Goal: Transaction & Acquisition: Purchase product/service

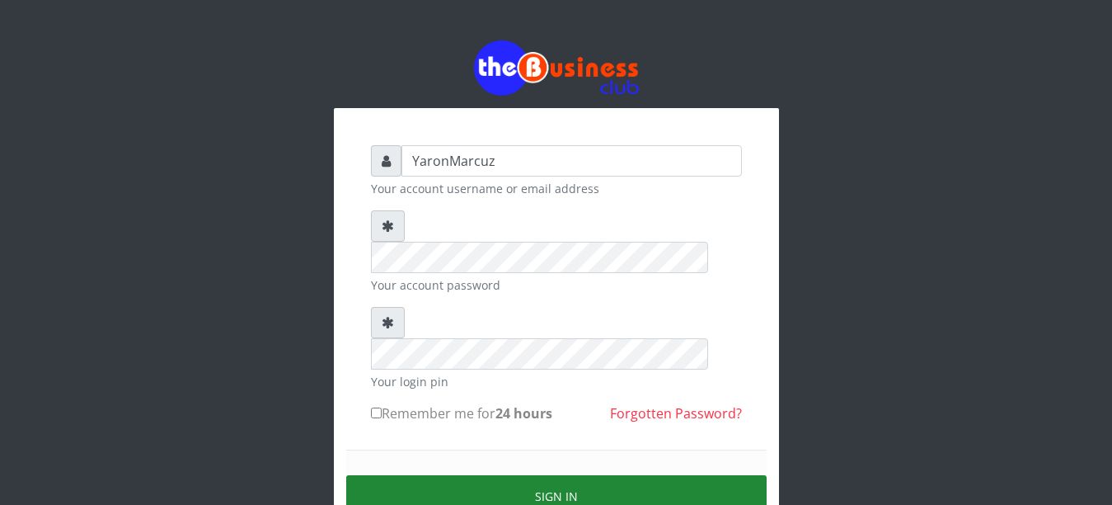
click at [603, 475] on button "Sign in" at bounding box center [556, 496] width 421 height 42
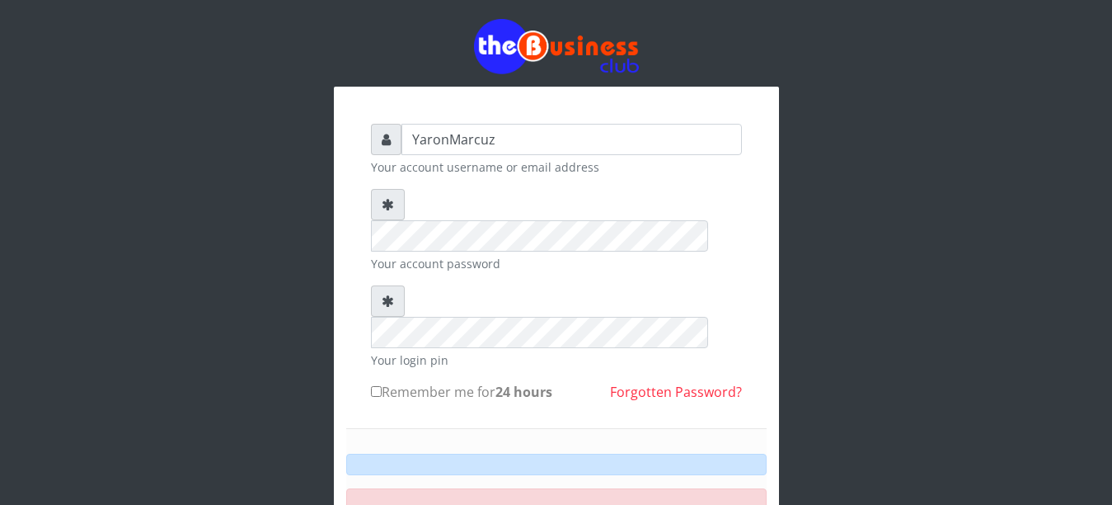
scroll to position [153, 0]
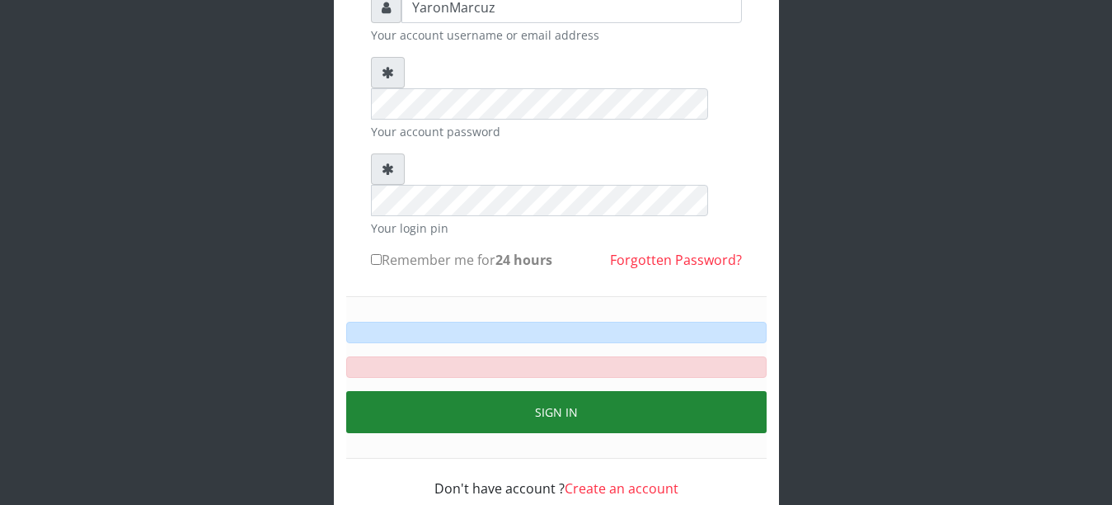
click at [525, 391] on button "Sign in" at bounding box center [556, 412] width 421 height 42
click at [543, 391] on button "Sign in" at bounding box center [556, 412] width 421 height 42
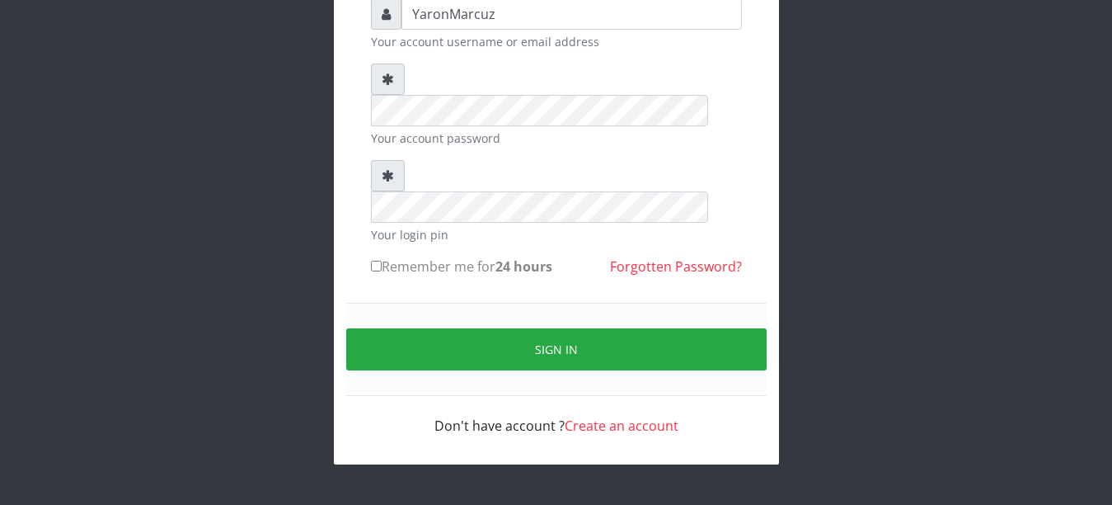
scroll to position [84, 0]
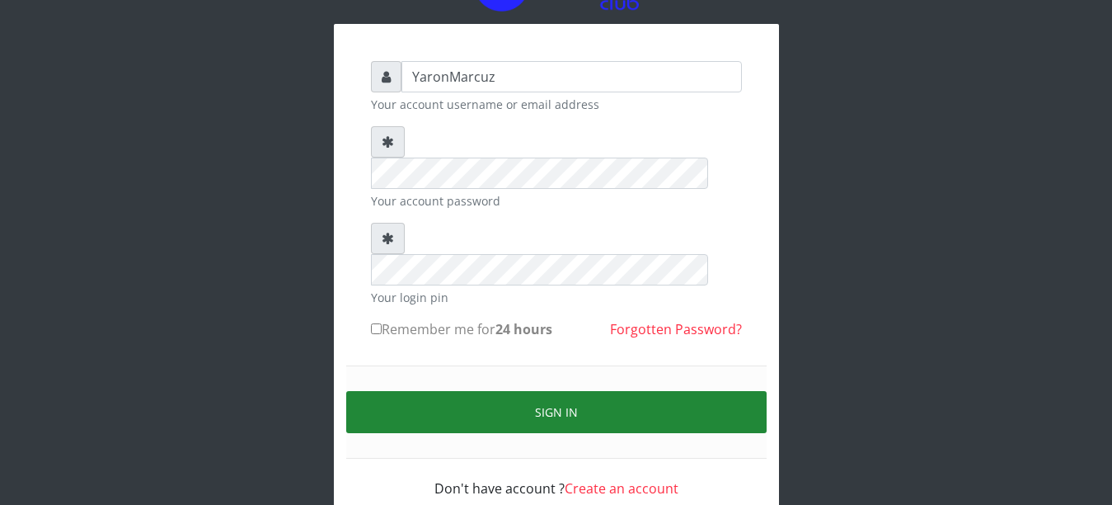
click at [551, 391] on button "Sign in" at bounding box center [556, 412] width 421 height 42
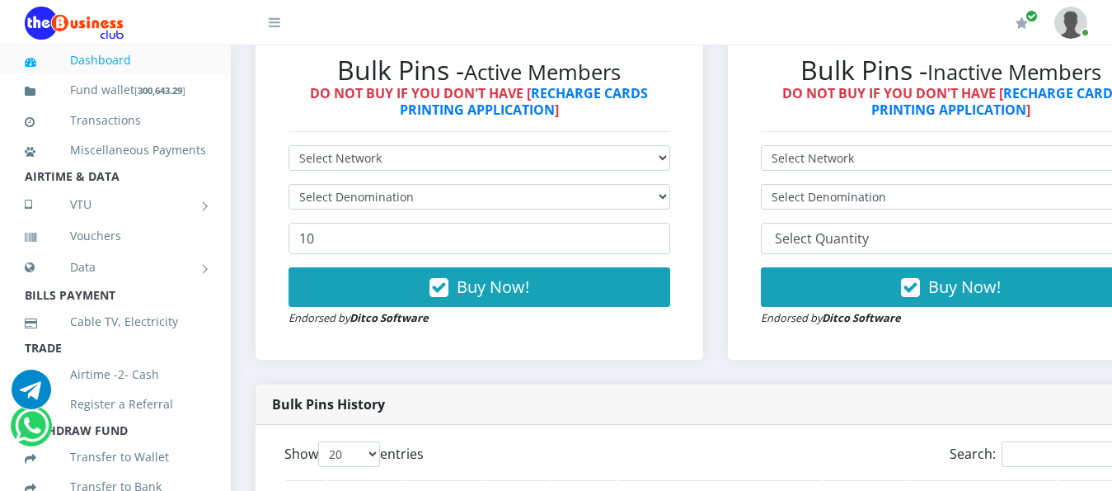
select select "MTN"
click at [289, 145] on select "Select Network MTN Globacom 9Mobile Airtel" at bounding box center [480, 158] width 382 height 26
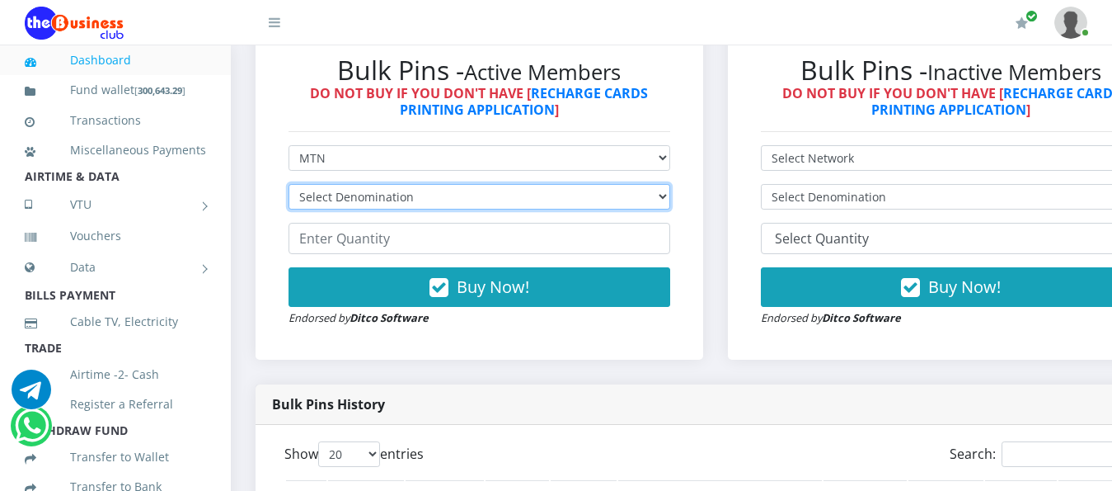
click at [670, 184] on select "Select Denomination MTN NGN100 - ₦96.99 MTN NGN200 - ₦193.98 MTN NGN400 - ₦387.…" at bounding box center [480, 197] width 382 height 26
select select "193.98-200"
click at [289, 184] on select "Select Denomination MTN NGN100 - ₦96.99 MTN NGN200 - ₦193.98 MTN NGN400 - ₦387.…" at bounding box center [480, 197] width 382 height 26
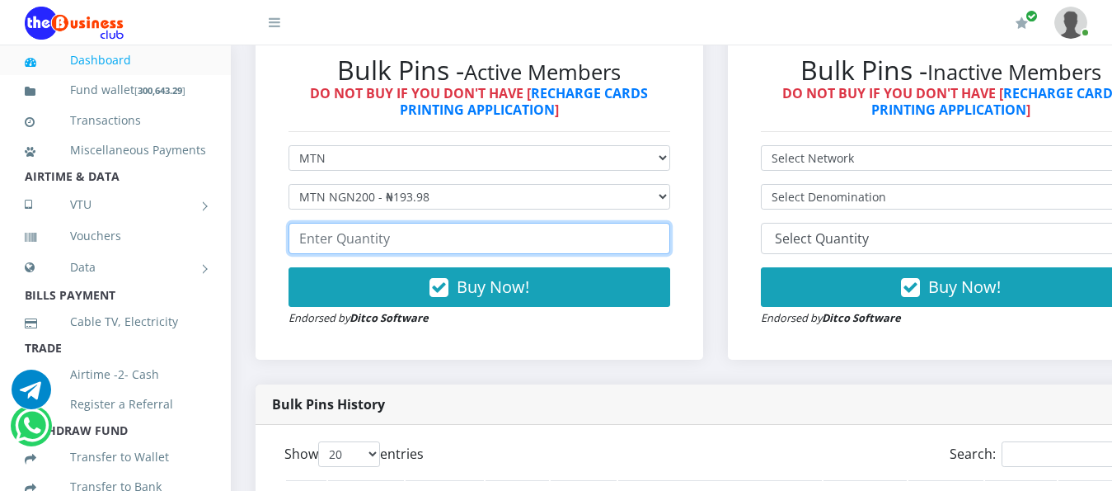
click at [417, 227] on input "number" at bounding box center [480, 238] width 382 height 31
type input "5"
type input "2"
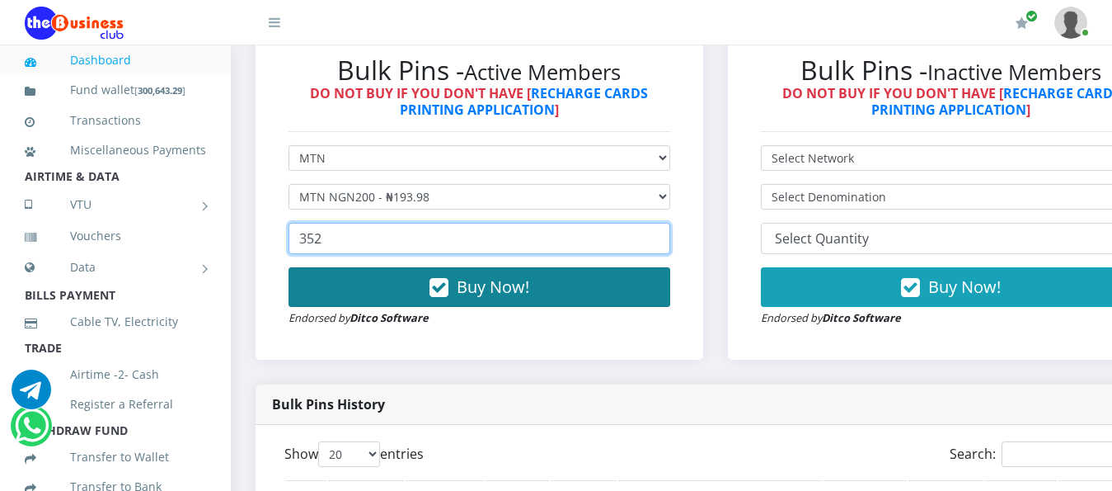
type input "352"
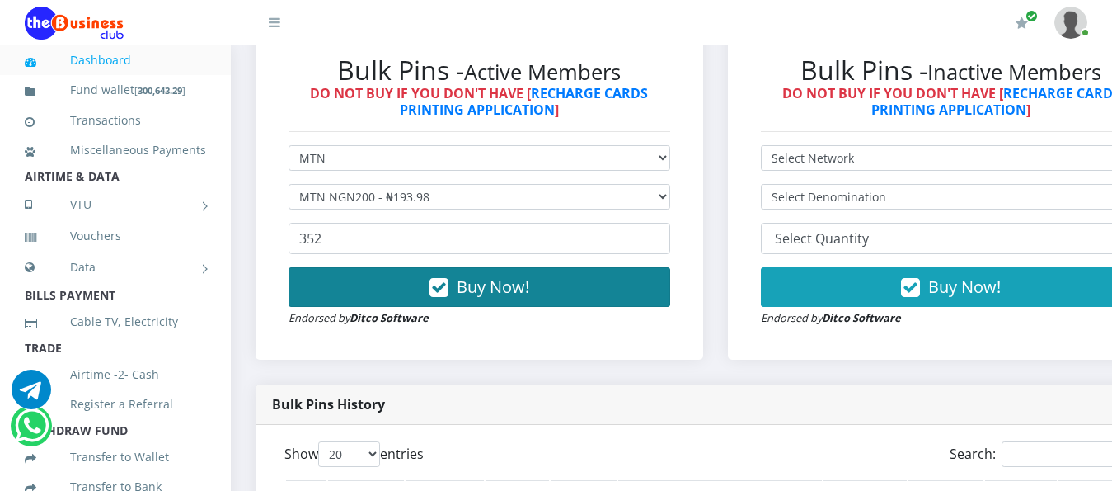
click at [498, 276] on span "Buy Now!" at bounding box center [493, 286] width 73 height 22
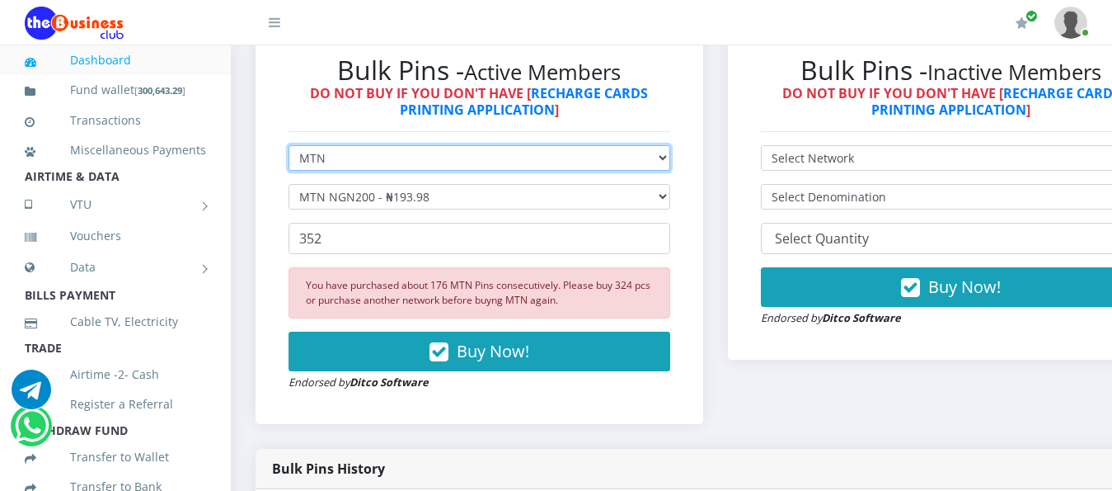
click at [670, 145] on select "Select Network MTN Globacom 9Mobile Airtel" at bounding box center [480, 158] width 382 height 26
select select "Airtel"
click at [289, 145] on select "Select Network MTN Globacom 9Mobile Airtel" at bounding box center [480, 158] width 382 height 26
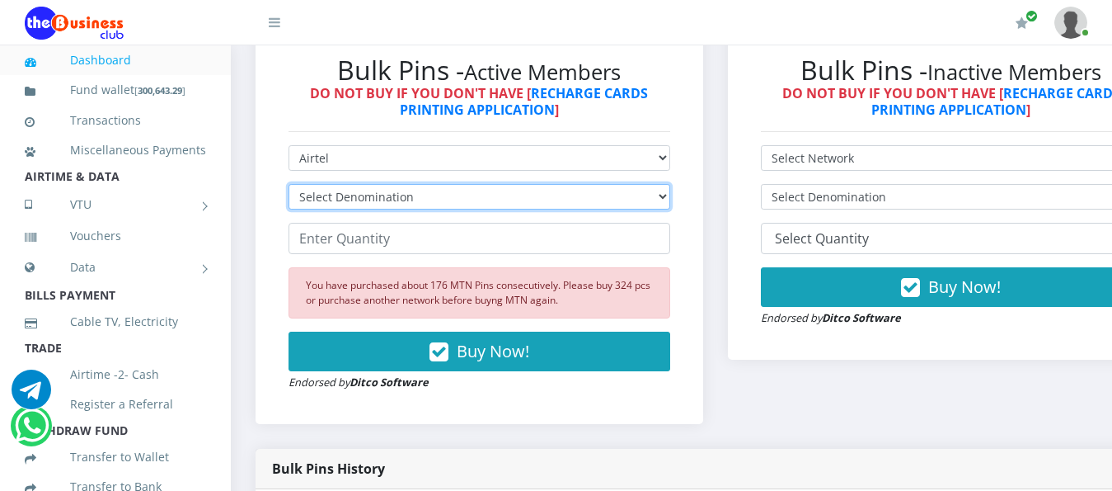
click at [670, 186] on select "Select Denomination Airtel NGN100 - ₦96.38 Airtel NGN200 - ₦192.76 Airtel NGN50…" at bounding box center [480, 197] width 382 height 26
select select "192.76-200"
click at [289, 184] on select "Select Denomination Airtel NGN100 - ₦96.38 Airtel NGN200 - ₦192.76 Airtel NGN50…" at bounding box center [480, 197] width 382 height 26
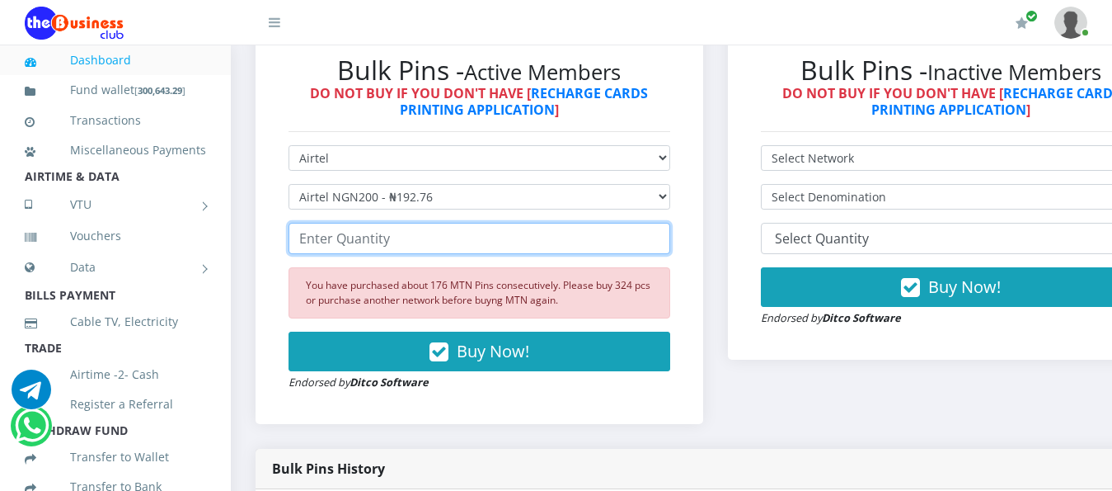
click at [360, 223] on input "number" at bounding box center [480, 238] width 382 height 31
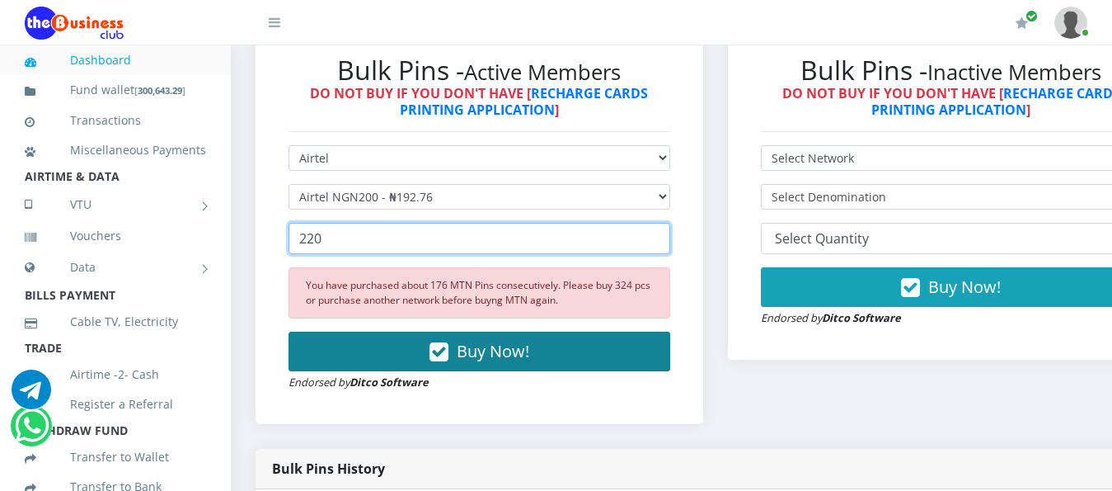
type input "220"
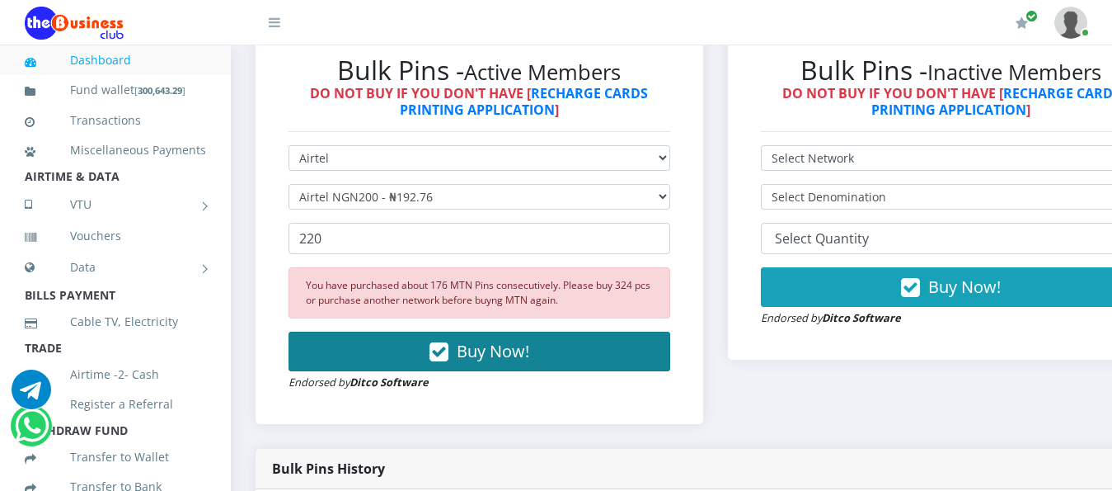
click at [491, 350] on button "Buy Now!" at bounding box center [480, 351] width 382 height 40
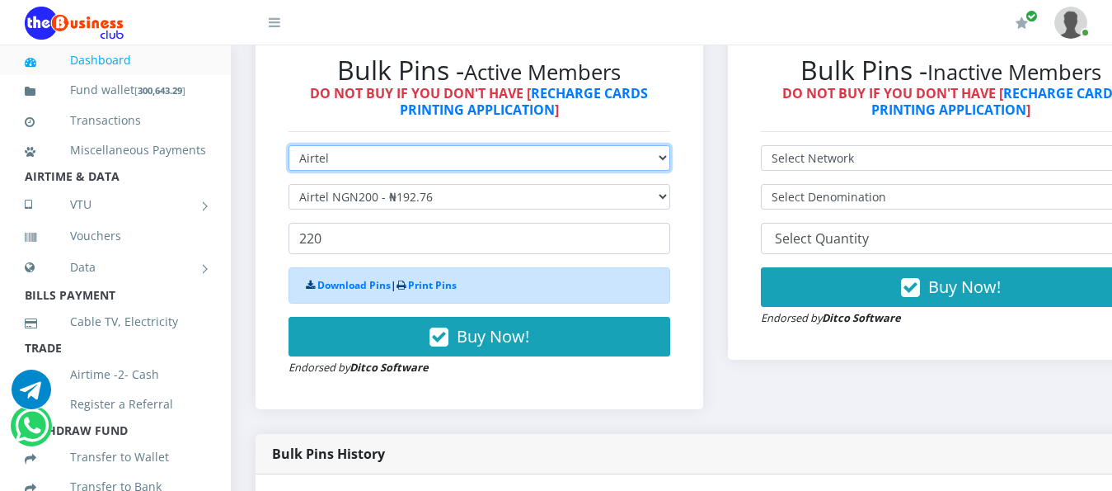
click at [670, 145] on select "Select Network MTN Globacom 9Mobile Airtel" at bounding box center [480, 158] width 382 height 26
click at [289, 145] on select "Select Network MTN Globacom 9Mobile Airtel" at bounding box center [480, 158] width 382 height 26
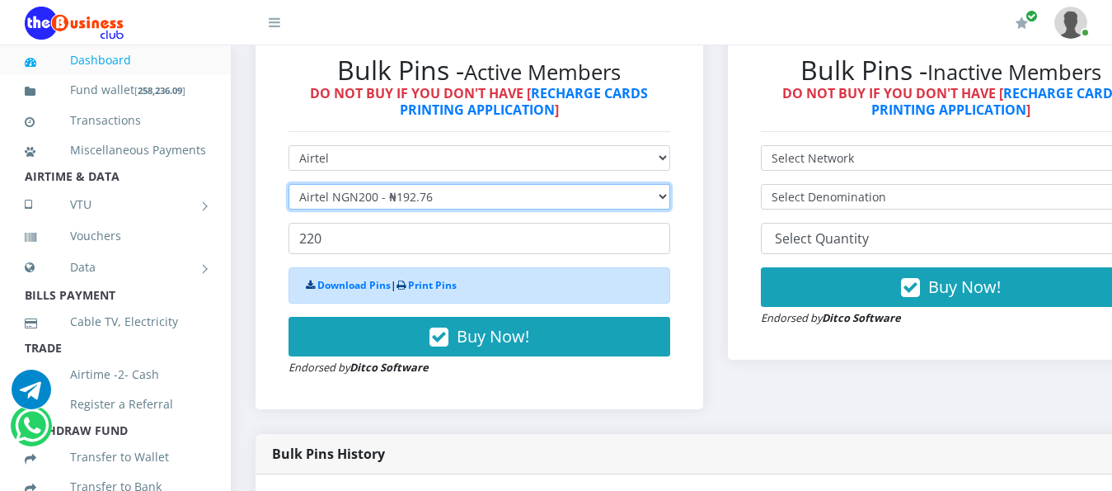
click at [670, 184] on select "Select Denomination Airtel NGN100 - ₦96.38 Airtel NGN200 - ₦192.76 Airtel NGN50…" at bounding box center [480, 197] width 382 height 26
select select "96.38-100"
click at [289, 184] on select "Select Denomination Airtel NGN100 - ₦96.38 Airtel NGN200 - ₦192.76 Airtel NGN50…" at bounding box center [480, 197] width 382 height 26
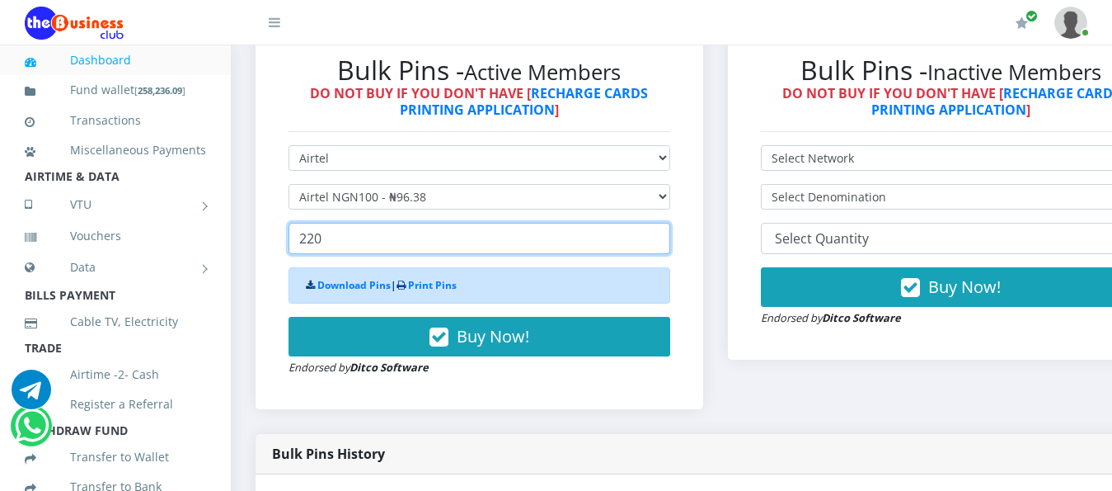
click at [355, 223] on input "220" at bounding box center [480, 238] width 382 height 31
type input "2"
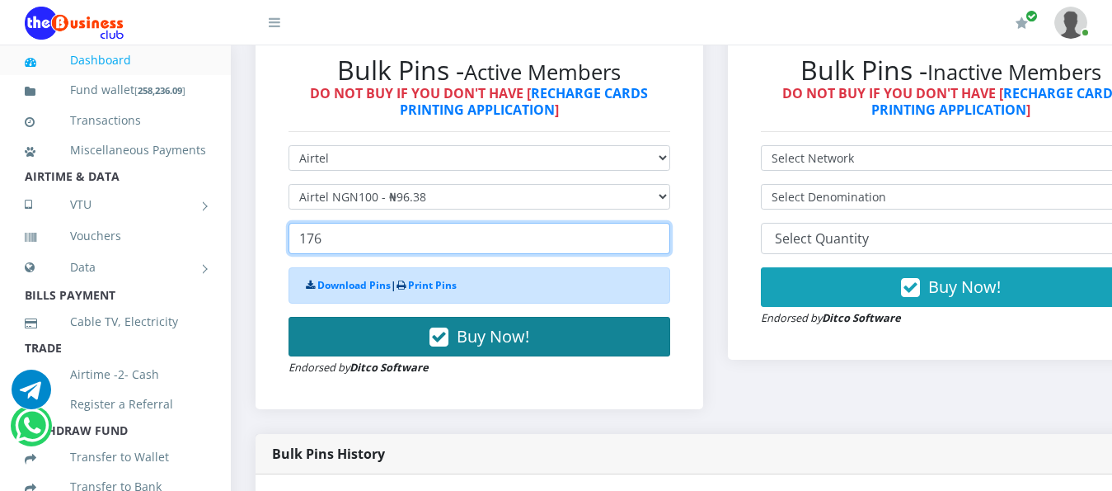
type input "176"
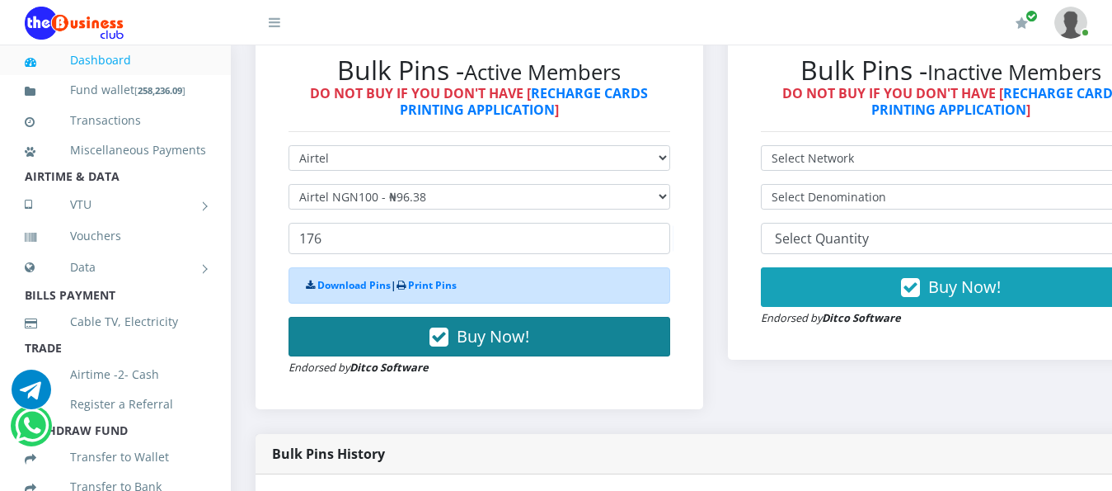
click at [494, 325] on span "Buy Now!" at bounding box center [493, 336] width 73 height 22
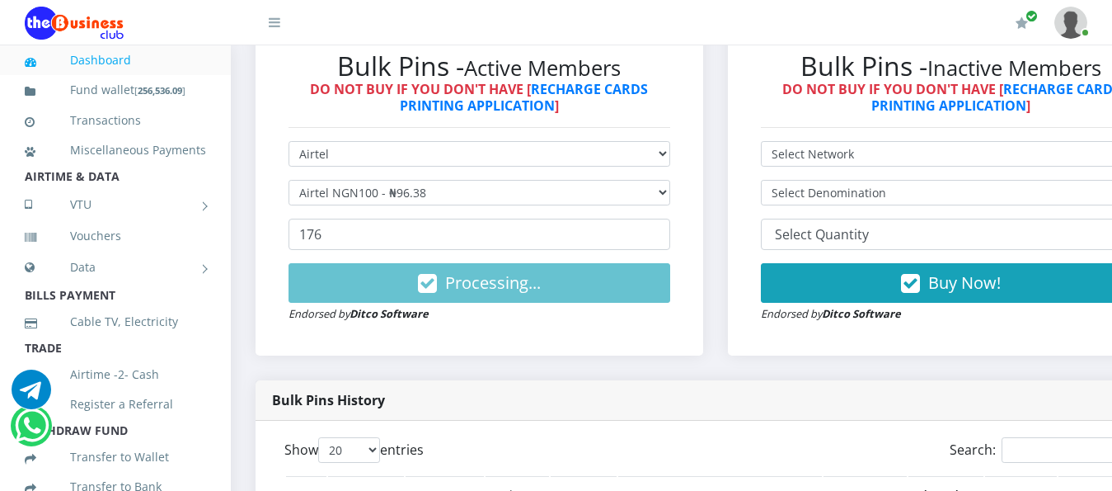
scroll to position [510, 0]
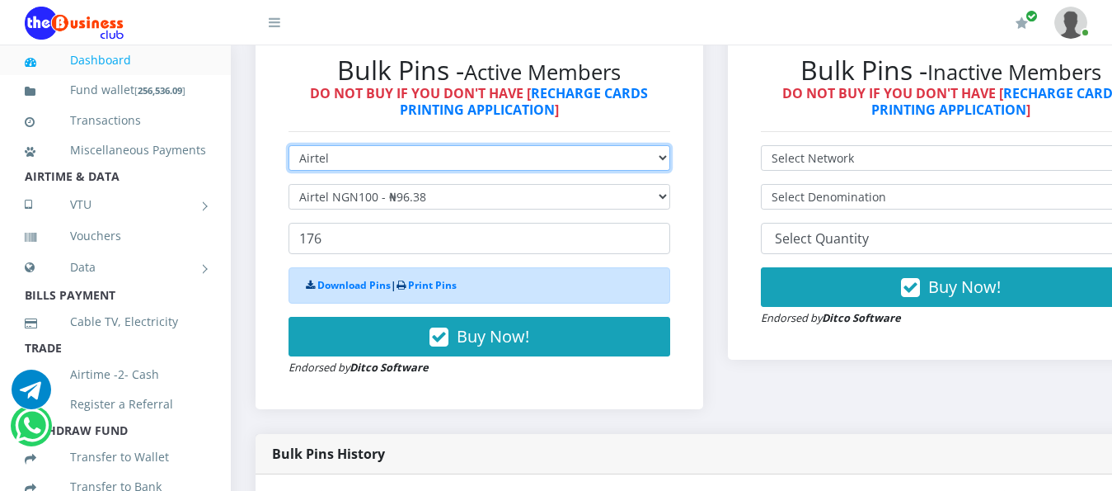
click at [670, 145] on select "Select Network MTN Globacom 9Mobile Airtel" at bounding box center [480, 158] width 382 height 26
click at [289, 145] on select "Select Network MTN Globacom 9Mobile Airtel" at bounding box center [480, 158] width 382 height 26
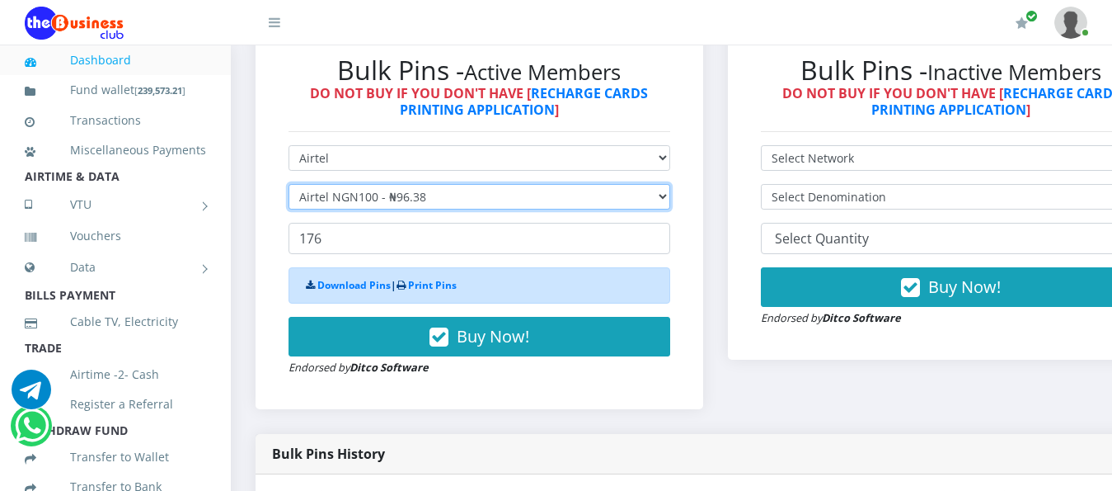
click at [670, 184] on select "Select Denomination Airtel NGN100 - ₦96.38 Airtel NGN200 - ₦192.76 Airtel NGN50…" at bounding box center [480, 197] width 382 height 26
select select "481.9-500"
click at [289, 184] on select "Select Denomination Airtel NGN100 - ₦96.38 Airtel NGN200 - ₦192.76 Airtel NGN50…" at bounding box center [480, 197] width 382 height 26
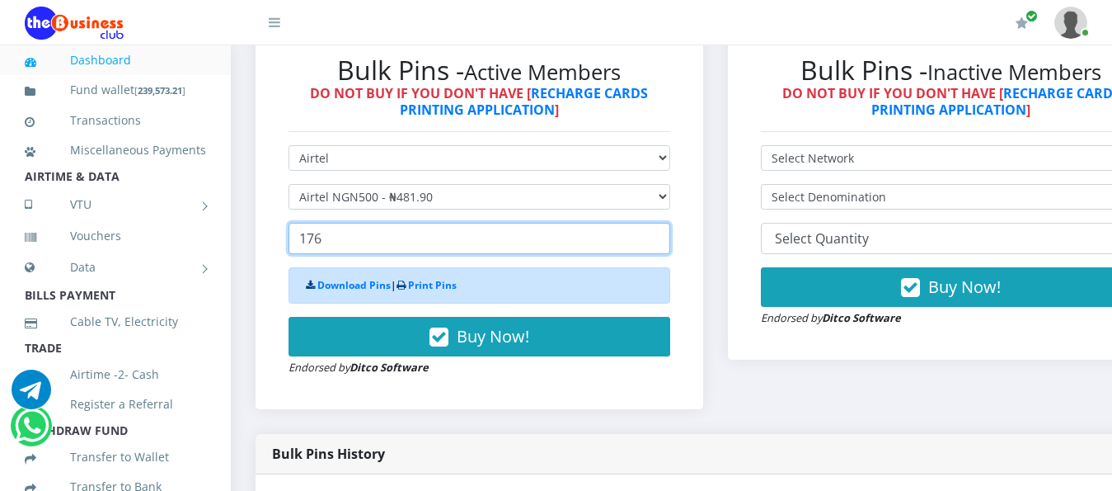
click at [358, 223] on input "176" at bounding box center [480, 238] width 382 height 31
type input "1"
type input "4"
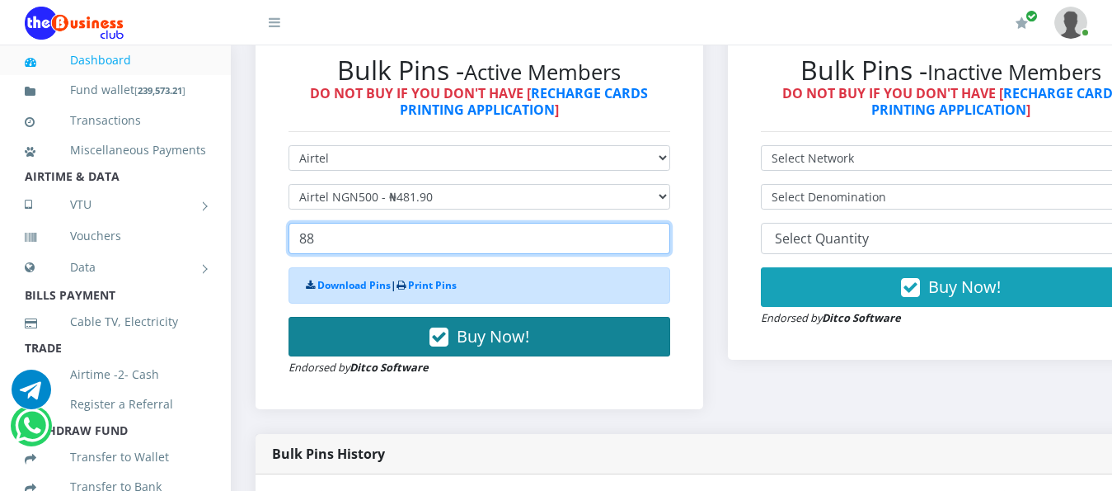
type input "88"
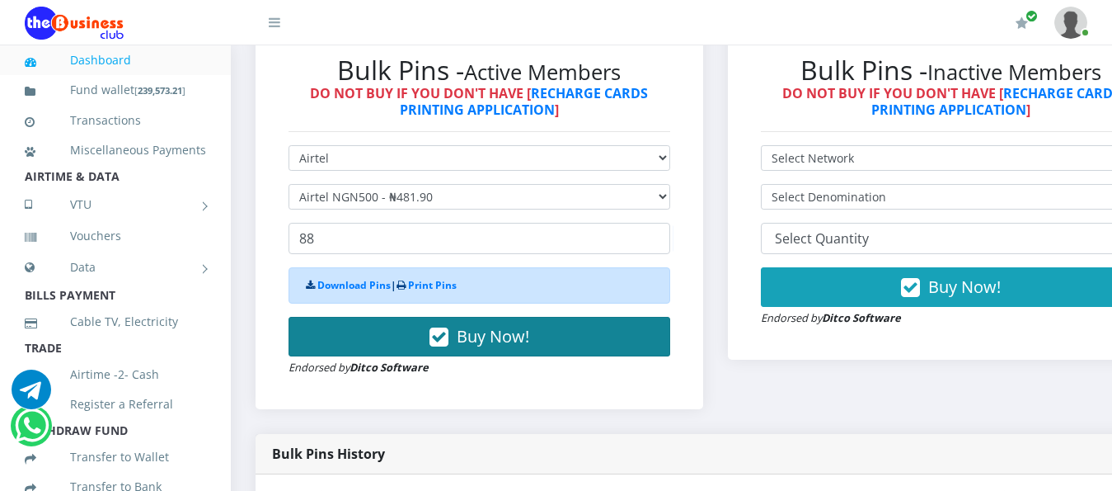
click at [561, 318] on button "Buy Now!" at bounding box center [480, 337] width 382 height 40
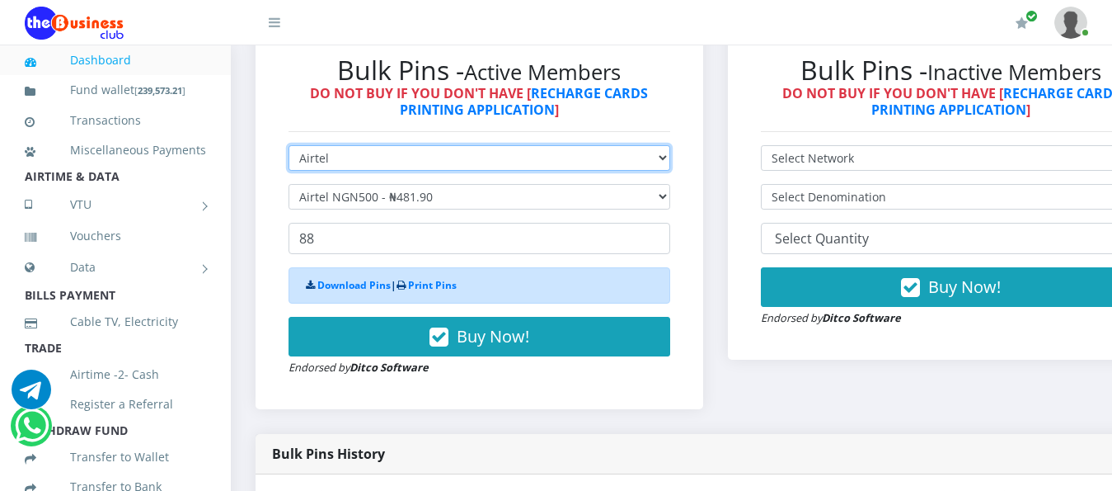
click at [670, 145] on select "Select Network MTN Globacom 9Mobile Airtel" at bounding box center [480, 158] width 382 height 26
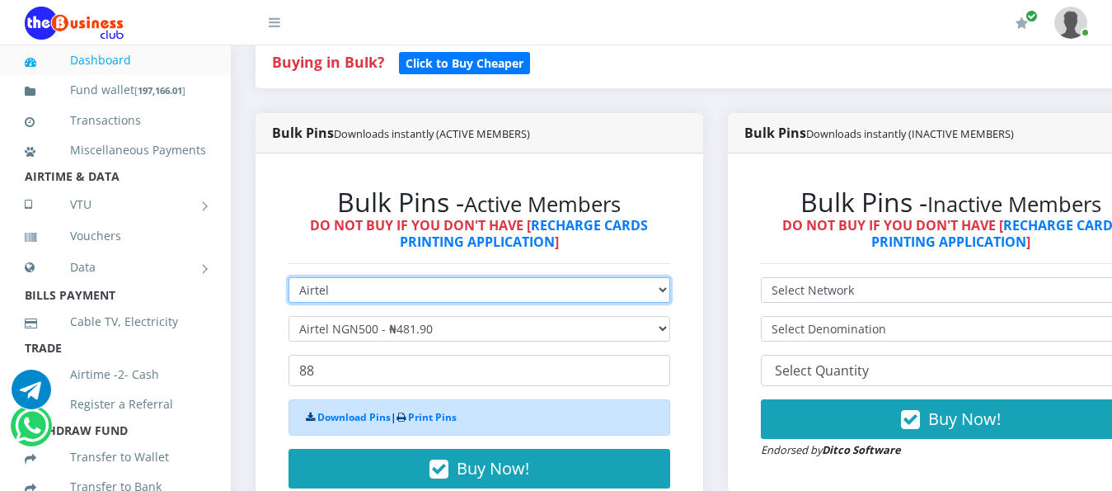
scroll to position [495, 0]
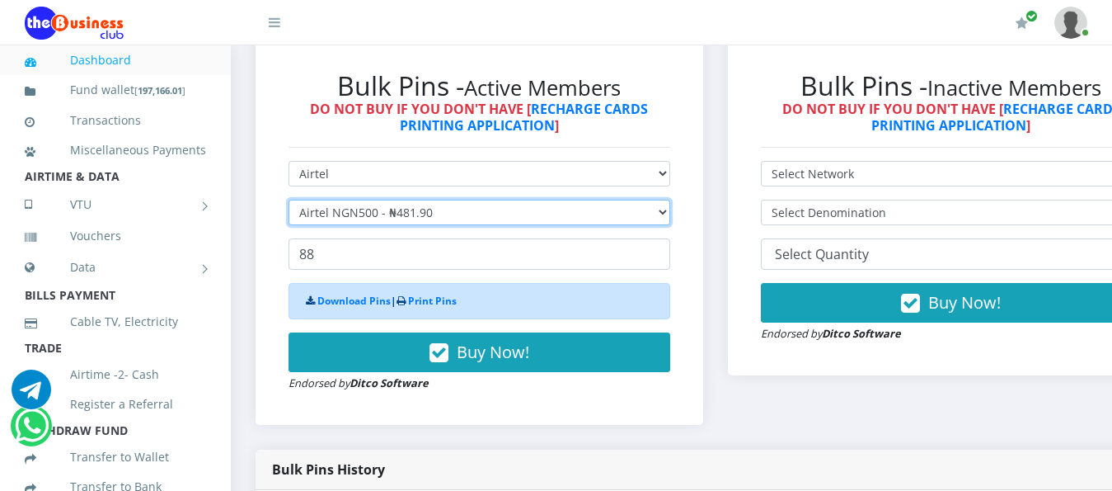
click at [670, 200] on select "Select Denomination Airtel NGN100 - ₦96.38 Airtel NGN200 - ₦192.76 Airtel NGN50…" at bounding box center [480, 213] width 382 height 26
select select "192.76-200"
click at [289, 200] on select "Select Denomination Airtel NGN100 - ₦96.38 Airtel NGN200 - ₦192.76 Airtel NGN50…" at bounding box center [480, 213] width 382 height 26
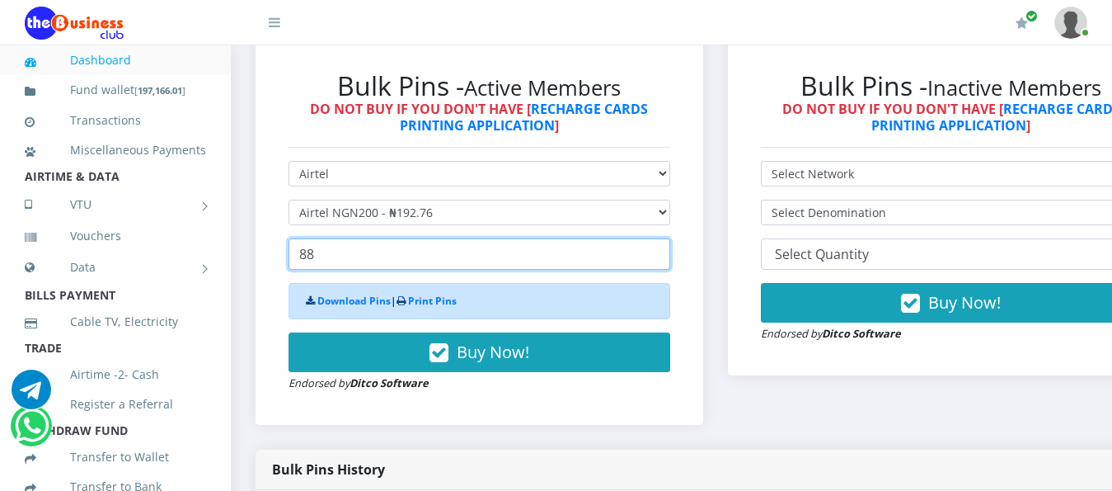
click at [429, 238] on input "88" at bounding box center [480, 253] width 382 height 31
type input "8"
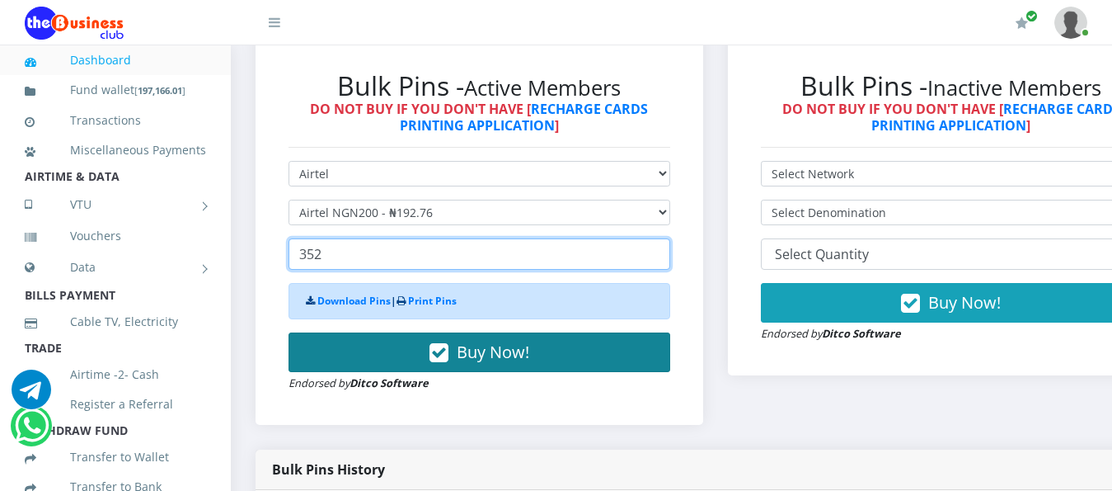
type input "352"
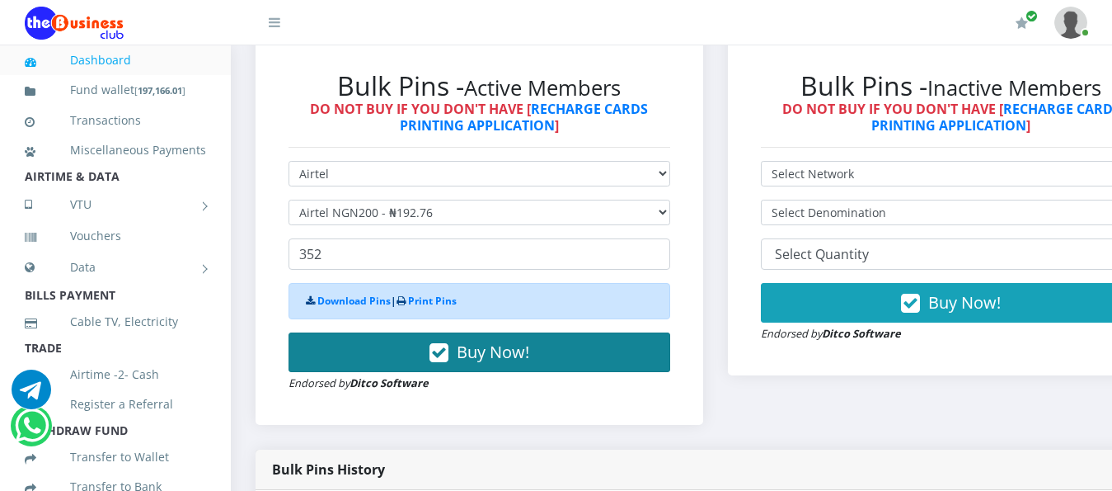
click at [538, 341] on button "Buy Now!" at bounding box center [480, 352] width 382 height 40
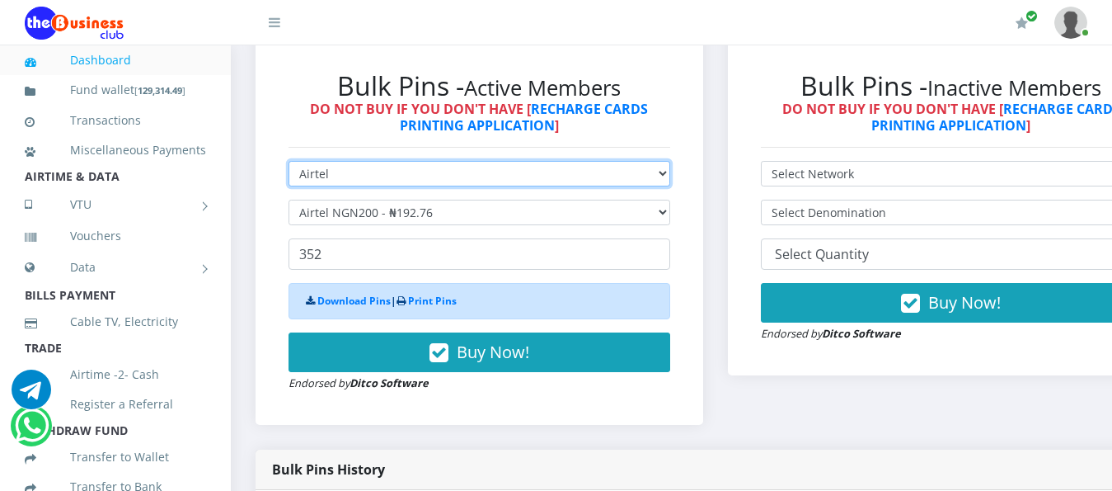
click at [670, 161] on select "Select Network MTN Globacom 9Mobile Airtel" at bounding box center [480, 174] width 382 height 26
select select "MTN"
click at [289, 161] on select "Select Network MTN Globacom 9Mobile Airtel" at bounding box center [480, 174] width 382 height 26
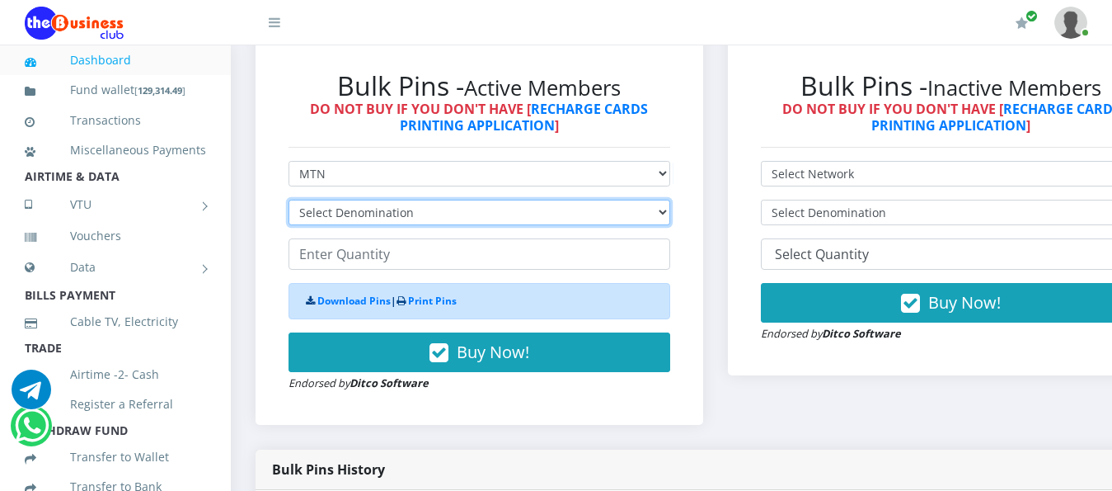
click at [670, 200] on select "Select Denomination MTN NGN100 - ₦96.99 MTN NGN200 - ₦193.98 MTN NGN400 - ₦387.…" at bounding box center [480, 213] width 382 height 26
select select "96.99-100"
click at [289, 200] on select "Select Denomination MTN NGN100 - ₦96.99 MTN NGN200 - ₦193.98 MTN NGN400 - ₦387.…" at bounding box center [480, 213] width 382 height 26
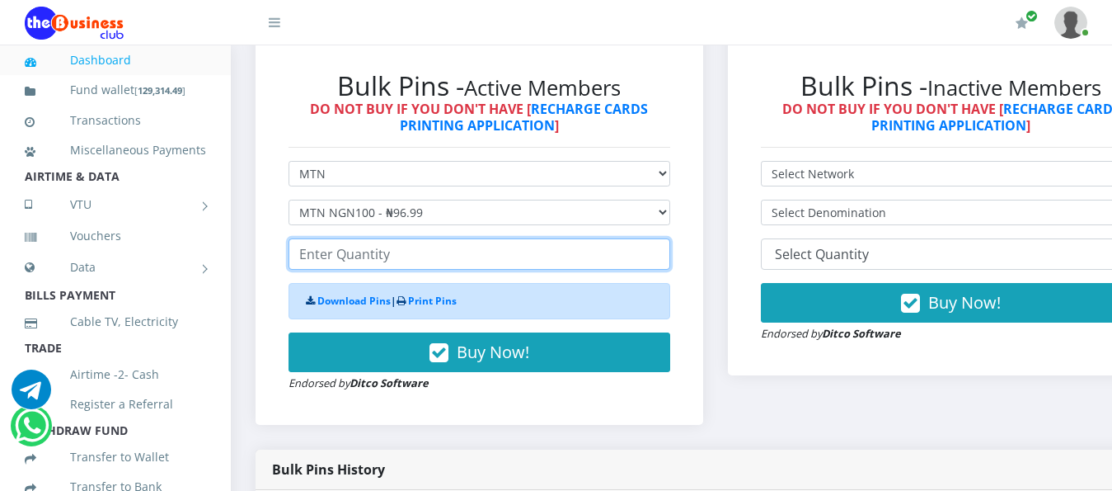
click at [366, 240] on input "number" at bounding box center [480, 253] width 382 height 31
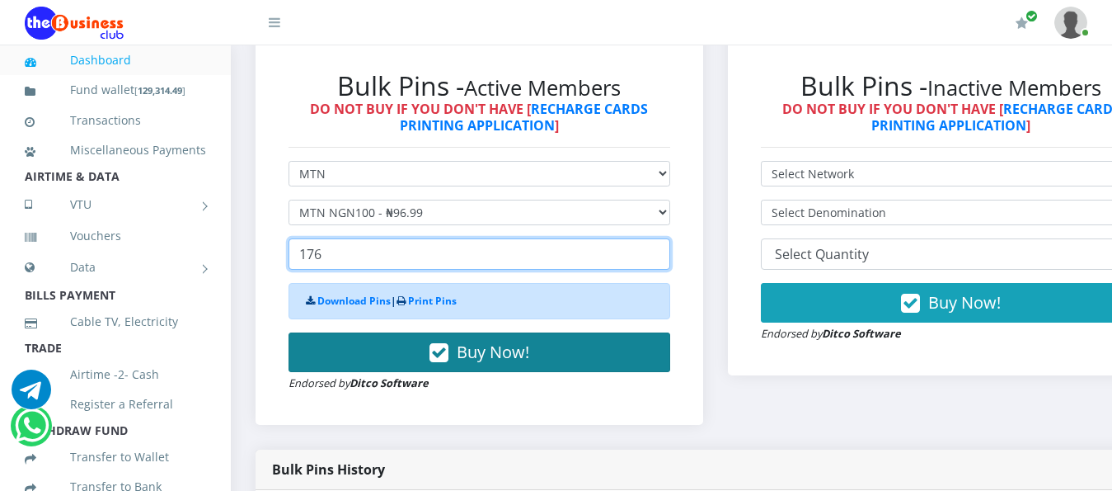
type input "176"
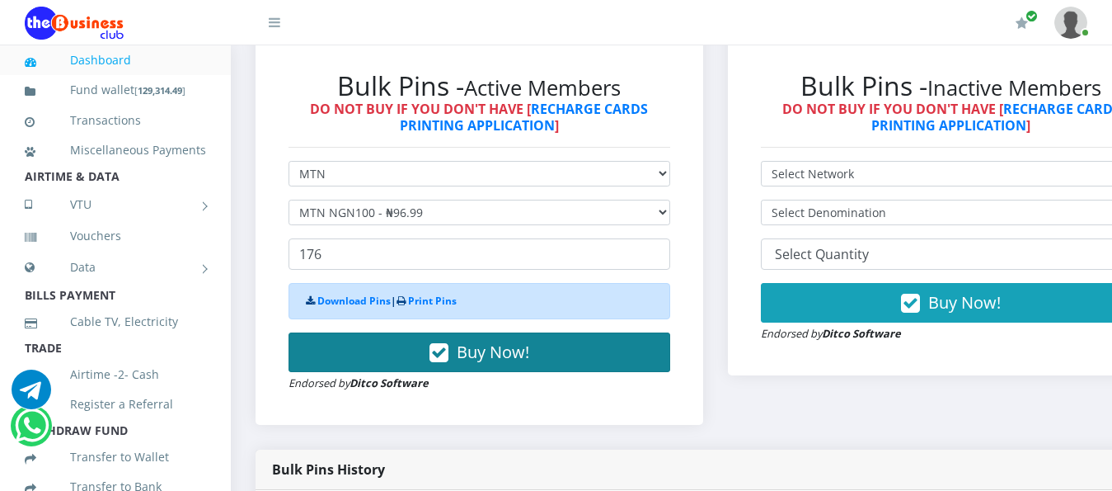
click at [560, 332] on button "Buy Now!" at bounding box center [480, 352] width 382 height 40
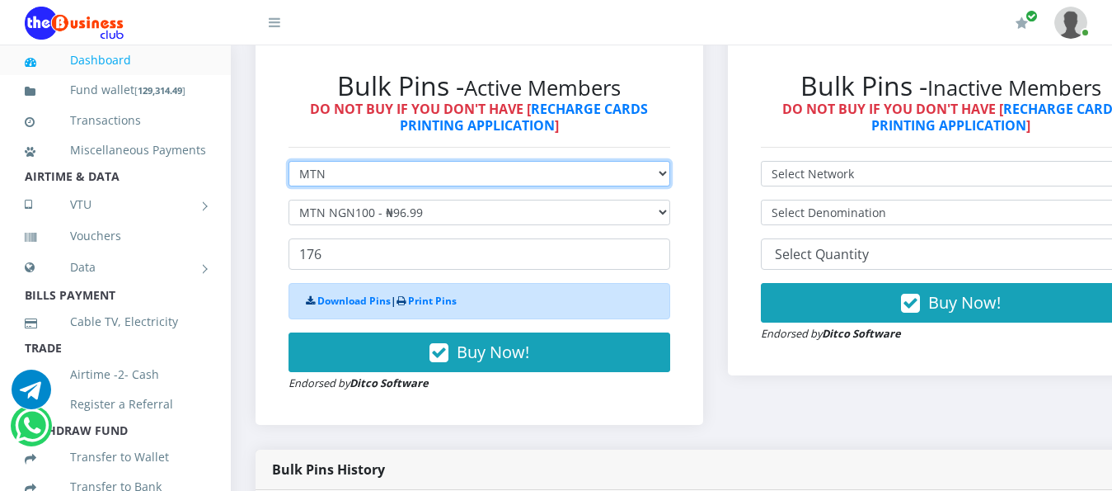
click at [670, 161] on select "Select Network MTN Globacom 9Mobile Airtel" at bounding box center [480, 174] width 382 height 26
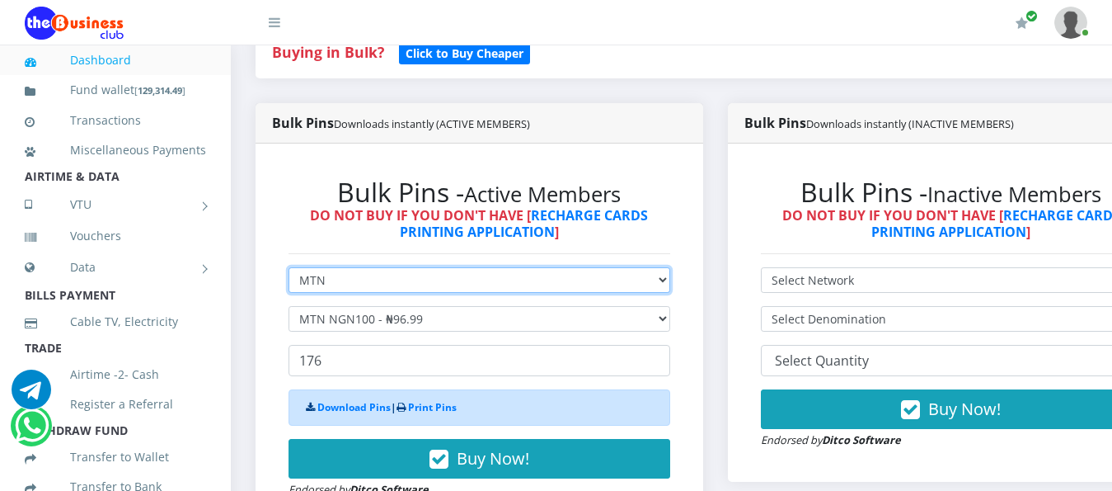
scroll to position [412, 0]
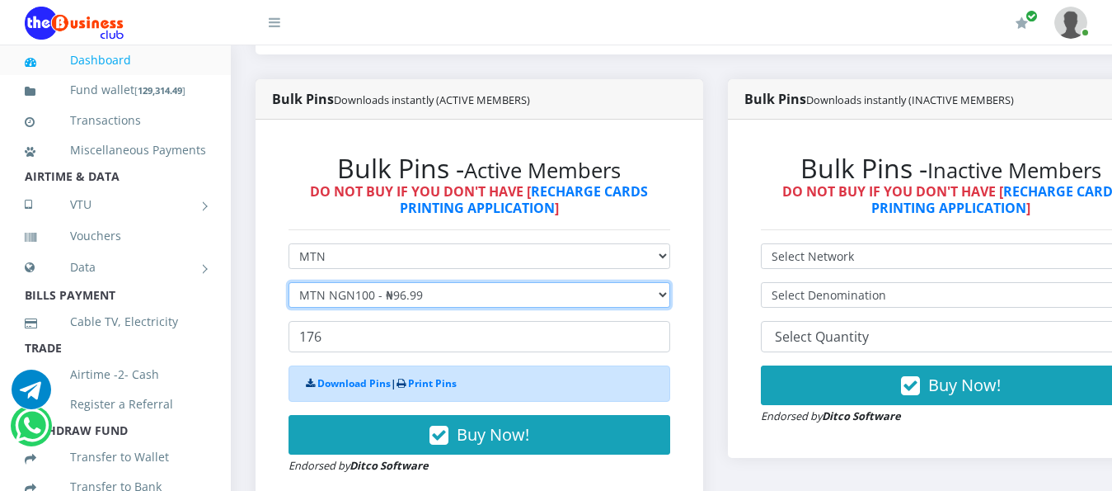
click at [670, 282] on select "Select Denomination MTN NGN100 - ₦96.99 MTN NGN200 - ₦193.98 MTN NGN400 - ₦387.…" at bounding box center [480, 295] width 382 height 26
select select "484.95-500"
click at [289, 282] on select "Select Denomination MTN NGN100 - ₦96.99 MTN NGN200 - ₦193.98 MTN NGN400 - ₦387.…" at bounding box center [480, 295] width 382 height 26
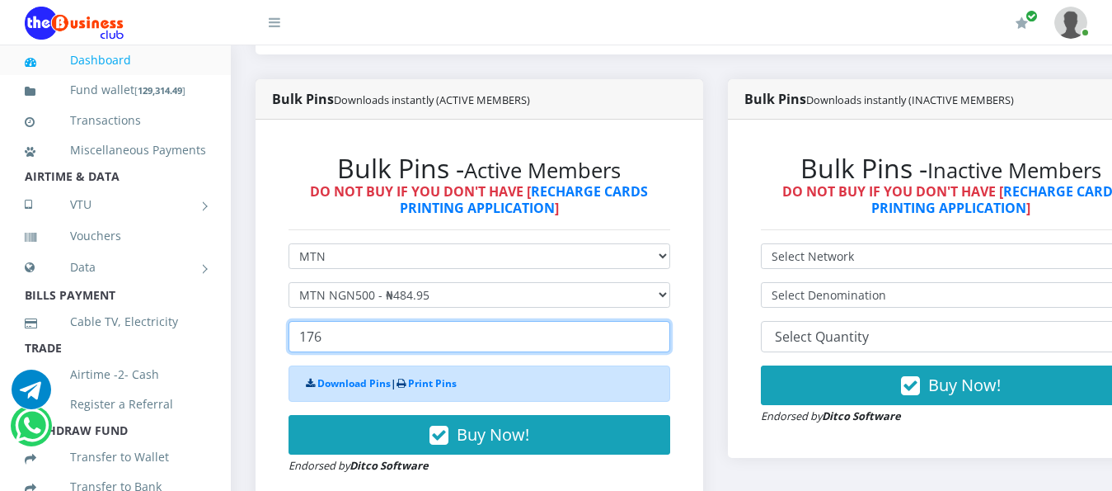
click at [349, 321] on input "176" at bounding box center [480, 336] width 382 height 31
type input "1"
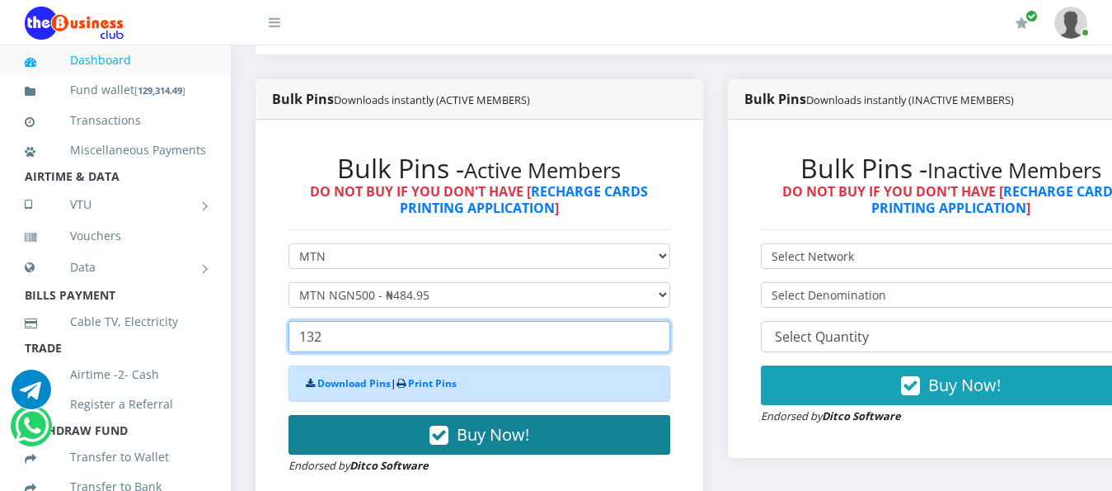
type input "132"
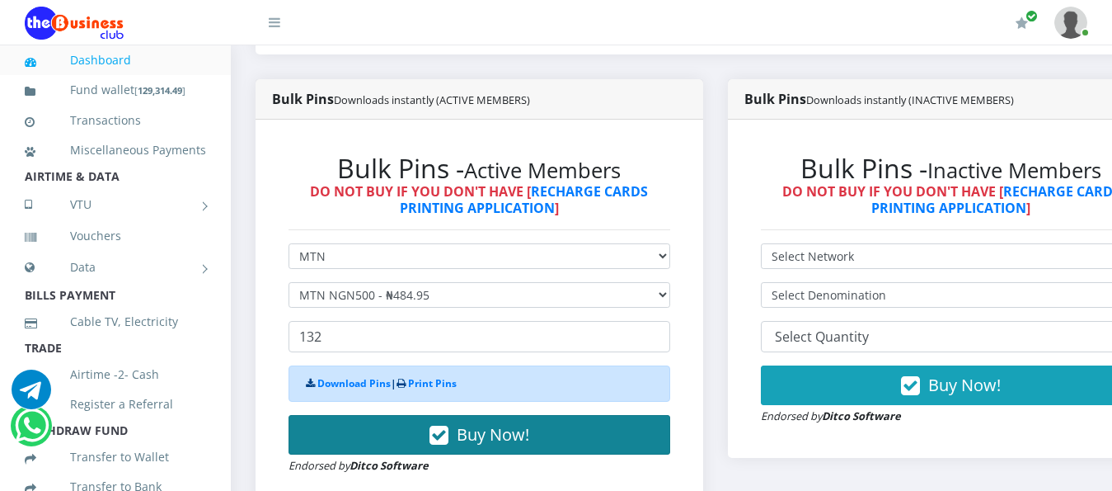
drag, startPoint x: 479, startPoint y: 419, endPoint x: 494, endPoint y: 407, distance: 18.8
click at [488, 423] on span "Buy Now!" at bounding box center [493, 434] width 73 height 22
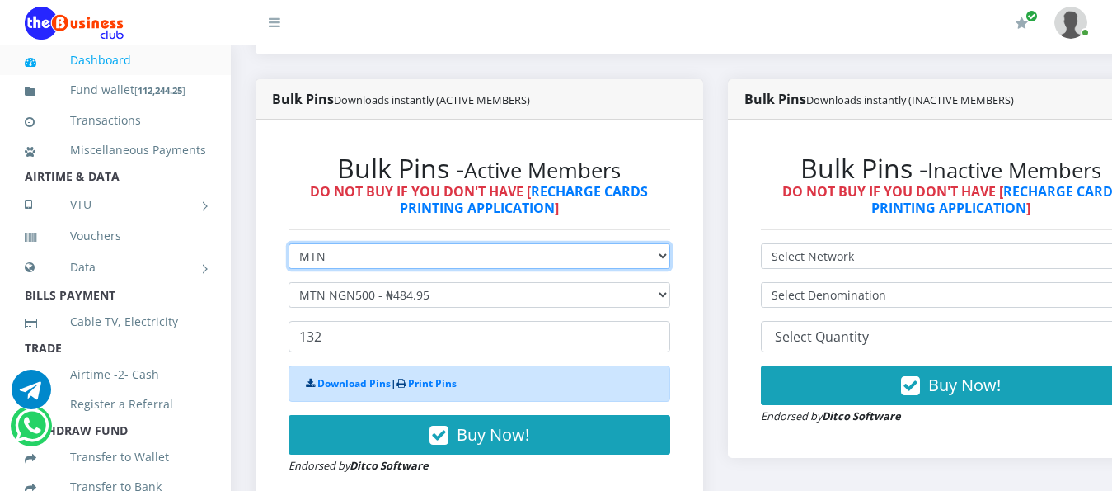
click at [670, 243] on select "Select Network MTN Globacom 9Mobile Airtel" at bounding box center [480, 256] width 382 height 26
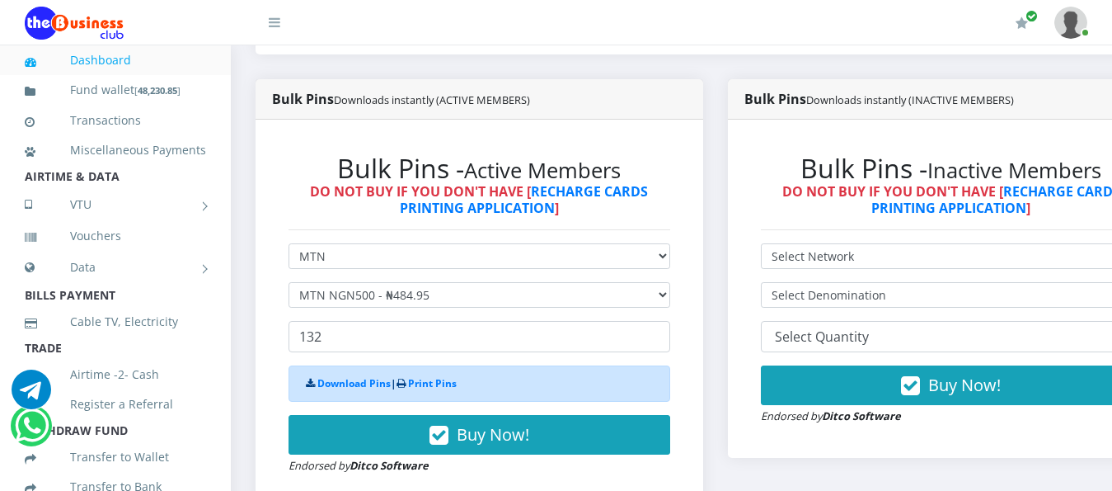
click at [703, 302] on div "Bulk Pins - Active Members DO NOT BUY IF YOU DON'T HAVE [ RECHARGE CARDS PRINTI…" at bounding box center [480, 314] width 448 height 388
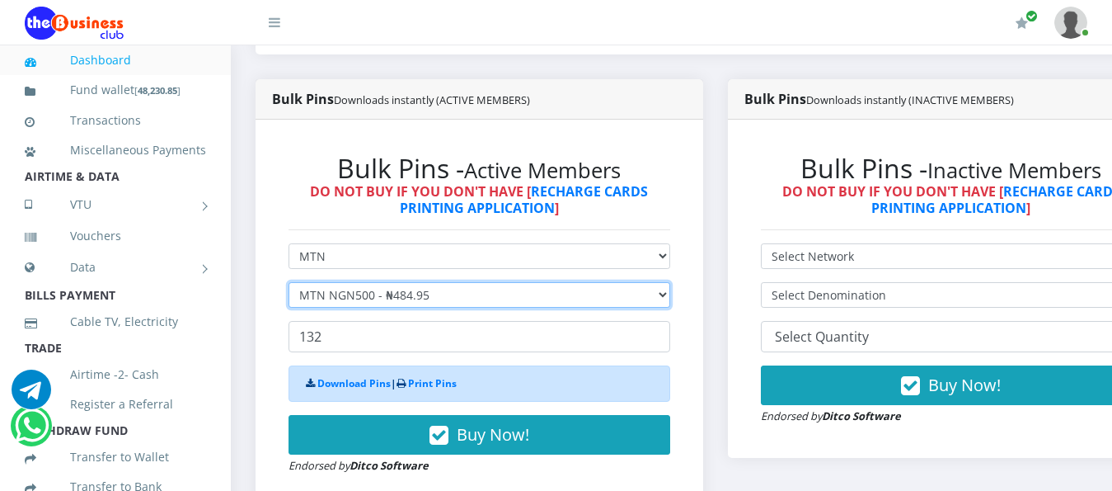
click at [670, 282] on select "Select Denomination MTN NGN100 - ₦96.99 MTN NGN200 - ₦193.98 MTN NGN400 - ₦387.…" at bounding box center [480, 295] width 382 height 26
select select "969.9-1000"
click at [289, 282] on select "Select Denomination MTN NGN100 - ₦96.99 MTN NGN200 - ₦193.98 MTN NGN400 - ₦387.…" at bounding box center [480, 295] width 382 height 26
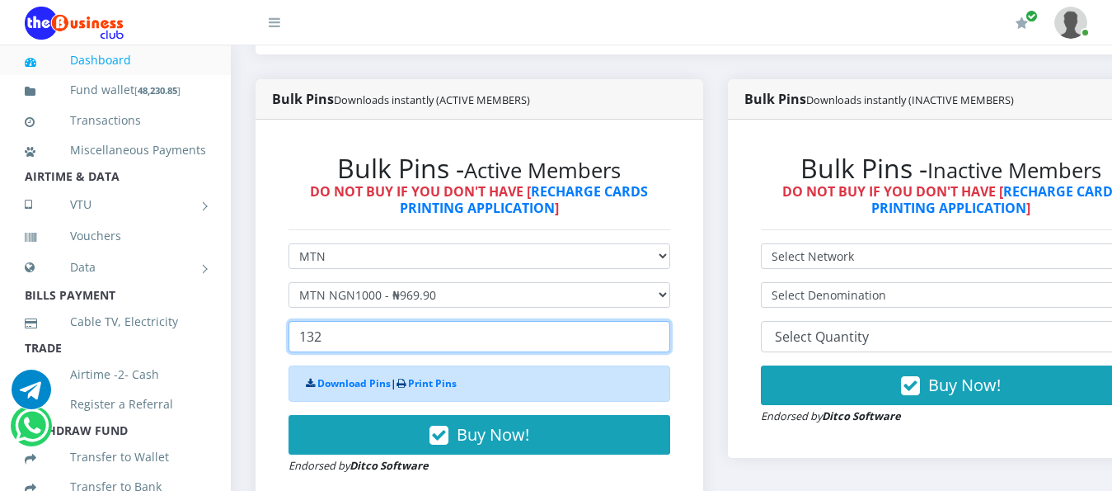
click at [359, 321] on input "132" at bounding box center [480, 336] width 382 height 31
type input "1"
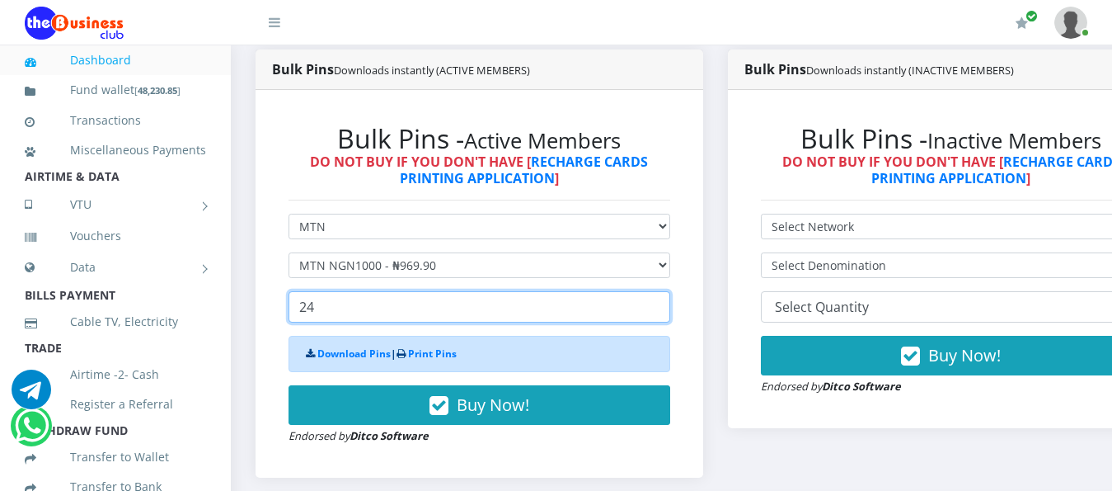
scroll to position [495, 0]
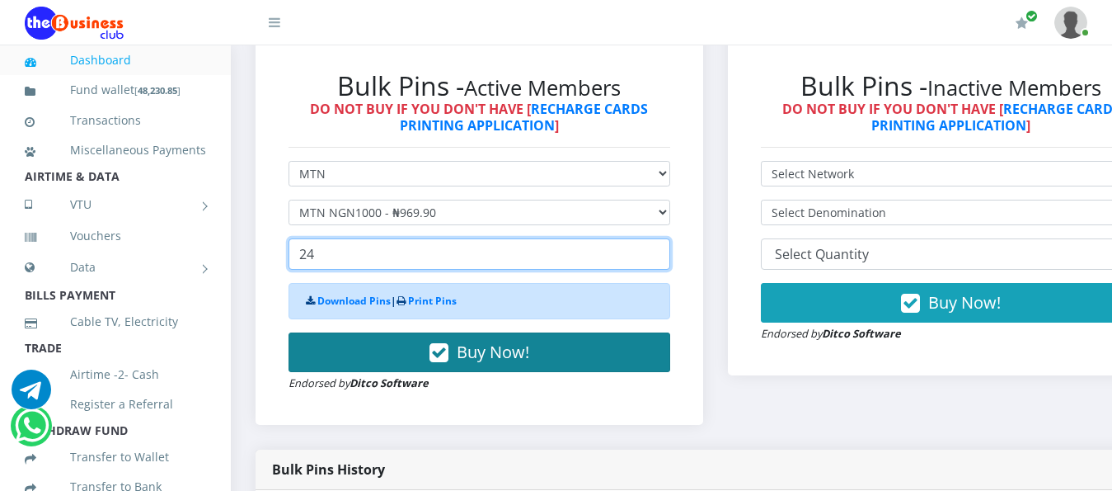
type input "24"
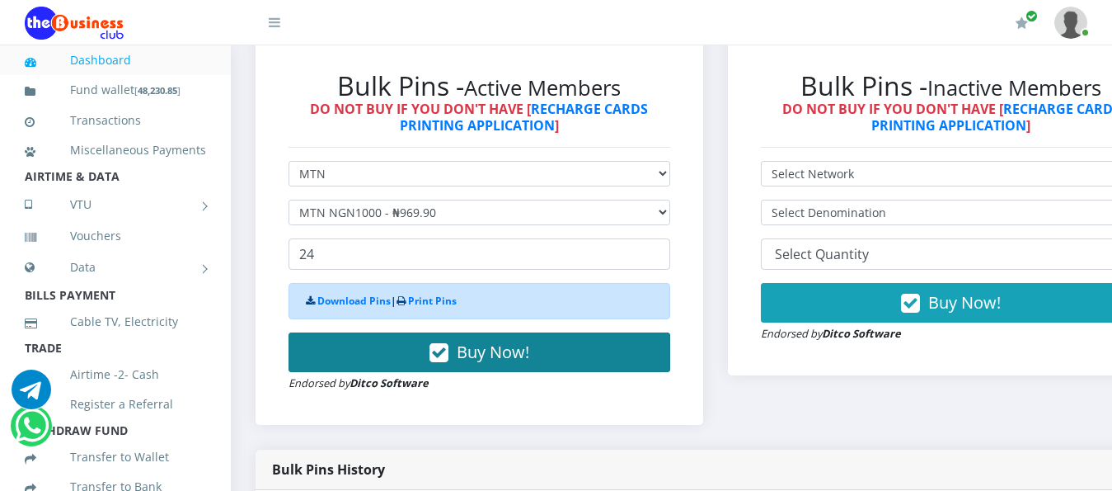
click at [475, 343] on span "Buy Now!" at bounding box center [493, 352] width 73 height 22
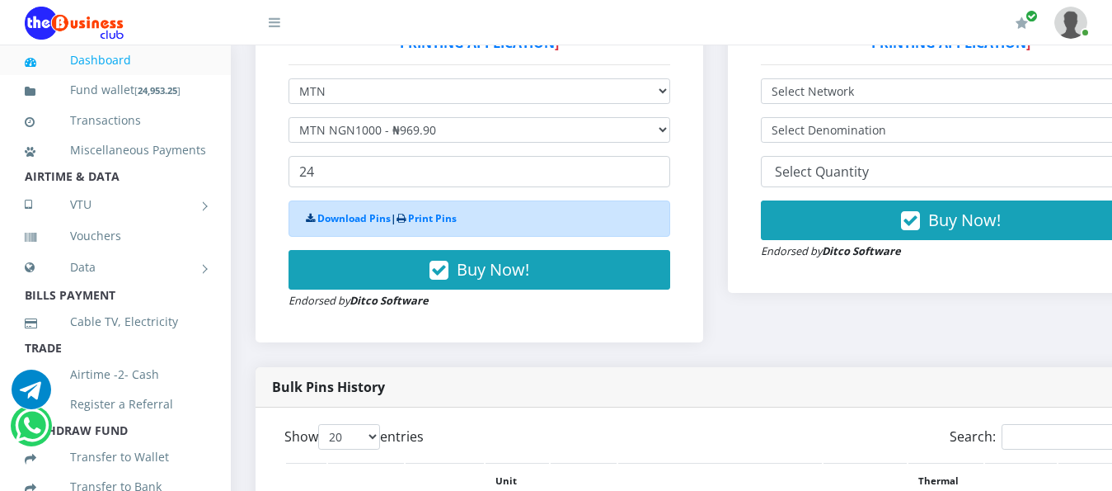
scroll to position [907, 0]
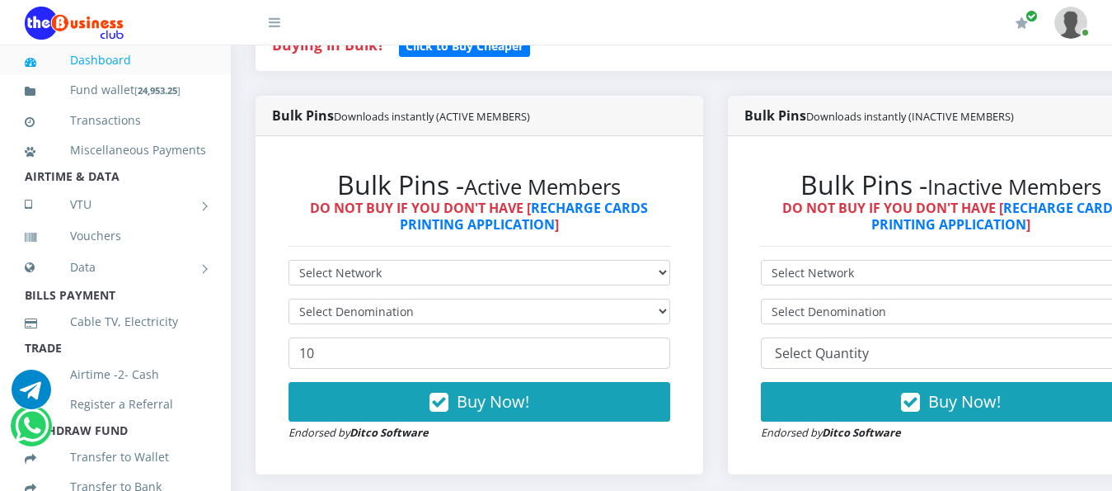
scroll to position [330, 0]
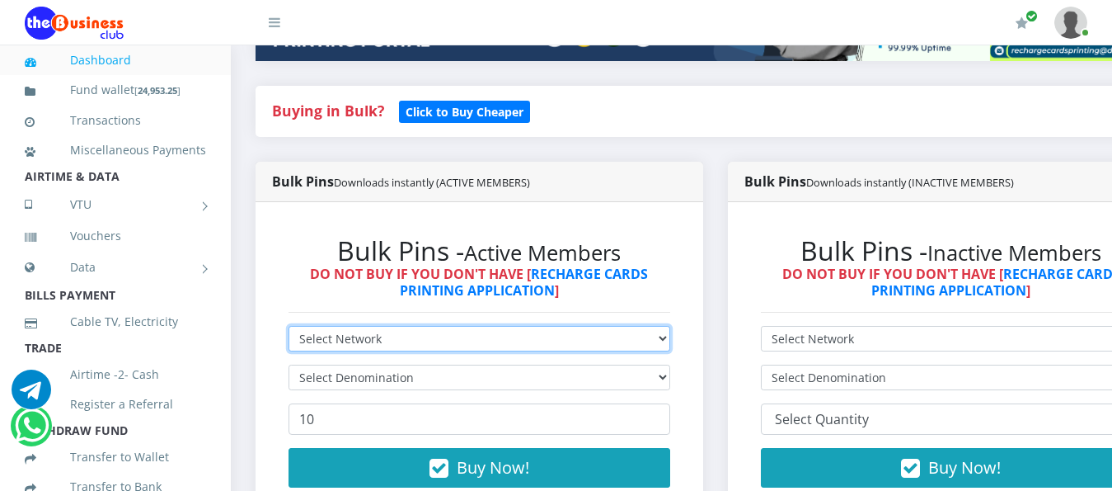
click at [670, 328] on select "Select Network MTN Globacom 9Mobile Airtel" at bounding box center [480, 339] width 382 height 26
select select "MTN"
click at [289, 326] on select "Select Network MTN Globacom 9Mobile Airtel" at bounding box center [480, 339] width 382 height 26
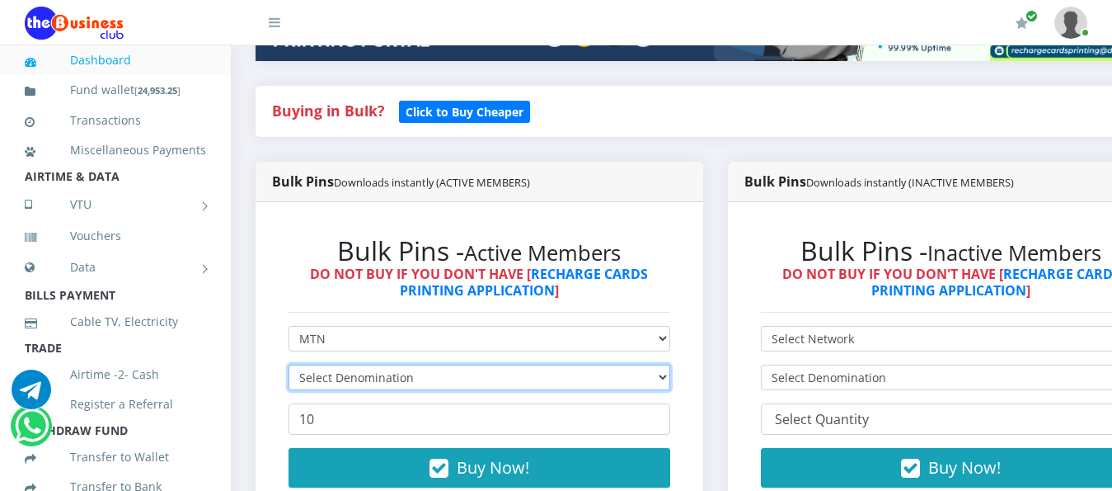
click at [670, 364] on select "Select Denomination" at bounding box center [480, 377] width 382 height 26
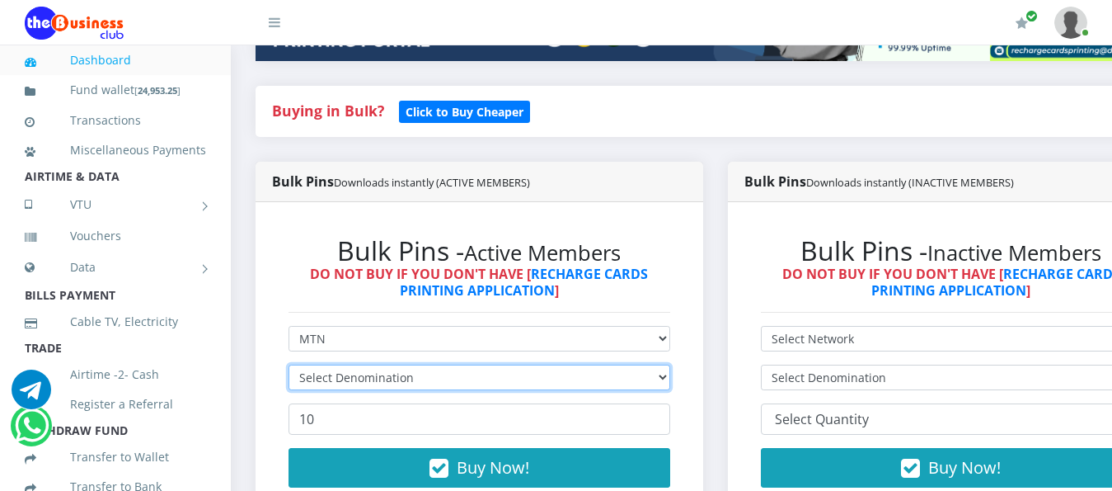
click at [670, 364] on select "Select Denomination" at bounding box center [480, 377] width 382 height 26
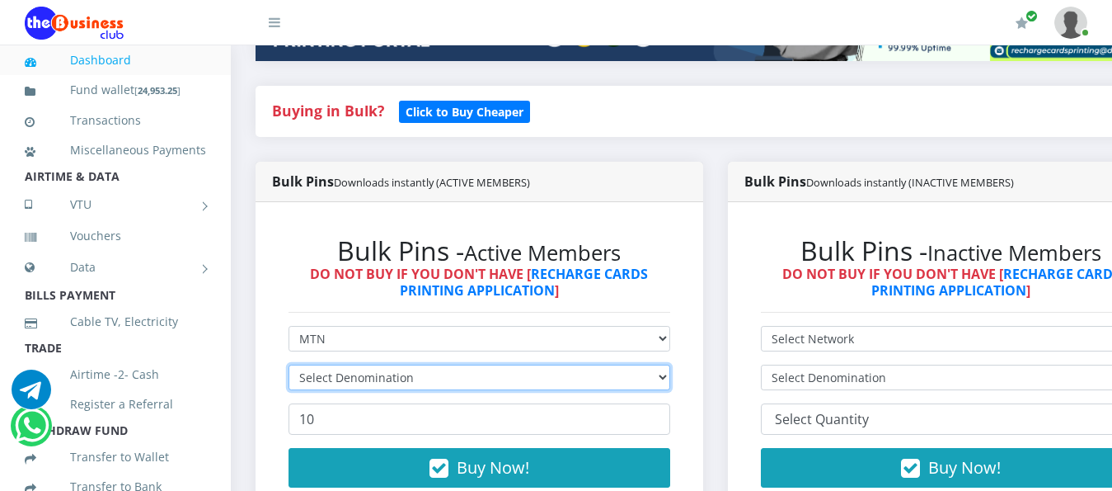
click at [670, 364] on select "Select Denomination" at bounding box center [480, 377] width 382 height 26
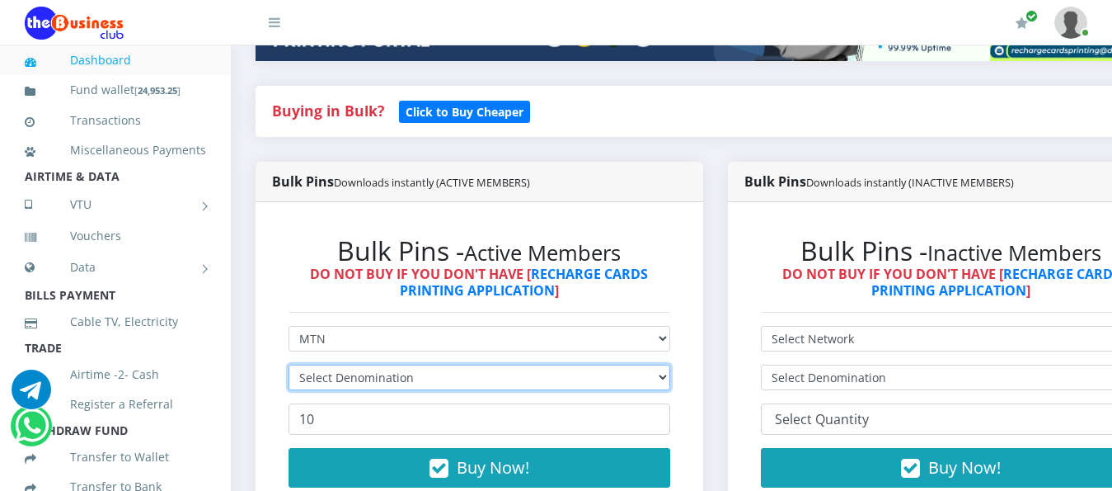
click at [670, 364] on select "Select Denomination" at bounding box center [480, 377] width 382 height 26
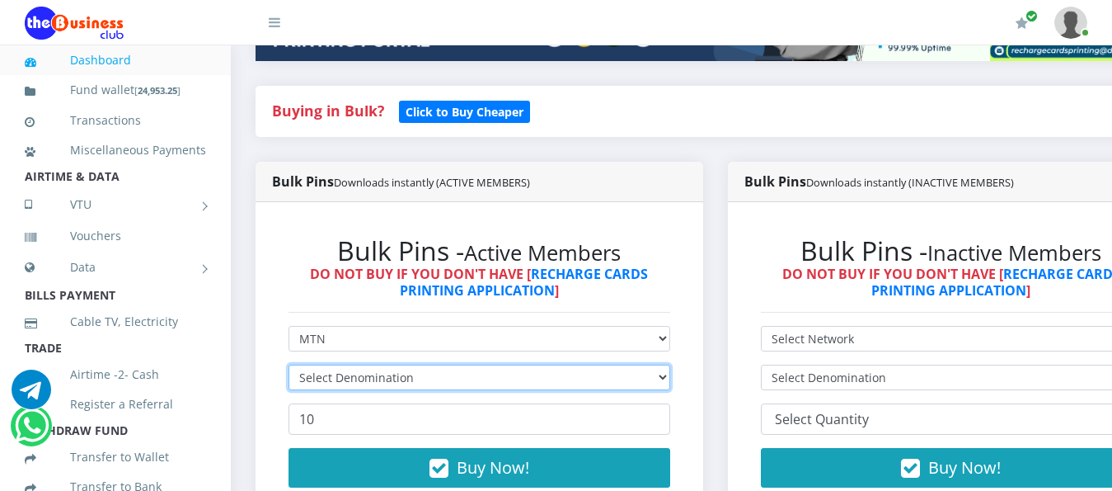
click at [670, 364] on select "Select Denomination" at bounding box center [480, 377] width 382 height 26
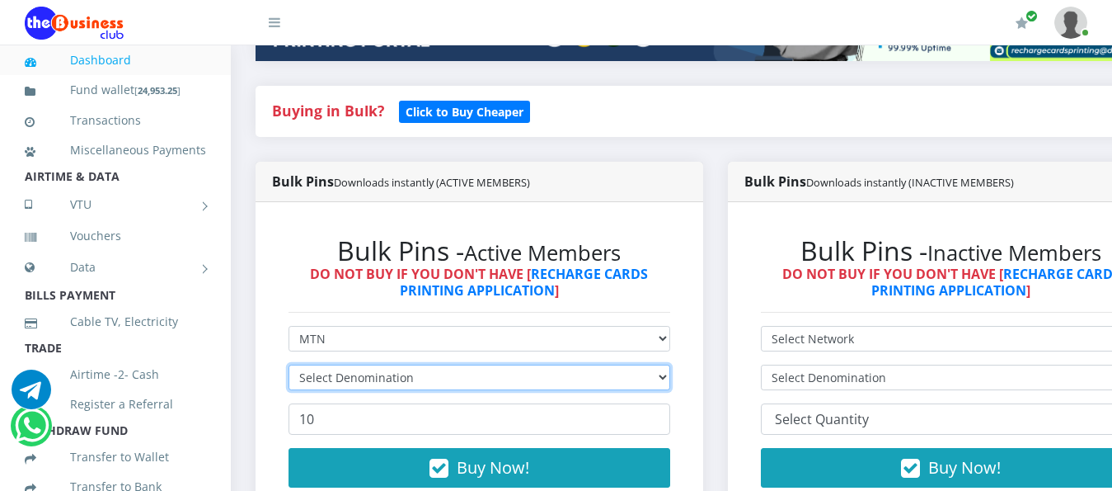
click at [670, 364] on select "Select Denomination" at bounding box center [480, 377] width 382 height 26
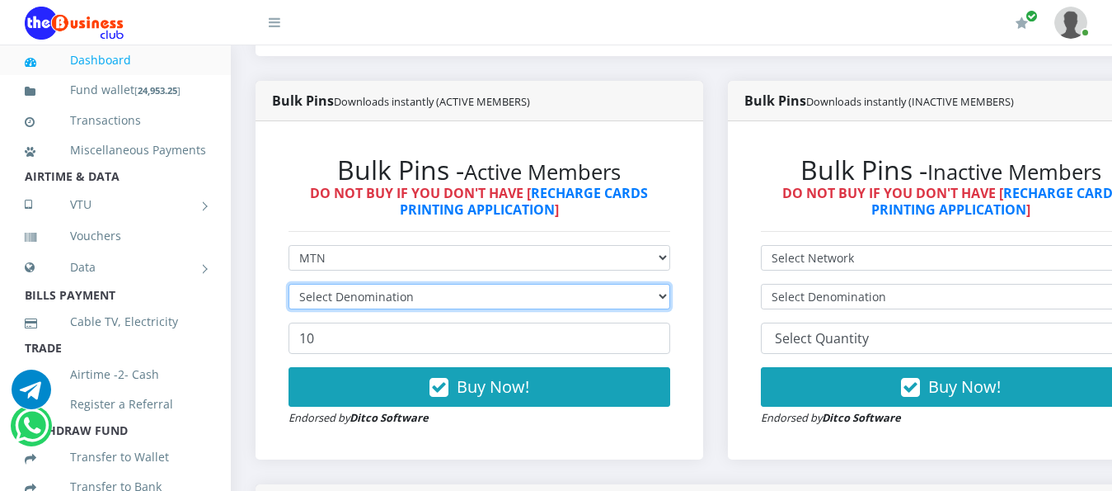
scroll to position [412, 0]
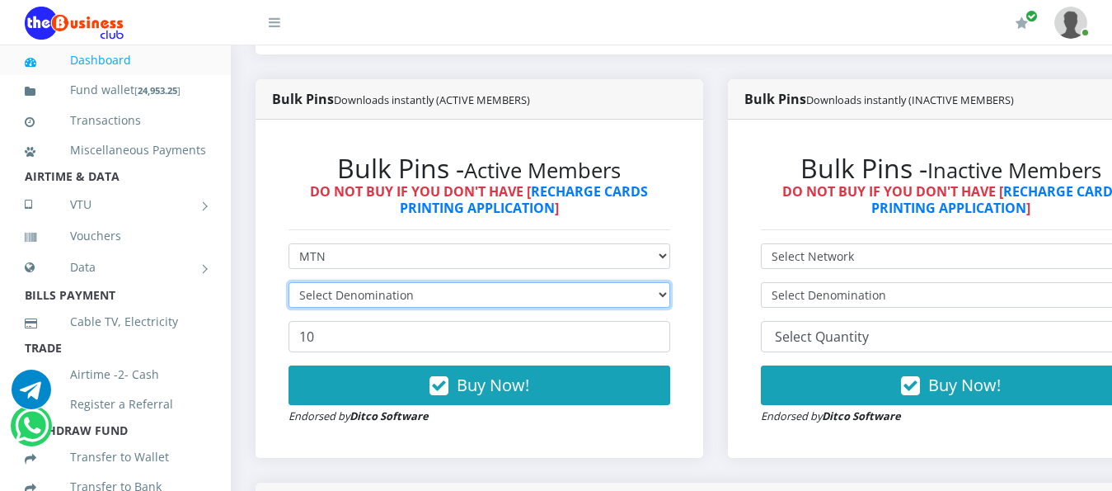
click at [670, 284] on select "Select Denomination" at bounding box center [480, 295] width 382 height 26
click at [670, 282] on select "Select Denomination" at bounding box center [480, 295] width 382 height 26
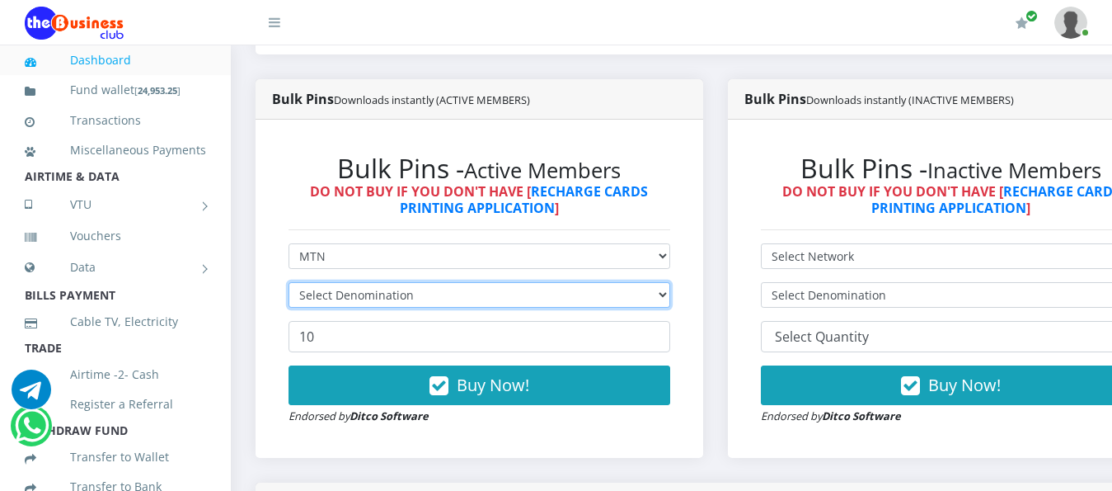
click at [670, 282] on select "Select Denomination" at bounding box center [480, 295] width 382 height 26
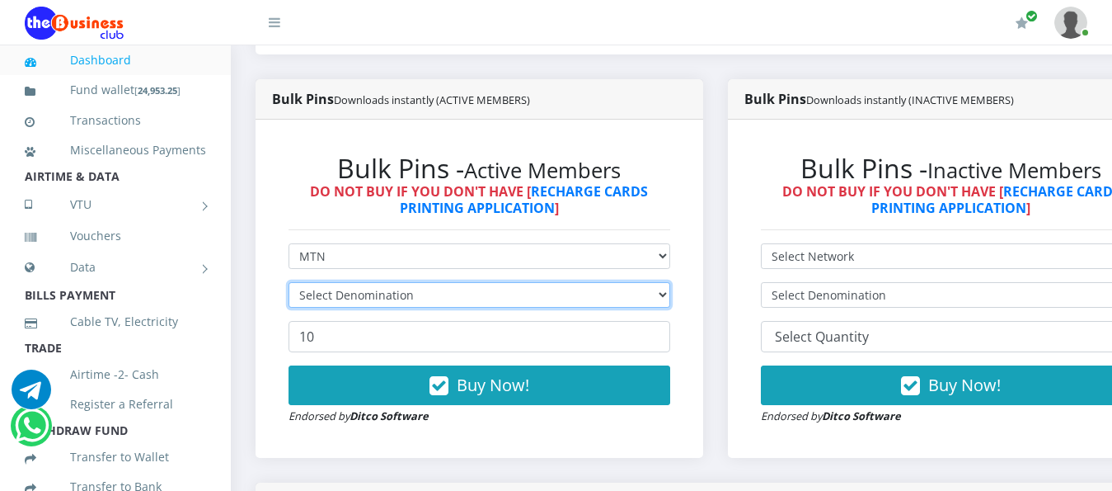
click at [670, 282] on select "Select Denomination" at bounding box center [480, 295] width 382 height 26
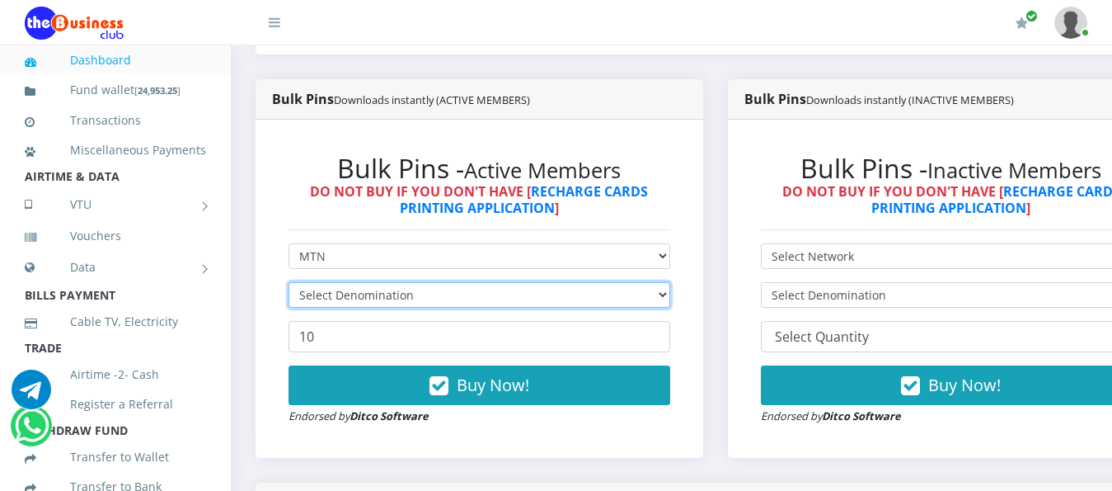
click at [670, 282] on select "Select Denomination" at bounding box center [480, 295] width 382 height 26
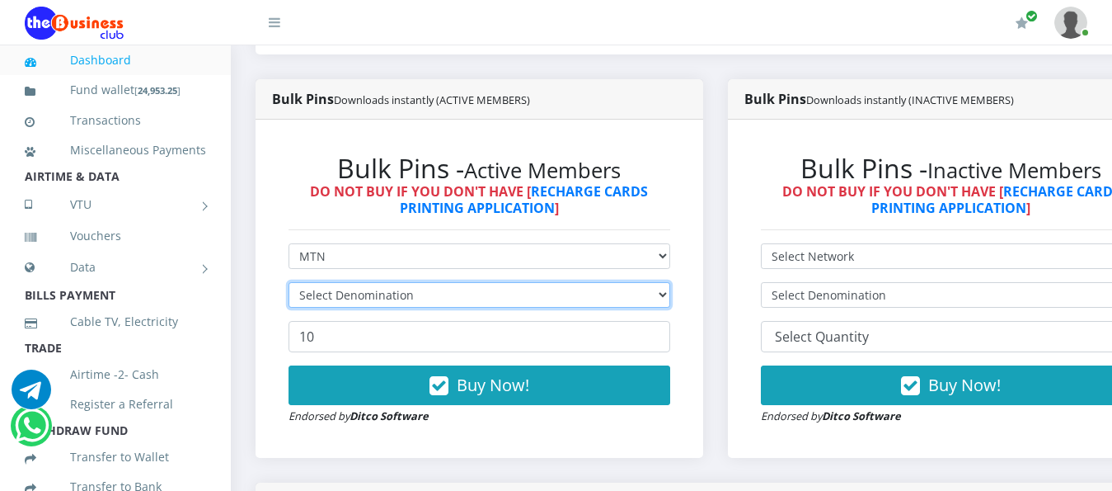
click at [670, 282] on select "Select Denomination" at bounding box center [480, 295] width 382 height 26
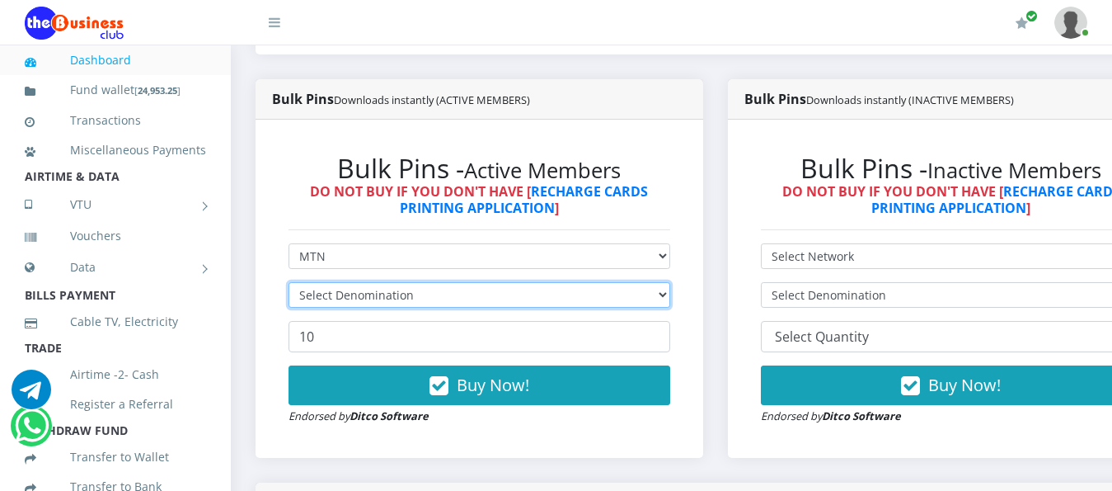
click at [670, 282] on select "Select Denomination" at bounding box center [480, 295] width 382 height 26
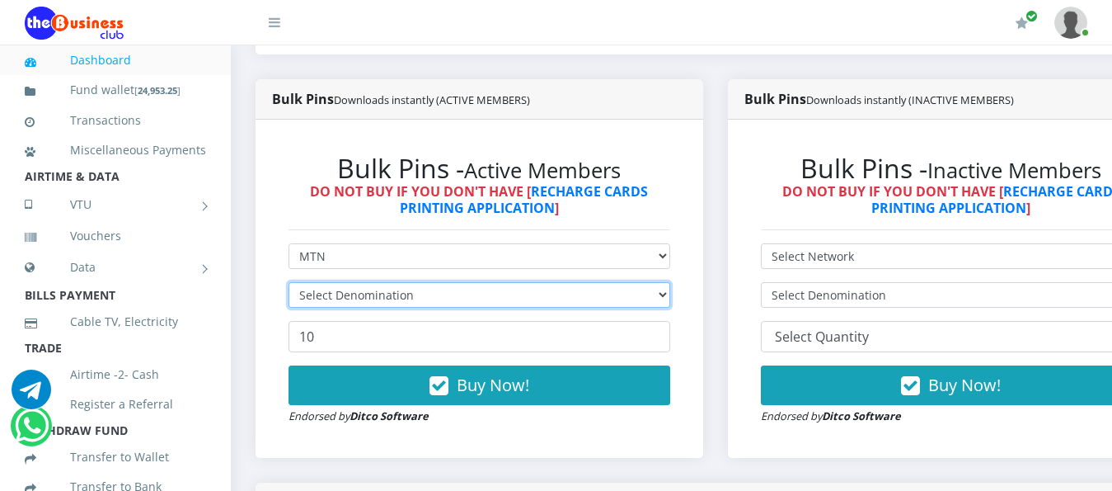
click at [670, 282] on select "Select Denomination" at bounding box center [480, 295] width 382 height 26
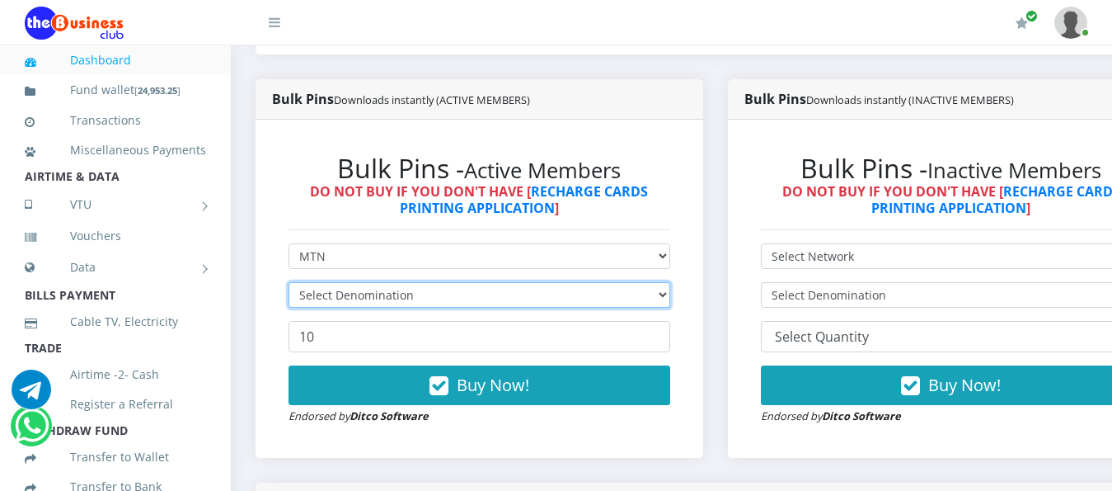
click at [670, 282] on select "Select Denomination" at bounding box center [480, 295] width 382 height 26
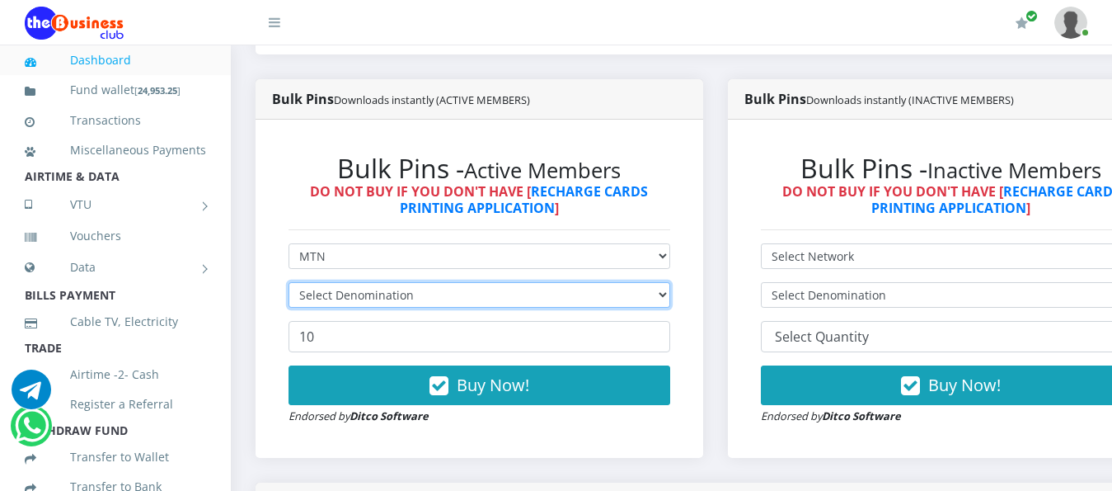
click at [670, 282] on select "Select Denomination" at bounding box center [480, 295] width 382 height 26
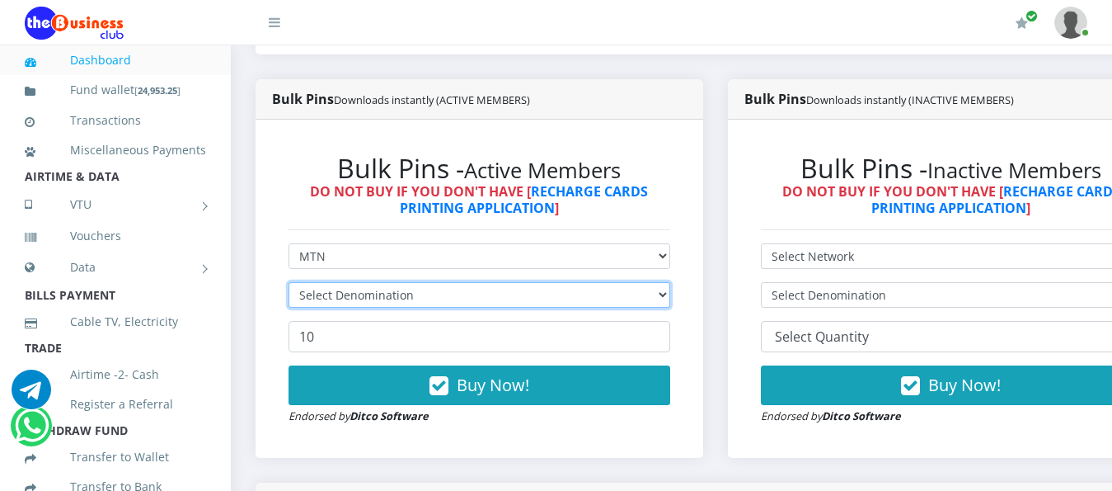
click at [670, 282] on select "Select Denomination" at bounding box center [480, 295] width 382 height 26
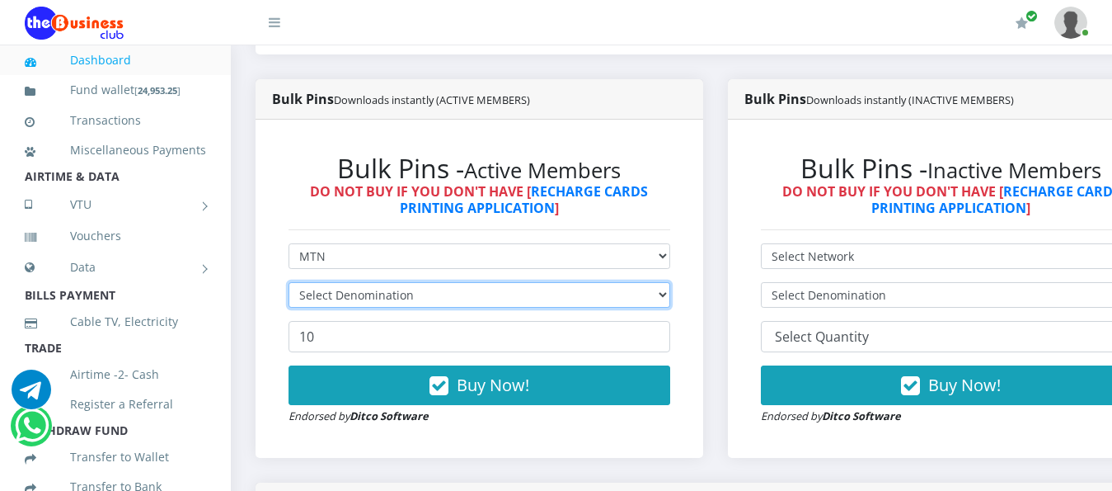
click at [670, 282] on select "Select Denomination" at bounding box center [480, 295] width 382 height 26
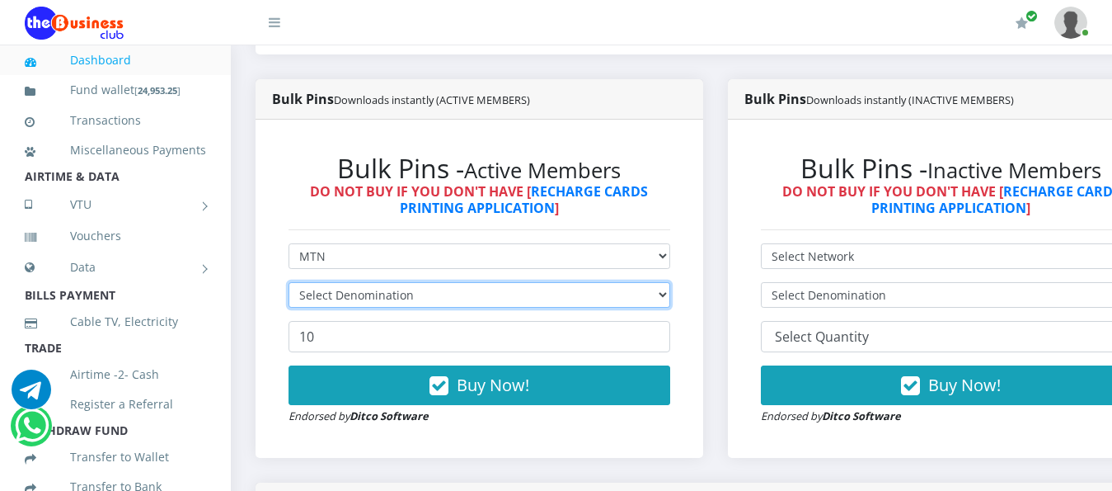
click at [670, 282] on select "Select Denomination" at bounding box center [480, 295] width 382 height 26
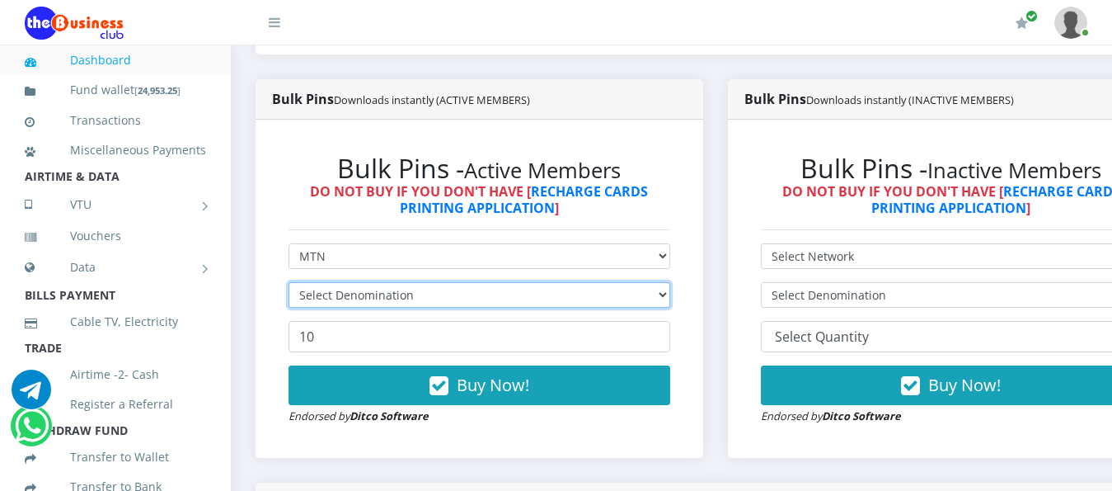
click at [670, 282] on select "Select Denomination" at bounding box center [480, 295] width 382 height 26
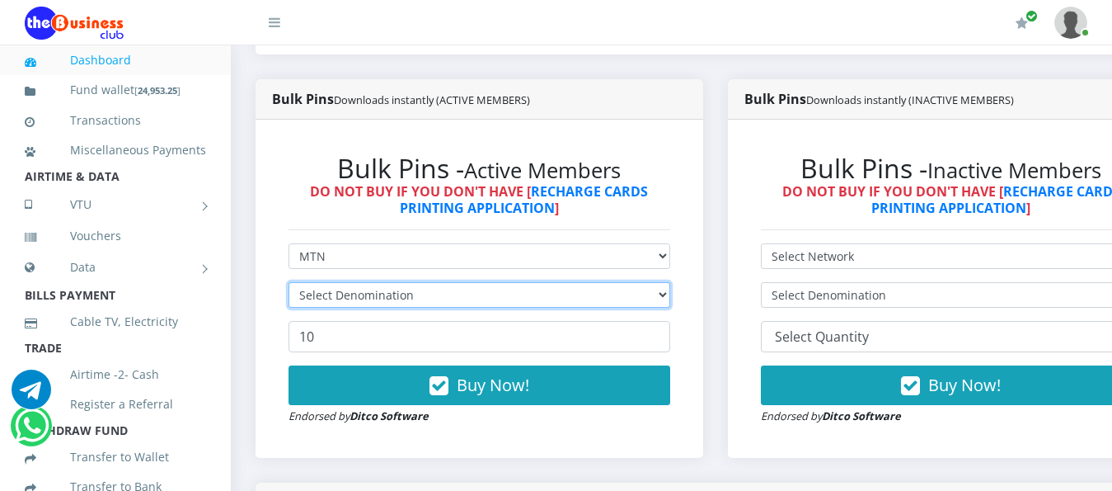
click at [670, 282] on select "Select Denomination" at bounding box center [480, 295] width 382 height 26
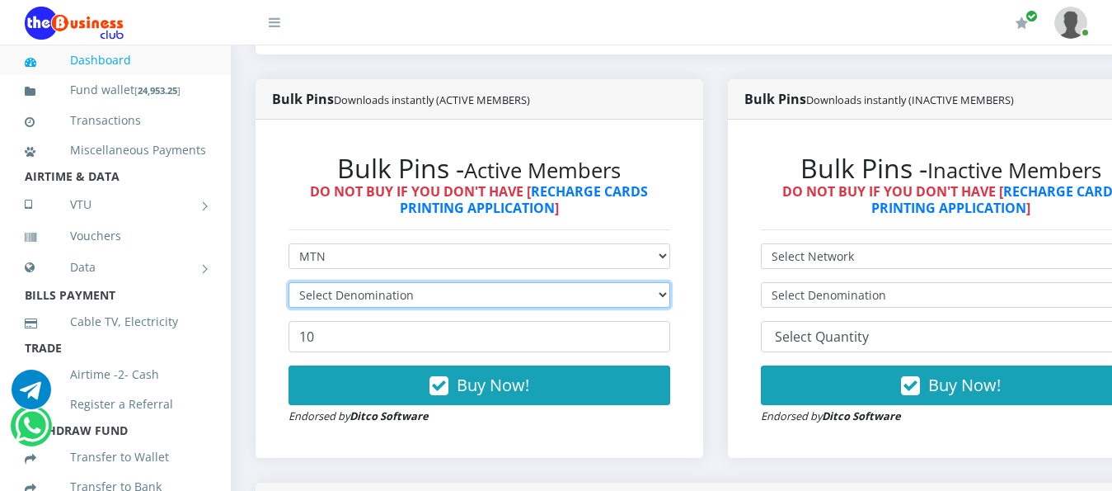
click at [670, 282] on select "Select Denomination" at bounding box center [480, 295] width 382 height 26
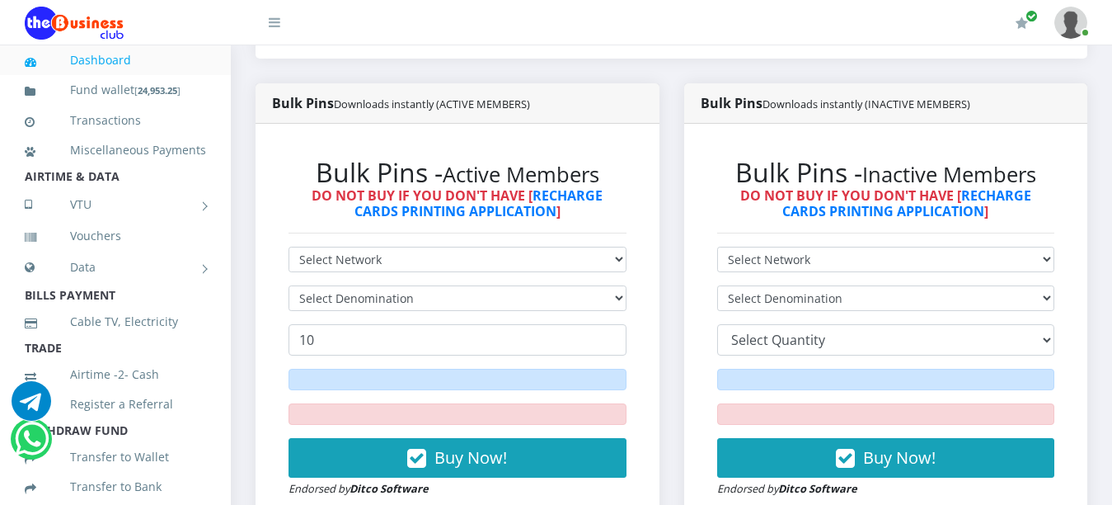
scroll to position [397, 0]
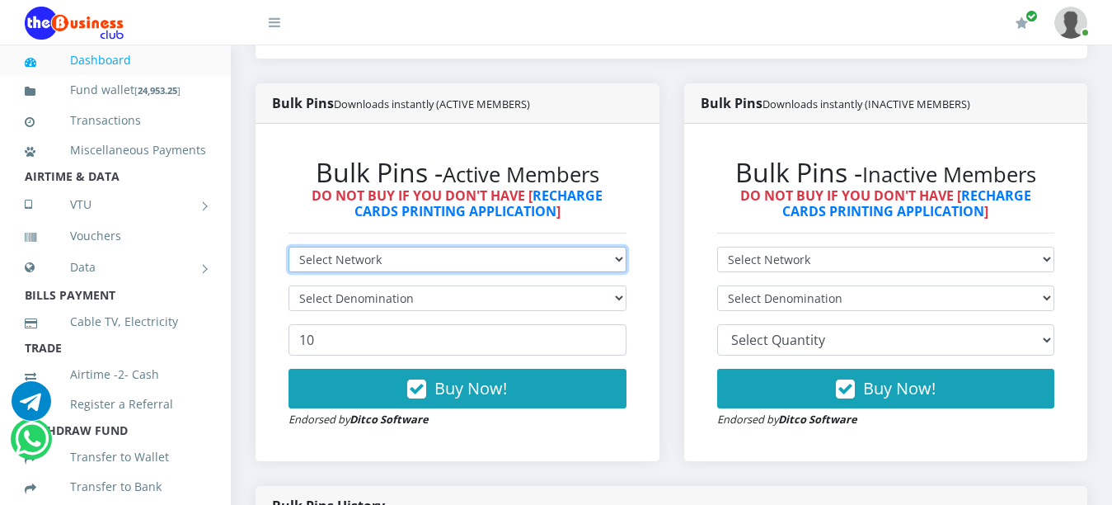
click at [613, 247] on select "Select Network MTN Globacom 9Mobile Airtel" at bounding box center [458, 260] width 338 height 26
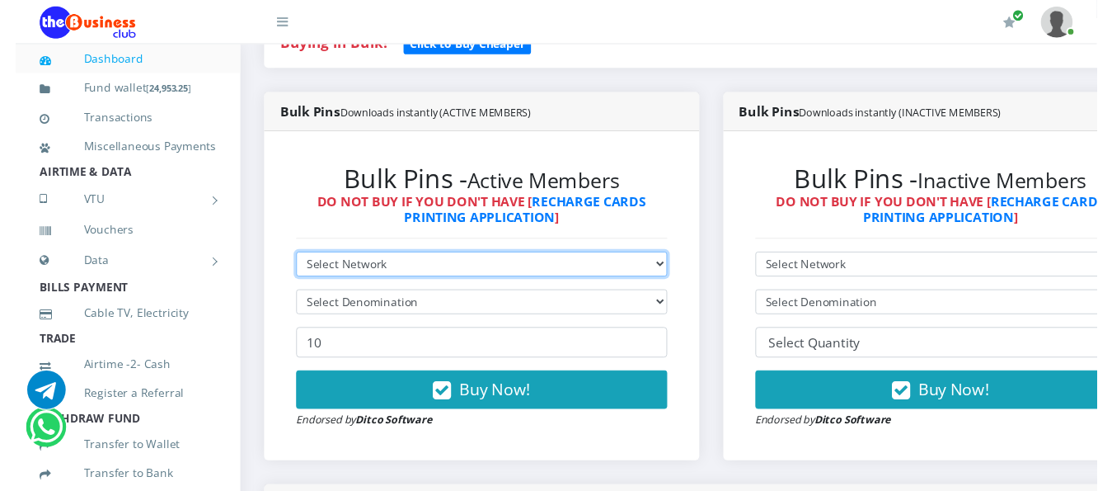
scroll to position [412, 0]
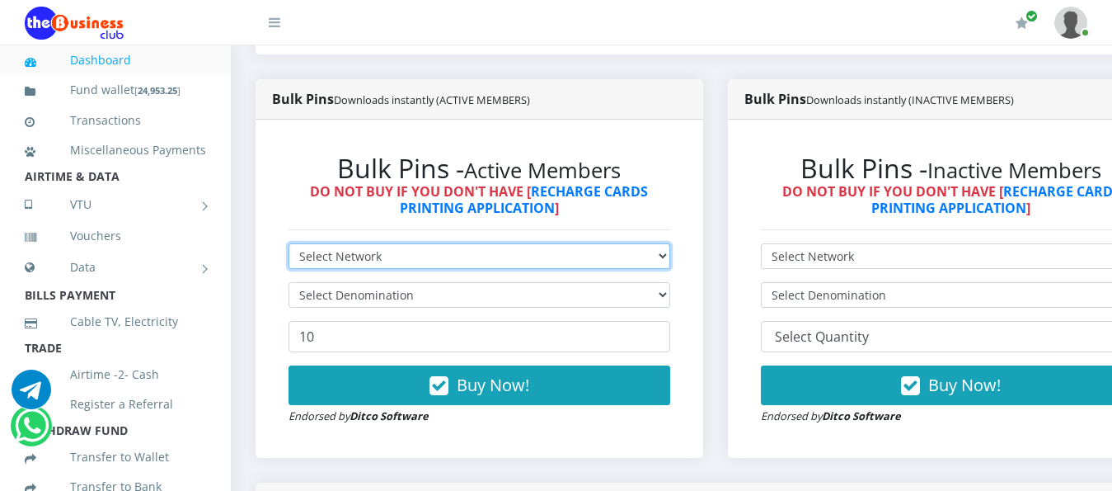
click at [670, 243] on select "Select Network MTN Globacom 9Mobile Airtel" at bounding box center [480, 256] width 382 height 26
select select "MTN"
click at [289, 243] on select "Select Network MTN Globacom 9Mobile Airtel" at bounding box center [480, 256] width 382 height 26
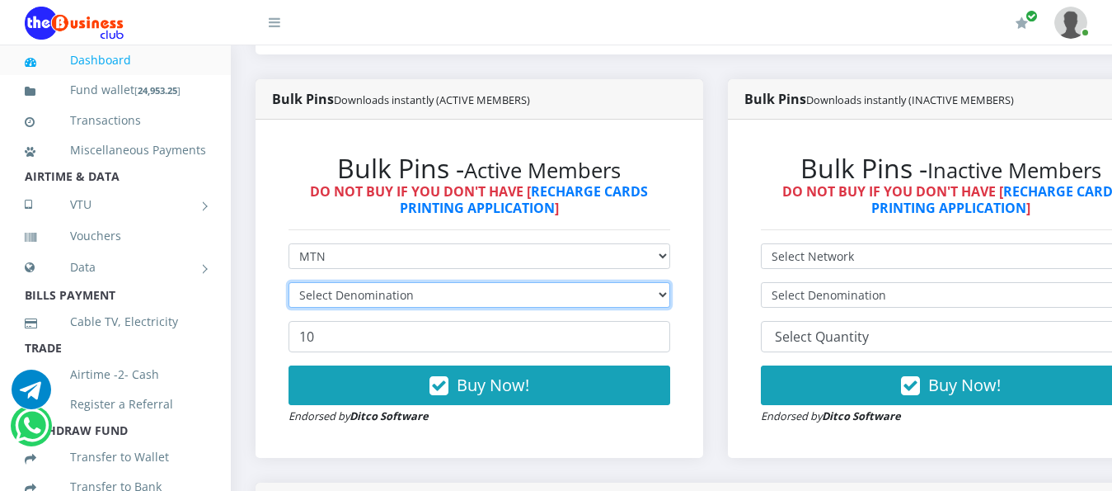
click at [670, 282] on select "Select Denomination" at bounding box center [480, 295] width 382 height 26
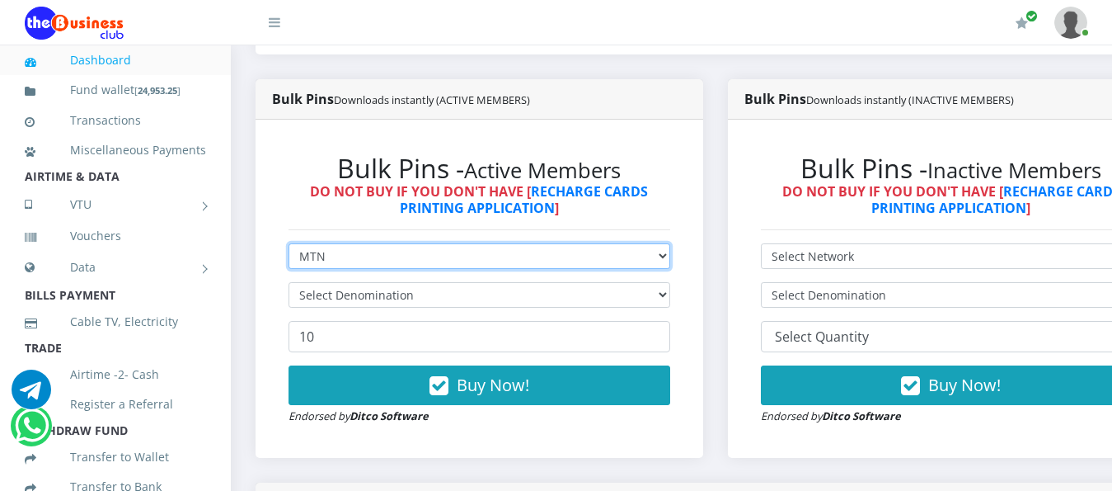
click at [669, 243] on select "Select Network MTN Globacom 9Mobile Airtel" at bounding box center [480, 256] width 382 height 26
click at [670, 247] on select "Select Network MTN Globacom 9Mobile Airtel" at bounding box center [480, 256] width 382 height 26
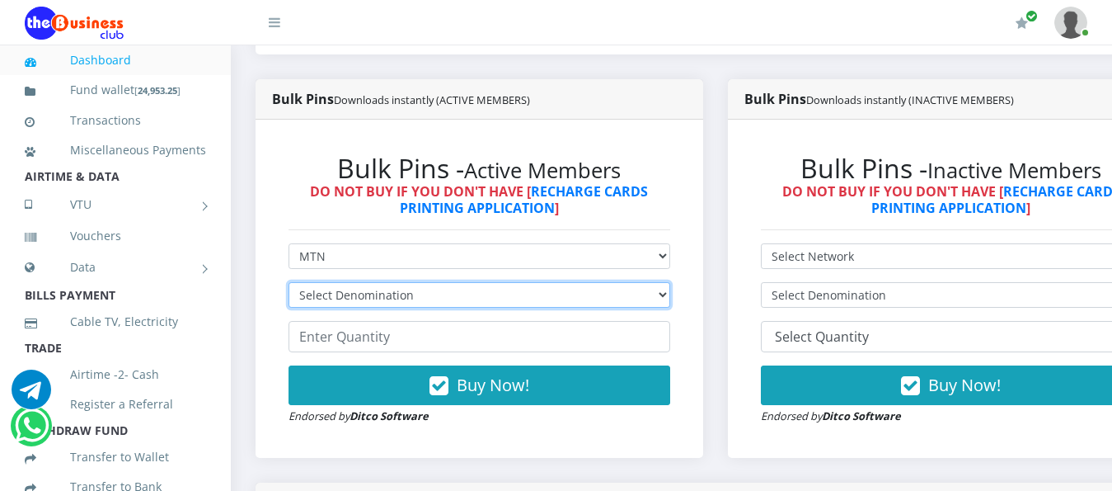
click at [670, 284] on select "Select Denomination MTN NGN100 - ₦96.99 MTN NGN200 - ₦193.98 MTN NGN400 - ₦387.…" at bounding box center [480, 295] width 382 height 26
select select "193.98-200"
click at [289, 282] on select "Select Denomination MTN NGN100 - ₦96.99 MTN NGN200 - ₦193.98 MTN NGN400 - ₦387.…" at bounding box center [480, 295] width 382 height 26
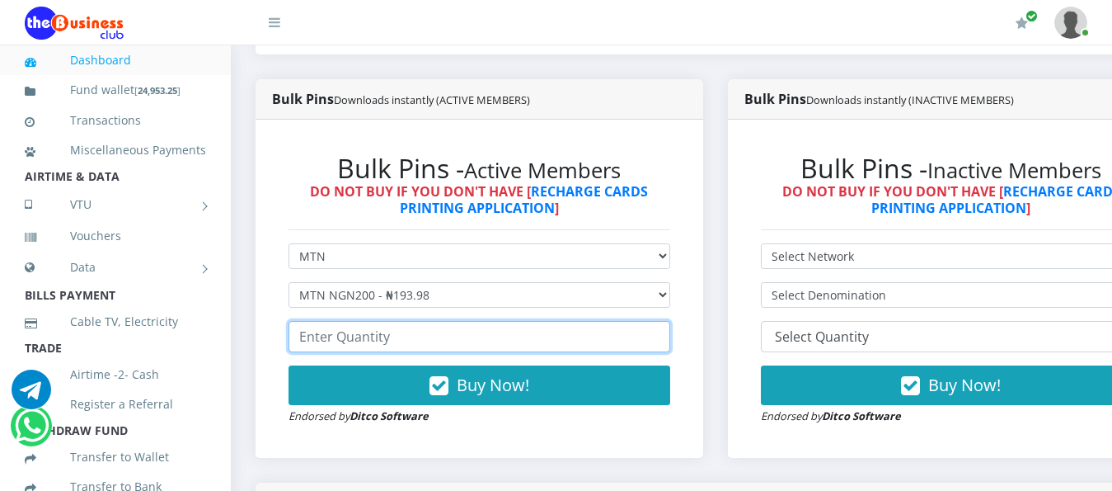
click at [410, 321] on input "number" at bounding box center [480, 336] width 382 height 31
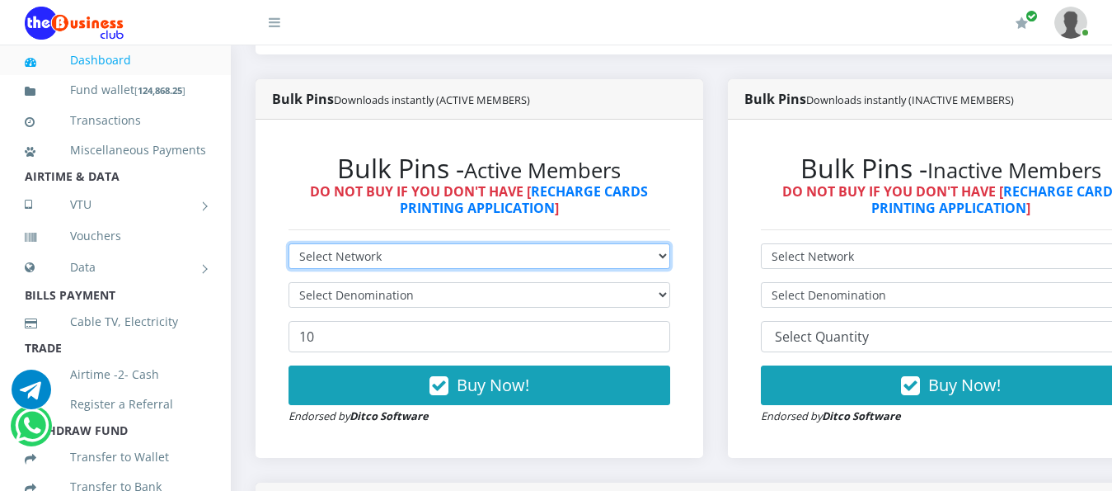
click at [670, 245] on select "Select Network MTN Globacom 9Mobile Airtel" at bounding box center [480, 256] width 382 height 26
select select "MTN"
click at [289, 243] on select "Select Network MTN Globacom 9Mobile Airtel" at bounding box center [480, 256] width 382 height 26
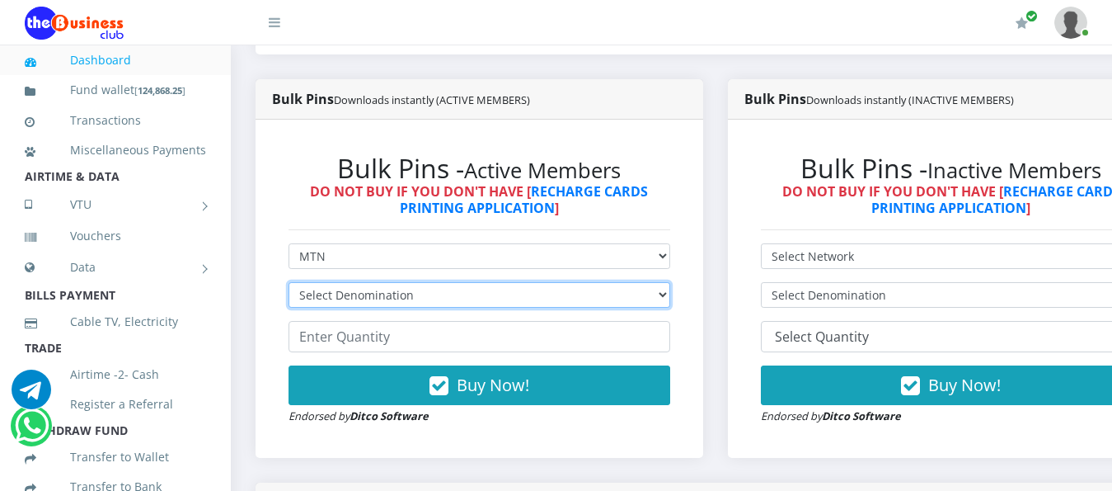
click at [670, 282] on select "Select Denomination MTN NGN100 - ₦96.99 MTN NGN200 - ₦193.98 MTN NGN400 - ₦387.…" at bounding box center [480, 295] width 382 height 26
select select "193.98-200"
click at [289, 282] on select "Select Denomination MTN NGN100 - ₦96.99 MTN NGN200 - ₦193.98 MTN NGN400 - ₦387.…" at bounding box center [480, 295] width 382 height 26
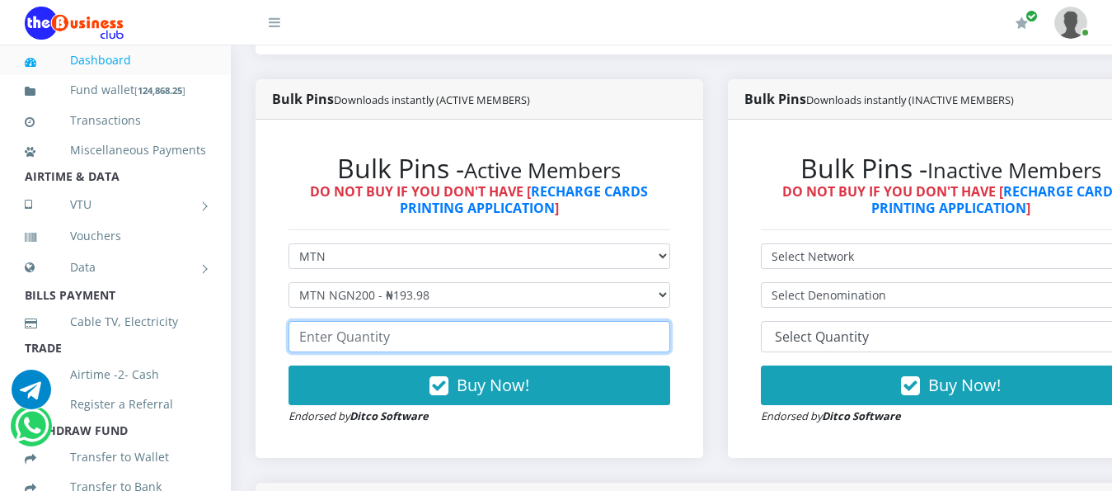
click at [331, 321] on input "number" at bounding box center [480, 336] width 382 height 31
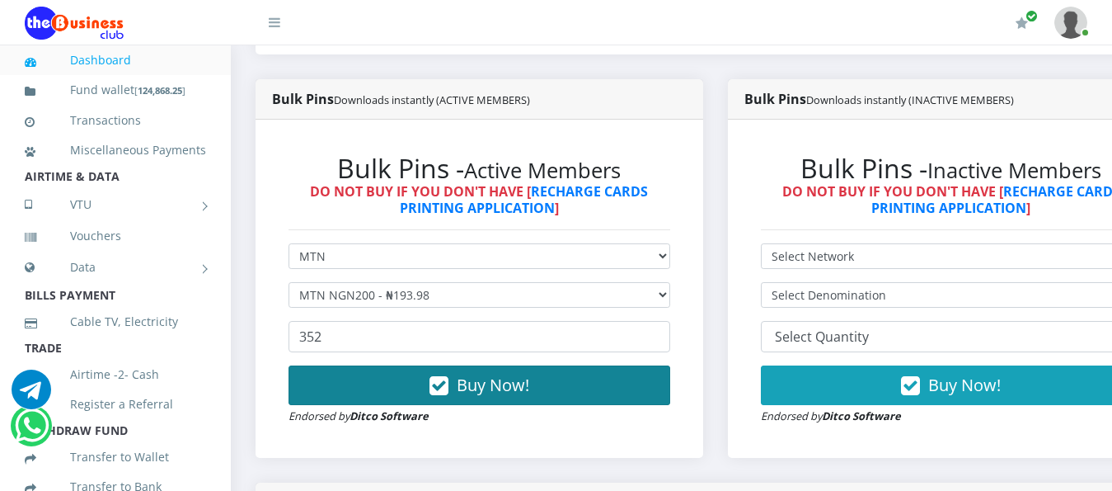
click at [489, 374] on span "Buy Now!" at bounding box center [493, 385] width 73 height 22
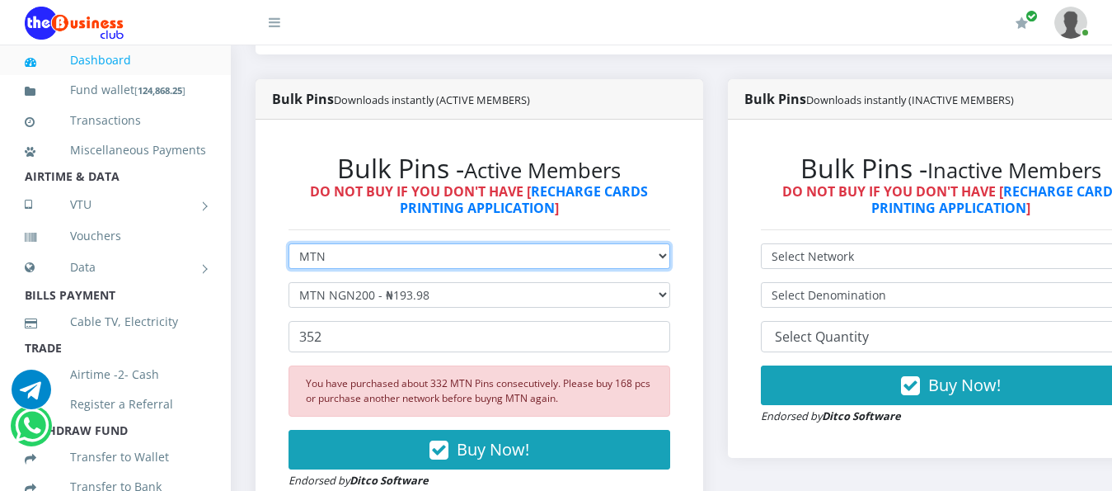
click at [670, 243] on select "Select Network MTN Globacom 9Mobile Airtel" at bounding box center [480, 256] width 382 height 26
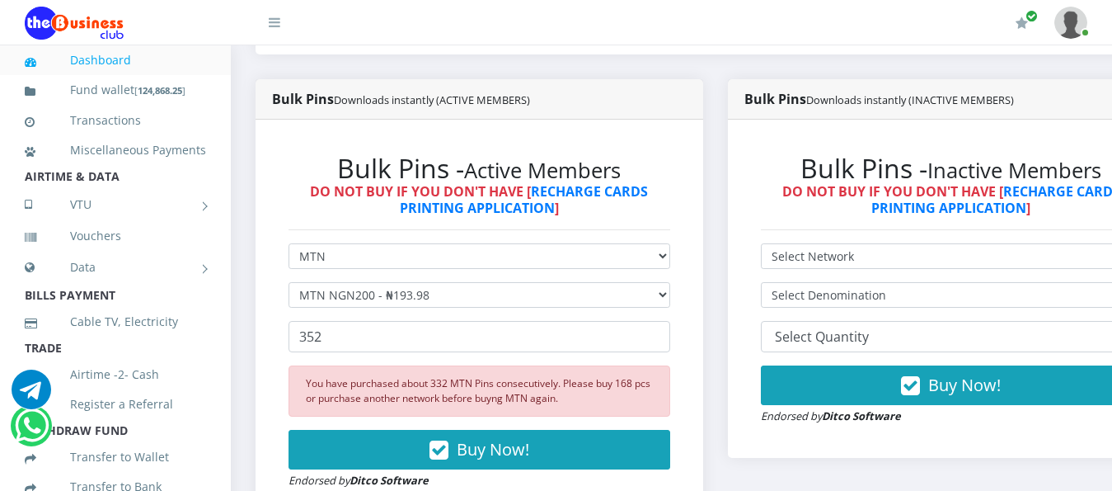
click at [703, 242] on div "Bulk Pins - Active Members DO NOT BUY IF YOU DON'T HAVE [ RECHARGE CARDS PRINTI…" at bounding box center [480, 321] width 448 height 402
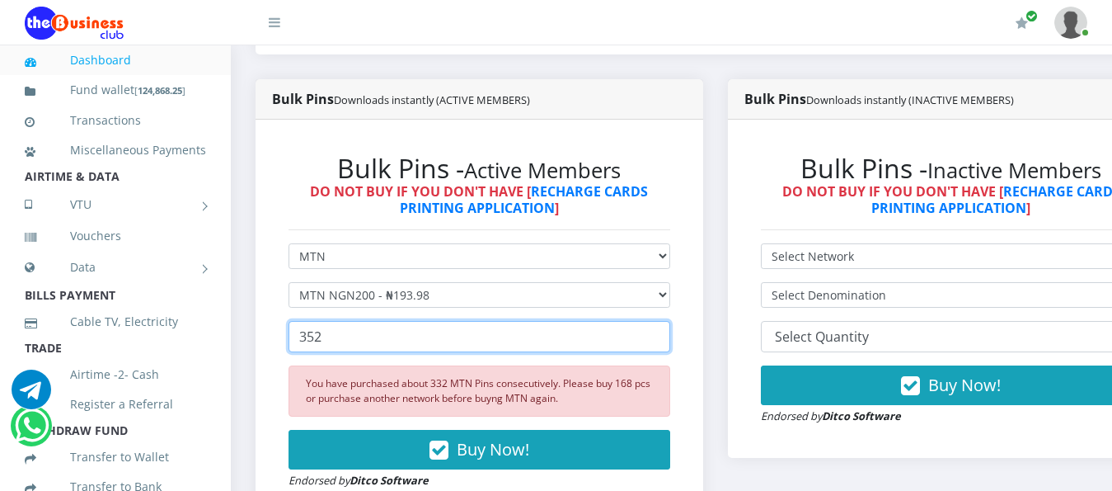
click at [418, 330] on input "352" at bounding box center [480, 336] width 382 height 31
type input "3"
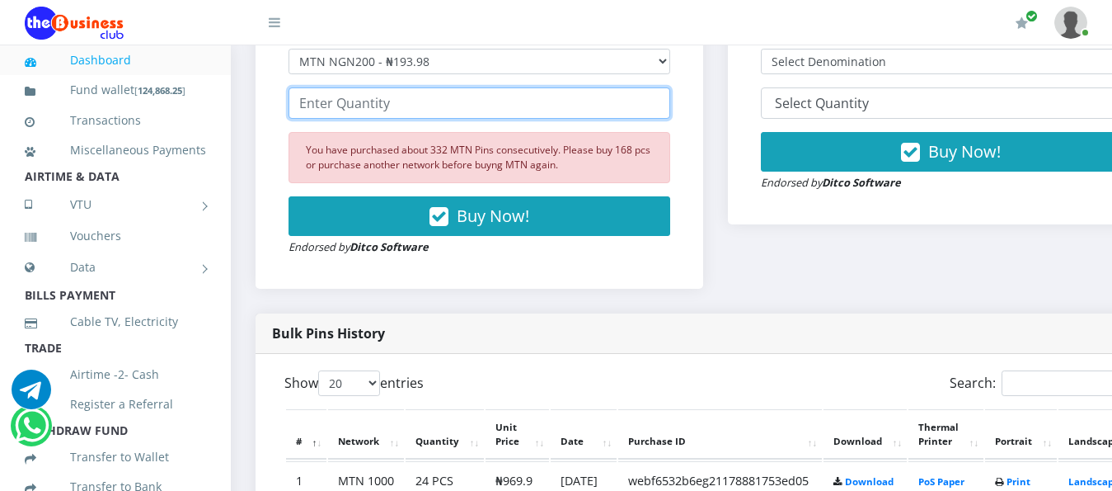
scroll to position [577, 0]
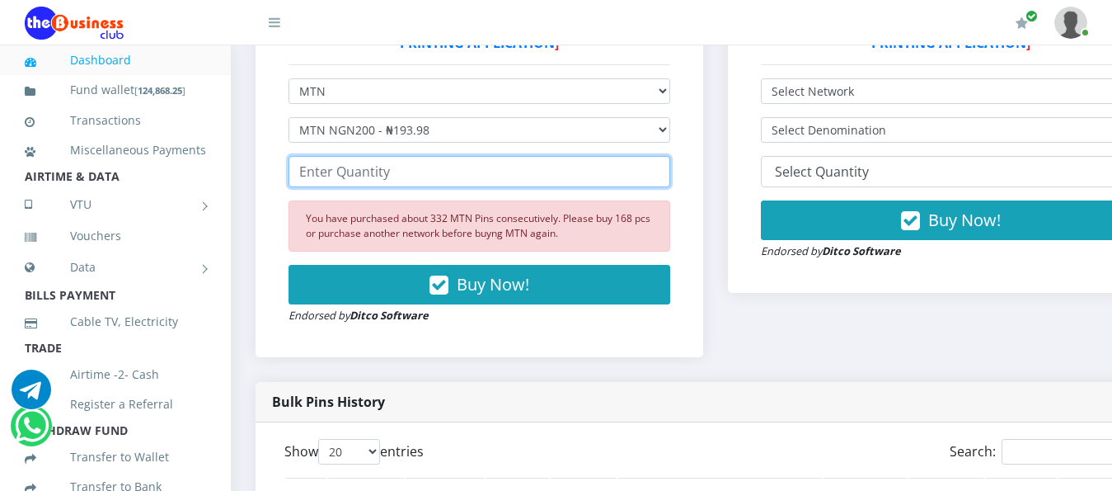
click at [331, 156] on input "number" at bounding box center [480, 171] width 382 height 31
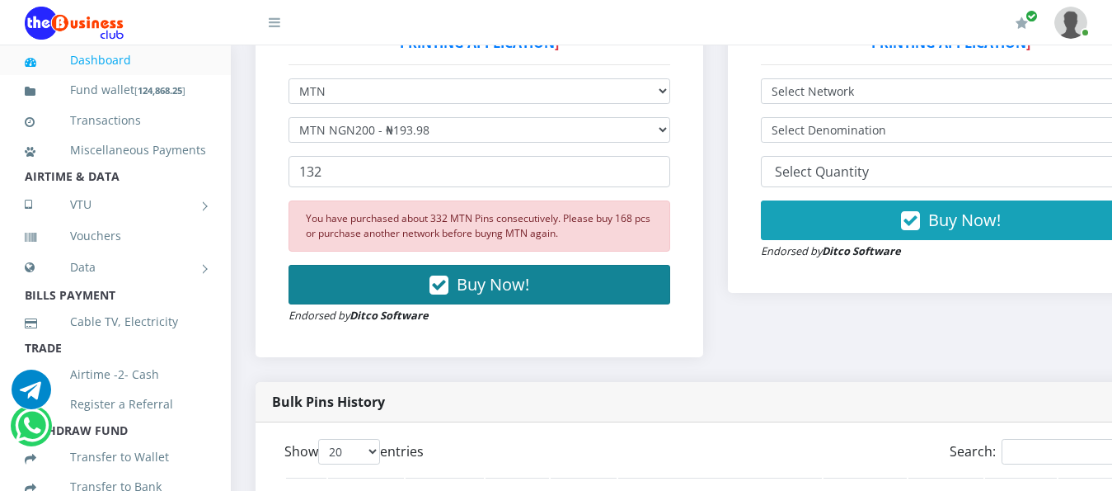
click at [482, 273] on span "Buy Now!" at bounding box center [493, 284] width 73 height 22
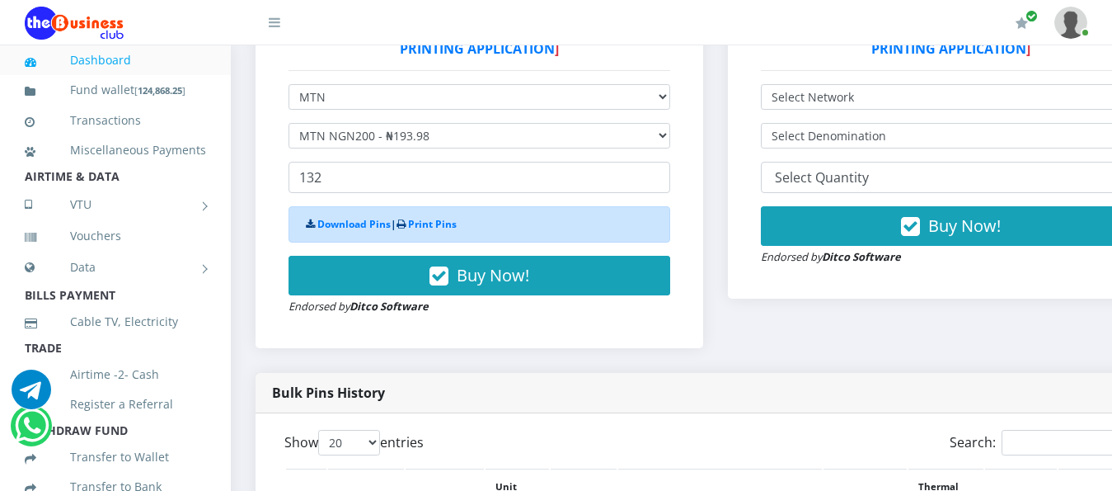
scroll to position [495, 0]
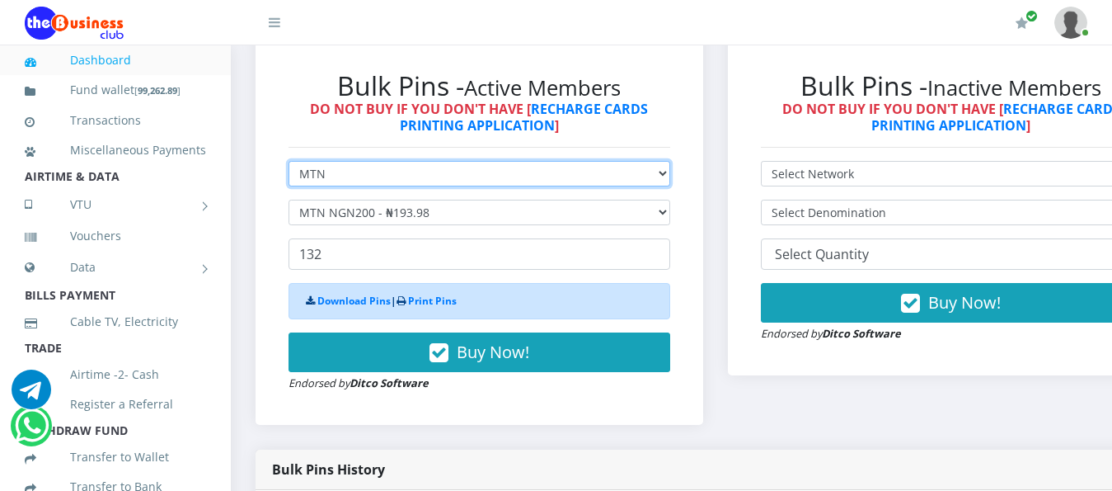
click at [670, 163] on select "Select Network MTN Globacom 9Mobile Airtel" at bounding box center [480, 174] width 382 height 26
click at [289, 161] on select "Select Network MTN Globacom 9Mobile Airtel" at bounding box center [480, 174] width 382 height 26
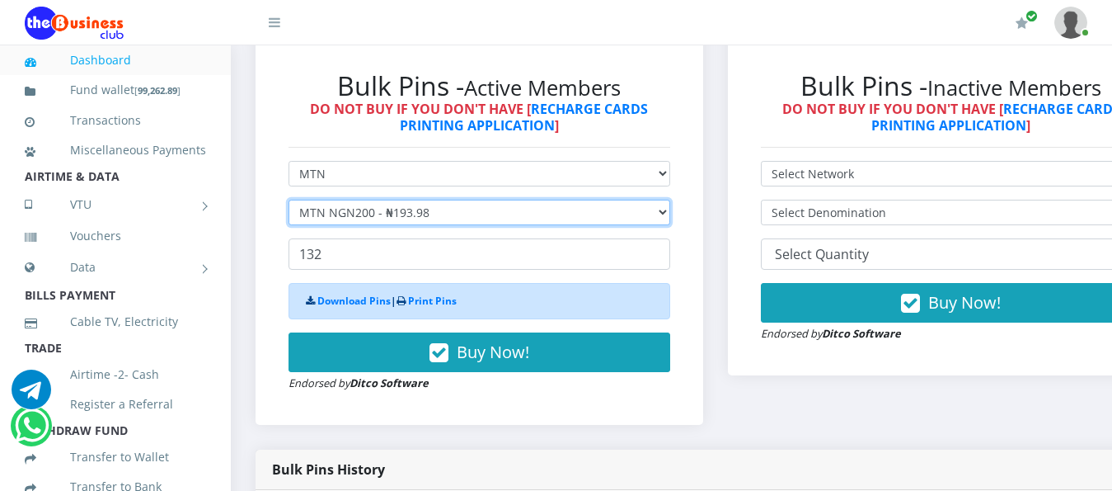
click at [670, 200] on select "Select Denomination MTN NGN100 - ₦96.99 MTN NGN200 - ₦193.98 MTN NGN400 - ₦387.…" at bounding box center [480, 213] width 382 height 26
click at [289, 200] on select "Select Denomination MTN NGN100 - ₦96.99 MTN NGN200 - ₦193.98 MTN NGN400 - ₦387.…" at bounding box center [480, 213] width 382 height 26
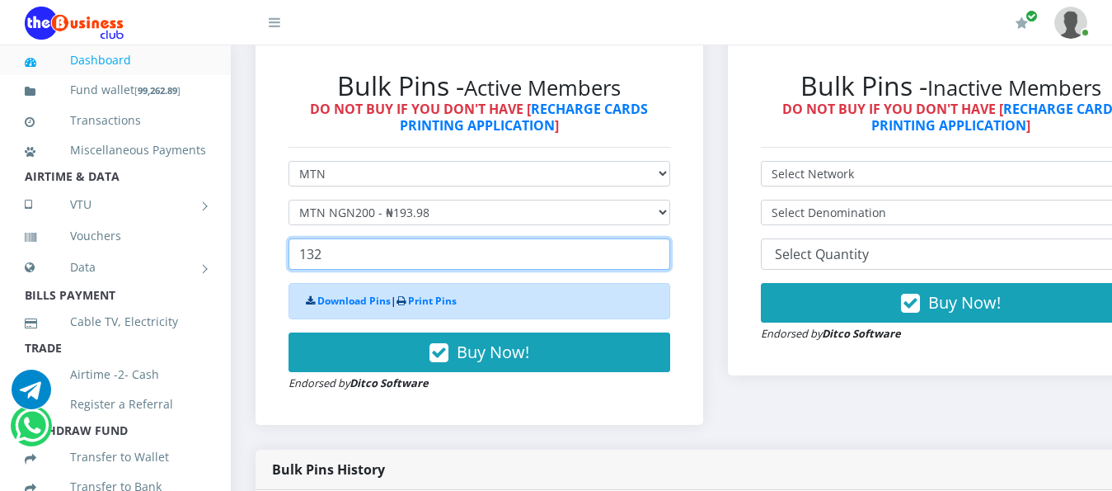
click at [342, 238] on input "132" at bounding box center [480, 253] width 382 height 31
type input "1"
type input "132"
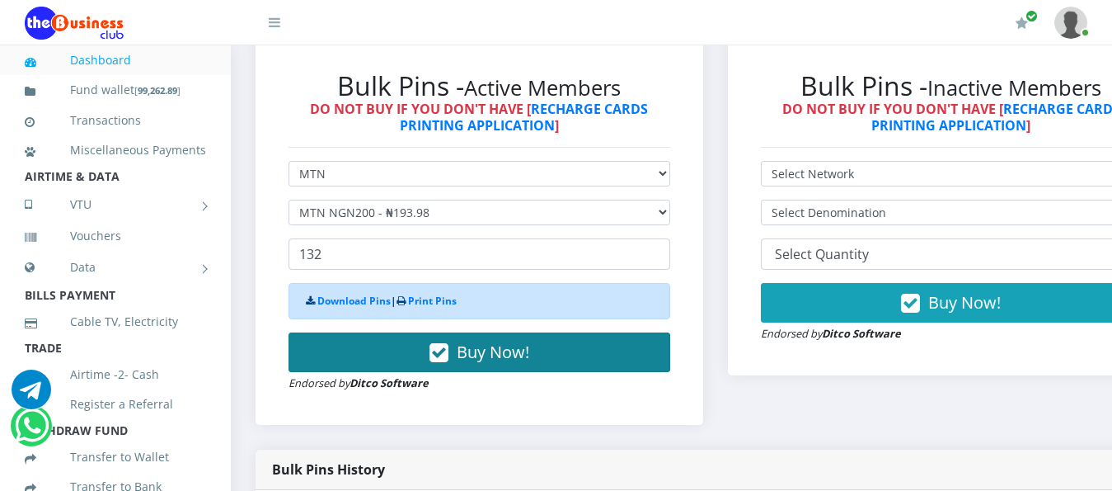
click at [471, 341] on span "Buy Now!" at bounding box center [493, 352] width 73 height 22
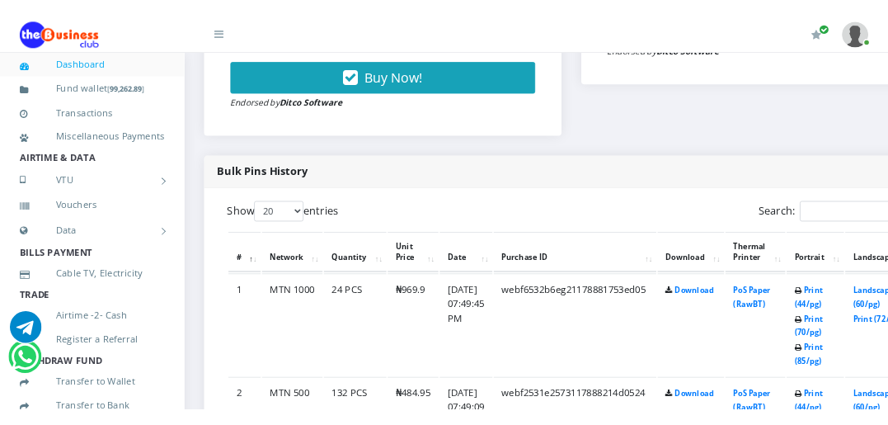
scroll to position [825, 0]
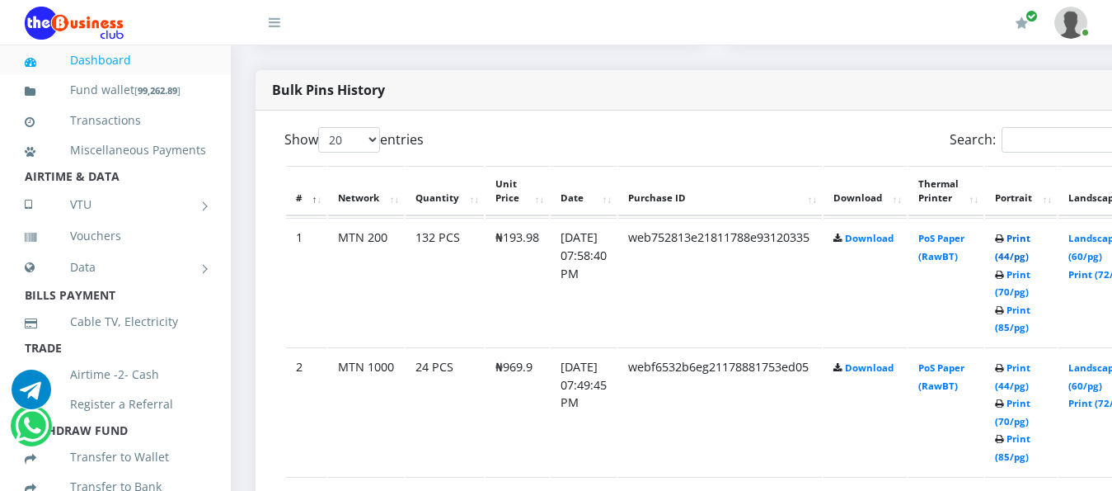
click at [887, 232] on link "Print (44/pg)" at bounding box center [1012, 247] width 35 height 31
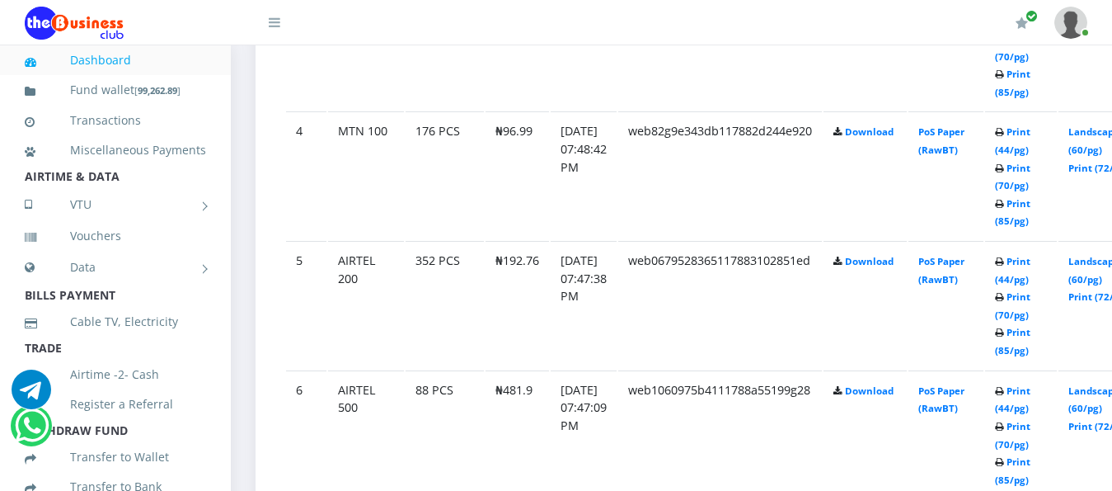
scroll to position [1319, 0]
click at [1031, 254] on link "Print (44/pg)" at bounding box center [1012, 269] width 35 height 31
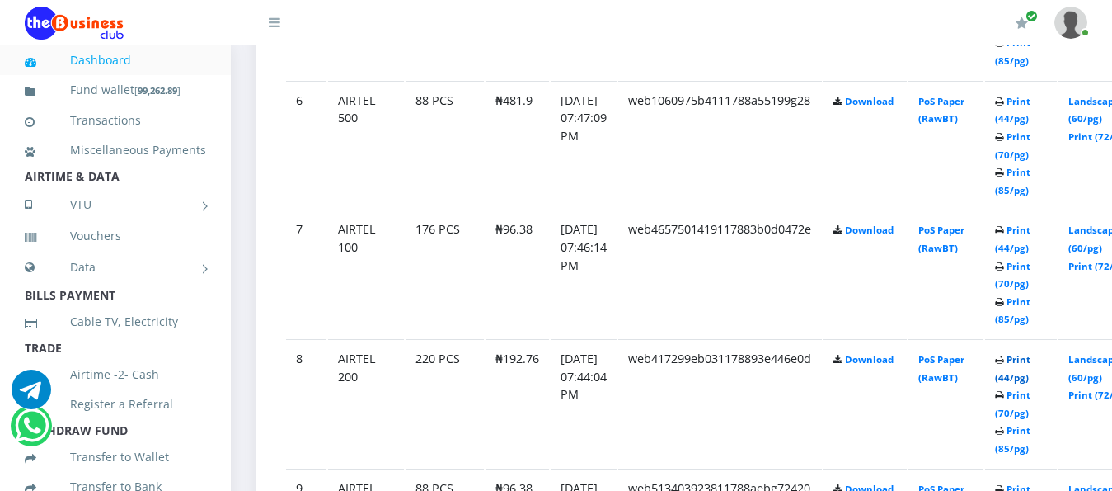
click at [1031, 353] on link "Print (44/pg)" at bounding box center [1012, 368] width 35 height 31
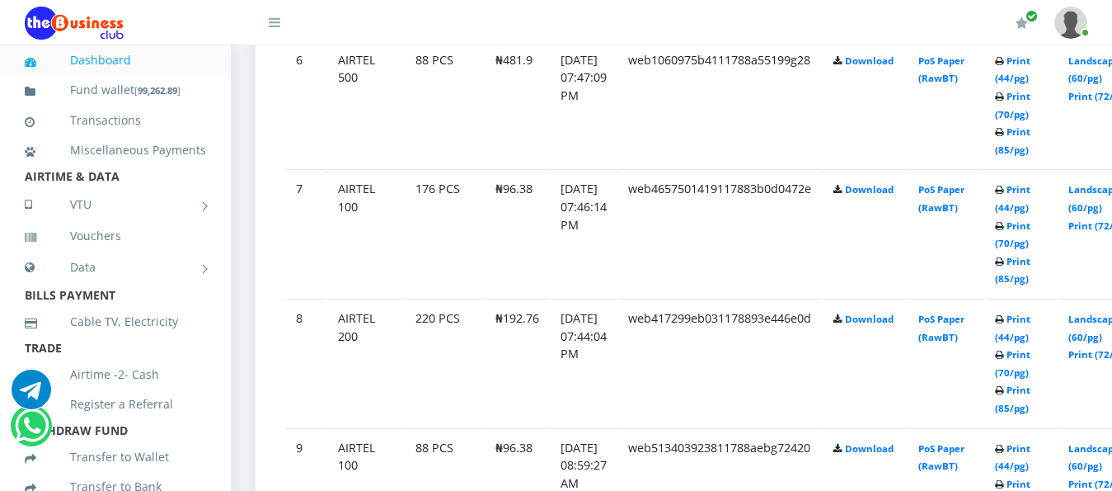
scroll to position [1608, 0]
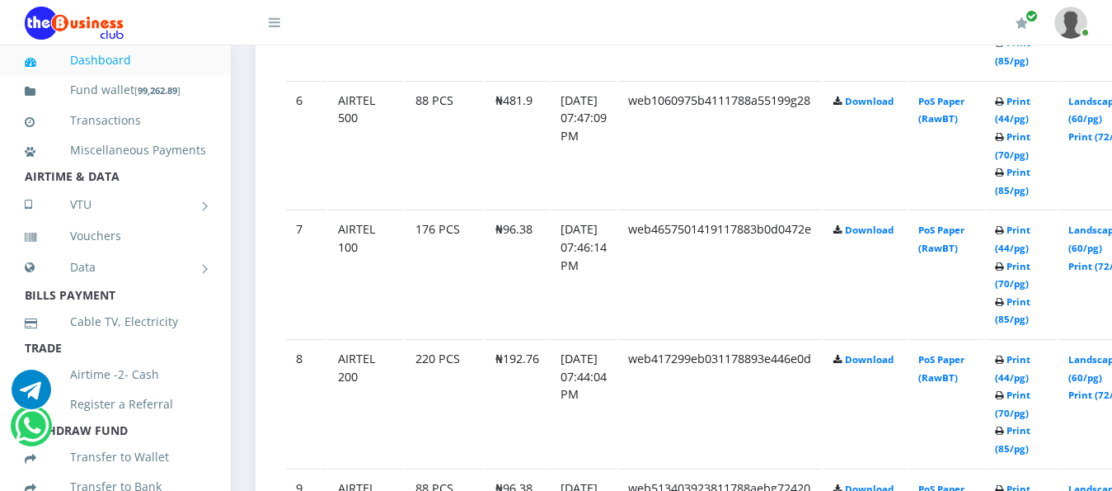
click at [1057, 217] on td "Print (44/pg) Print (70/pg) Print (85/pg)" at bounding box center [1021, 273] width 72 height 128
click at [1031, 223] on link "Print (44/pg)" at bounding box center [1012, 238] width 35 height 31
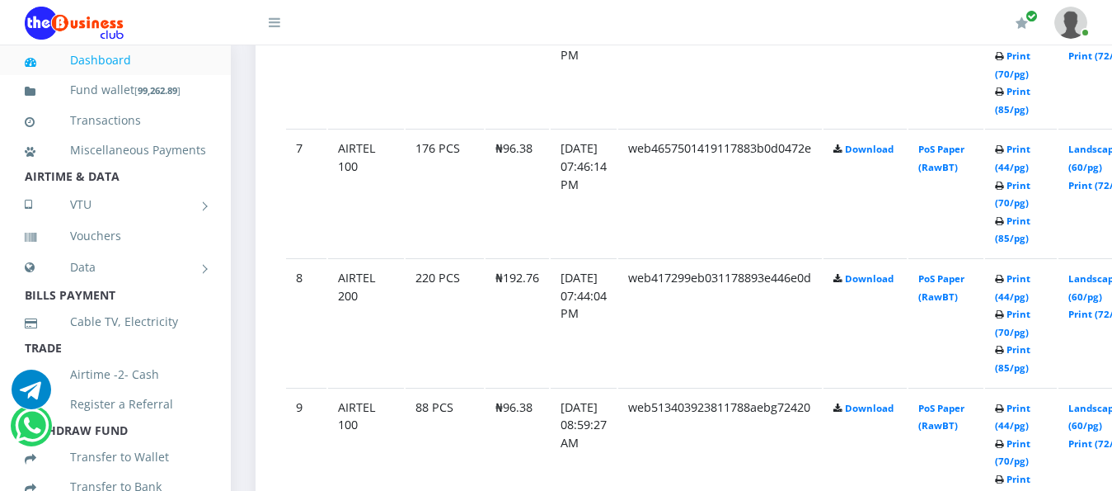
scroll to position [1648, 0]
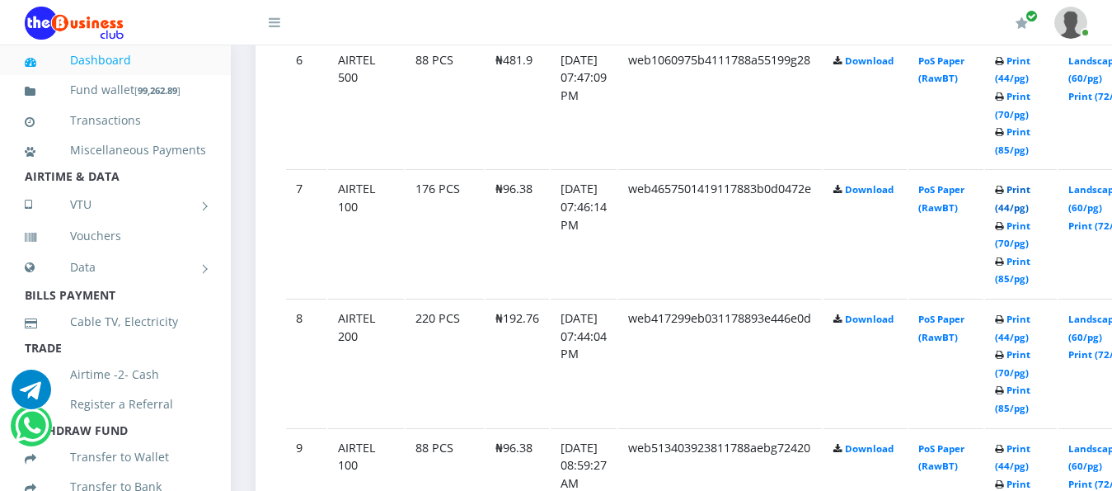
click at [1031, 183] on link "Print (44/pg)" at bounding box center [1012, 198] width 35 height 31
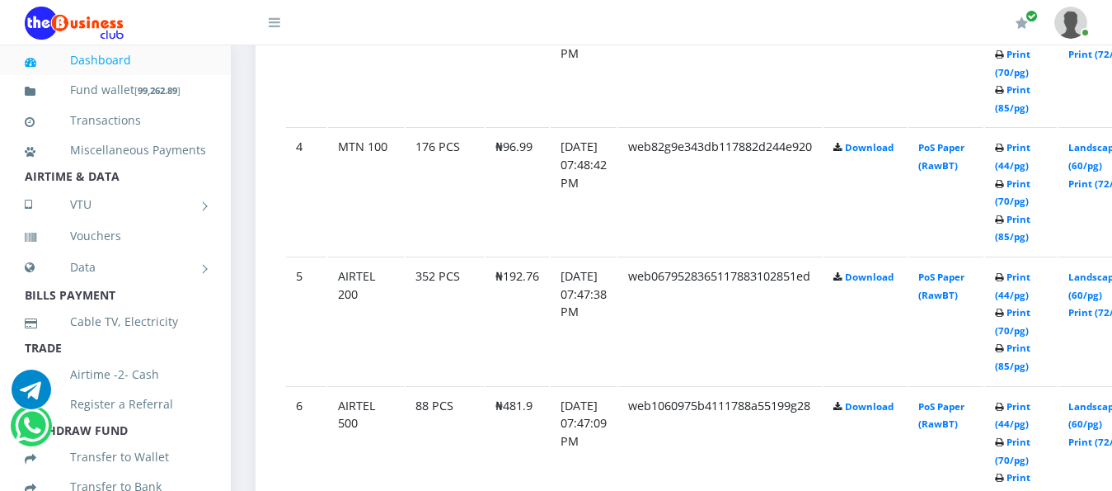
scroll to position [1277, 0]
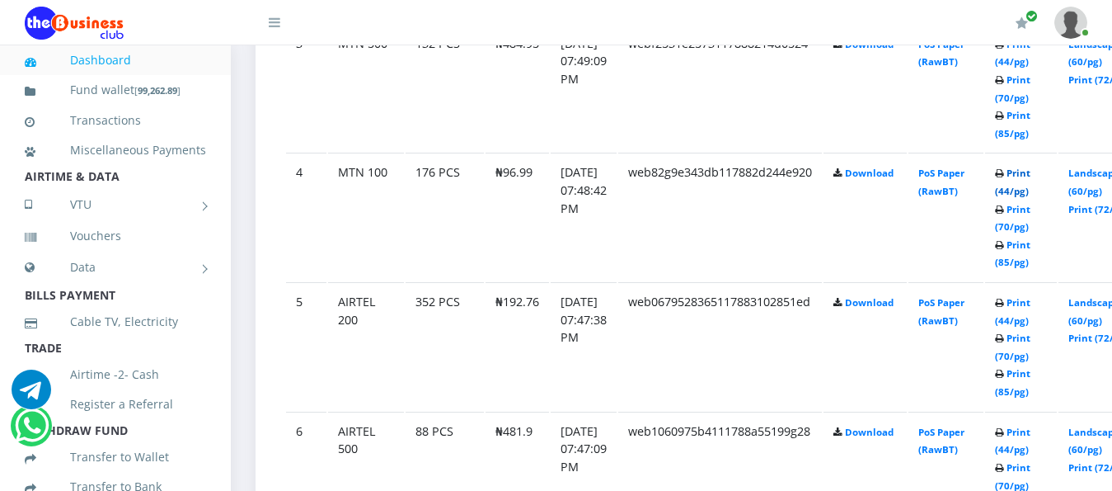
click at [1031, 167] on link "Print (44/pg)" at bounding box center [1012, 182] width 35 height 31
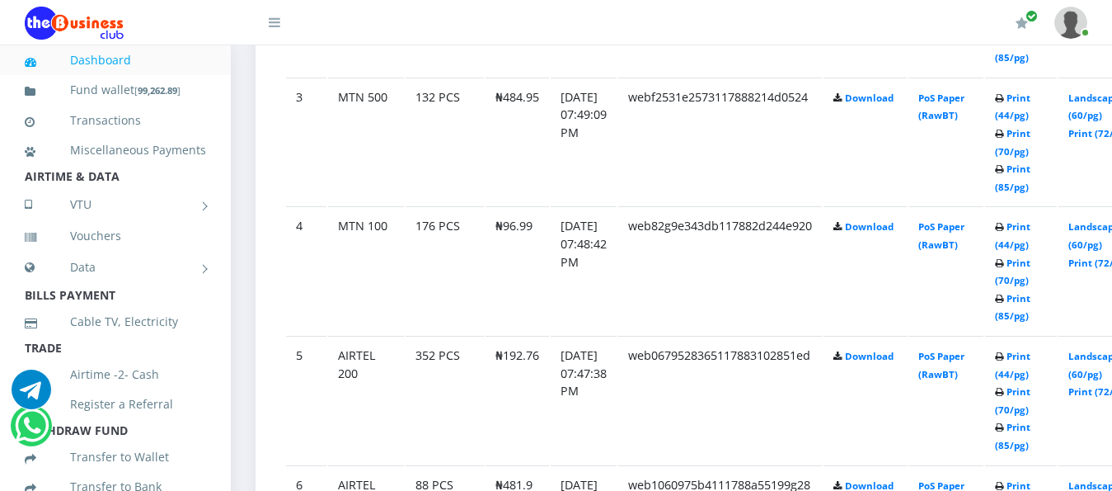
scroll to position [1277, 0]
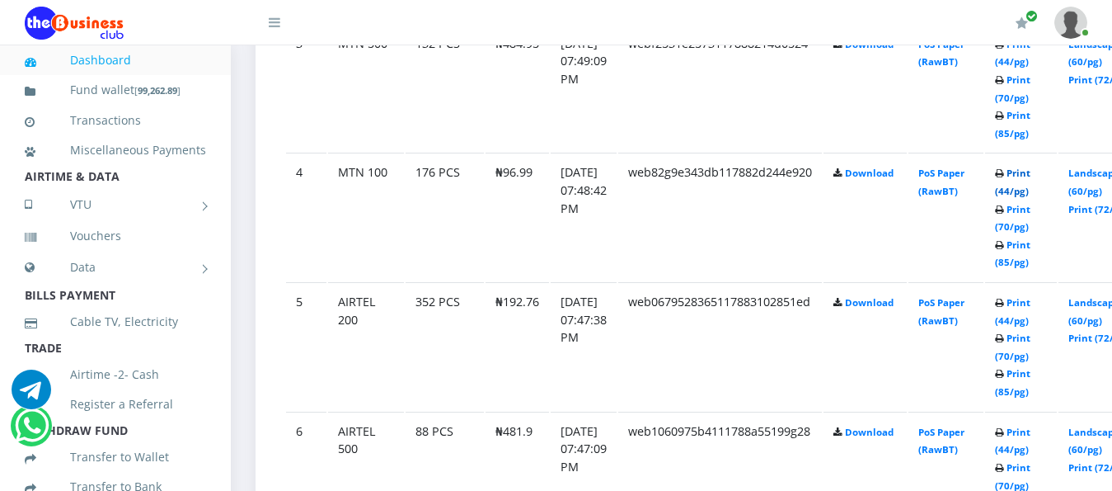
click at [1031, 167] on link "Print (44/pg)" at bounding box center [1012, 182] width 35 height 31
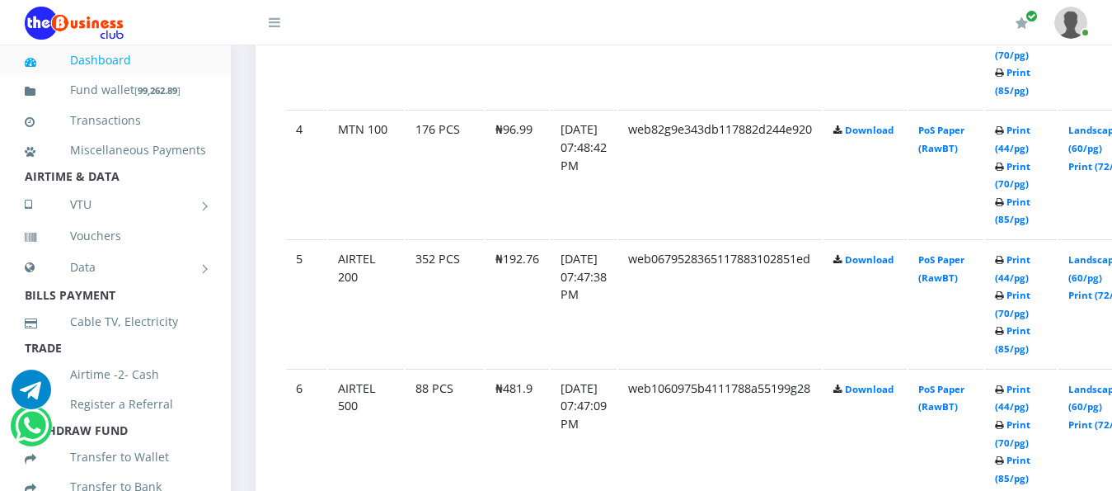
scroll to position [1442, 0]
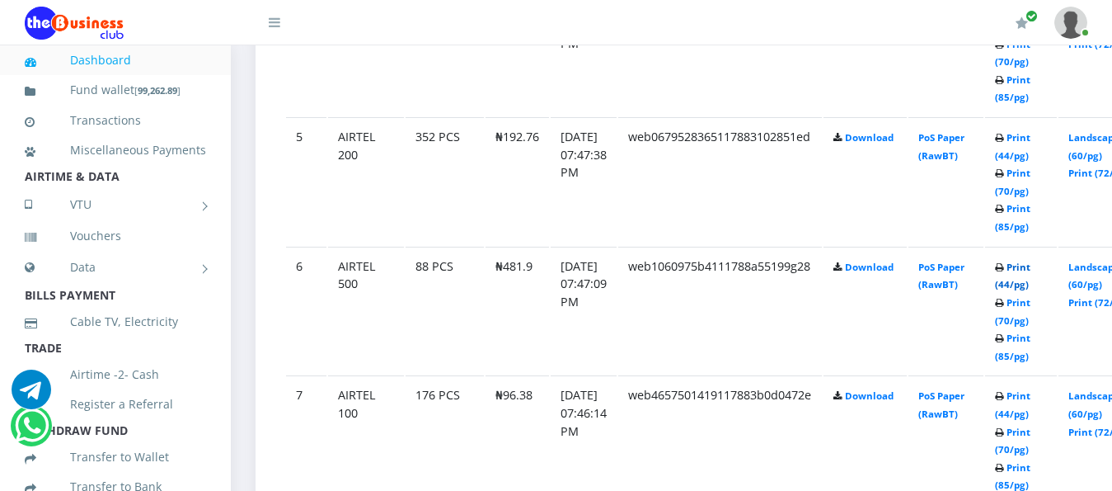
click at [1031, 261] on link "Print (44/pg)" at bounding box center [1012, 276] width 35 height 31
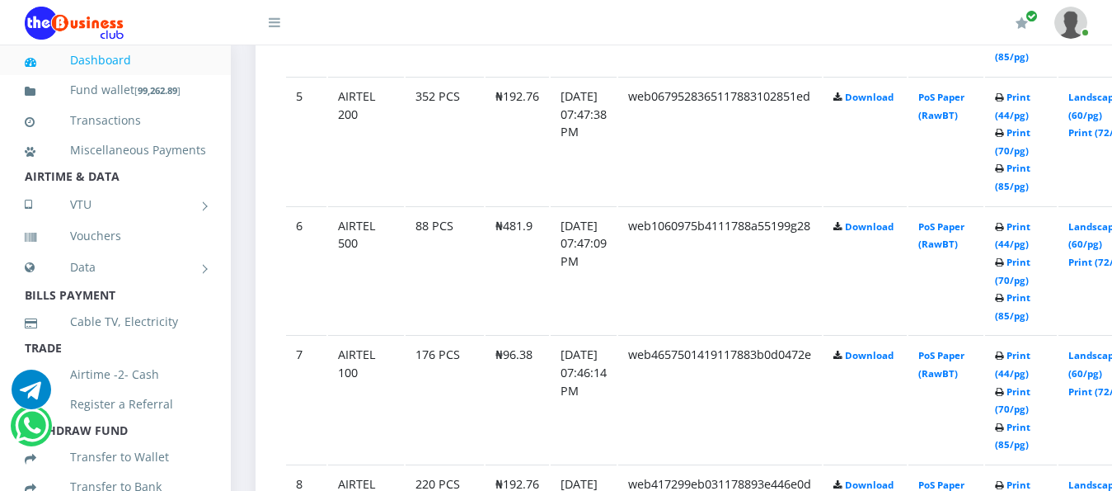
scroll to position [1442, 0]
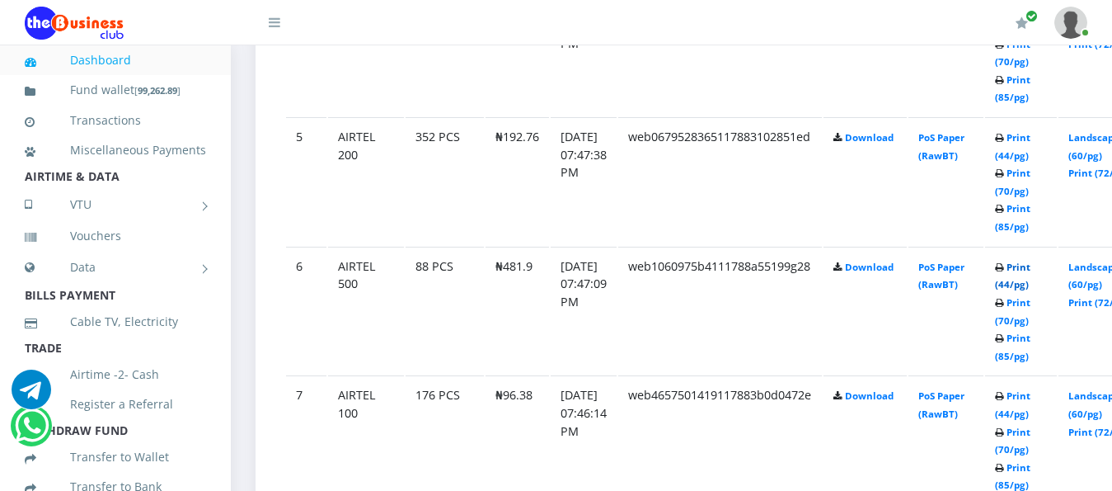
click at [1031, 261] on link "Print (44/pg)" at bounding box center [1012, 276] width 35 height 31
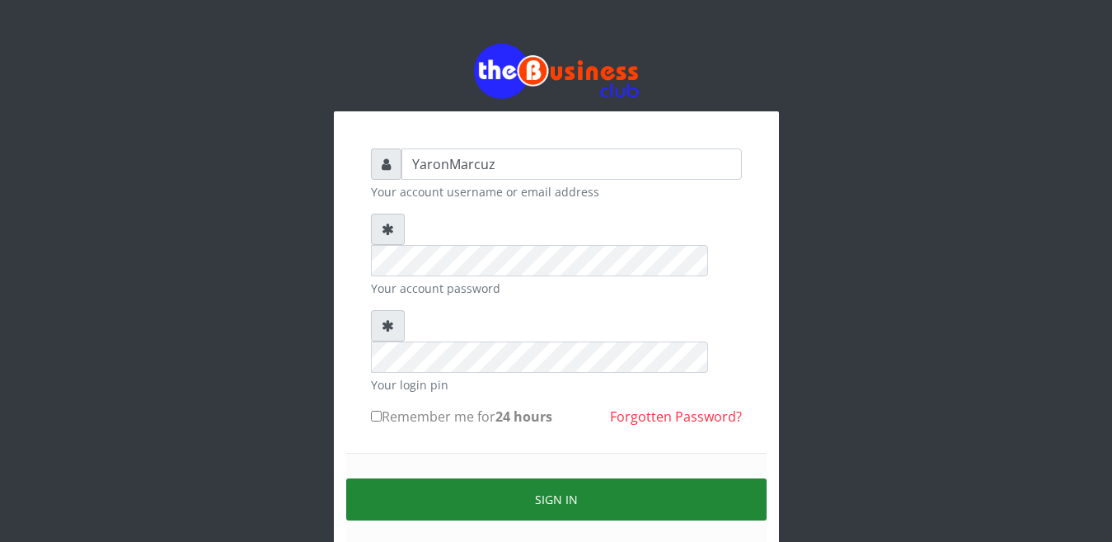
click at [637, 478] on button "Sign in" at bounding box center [556, 499] width 421 height 42
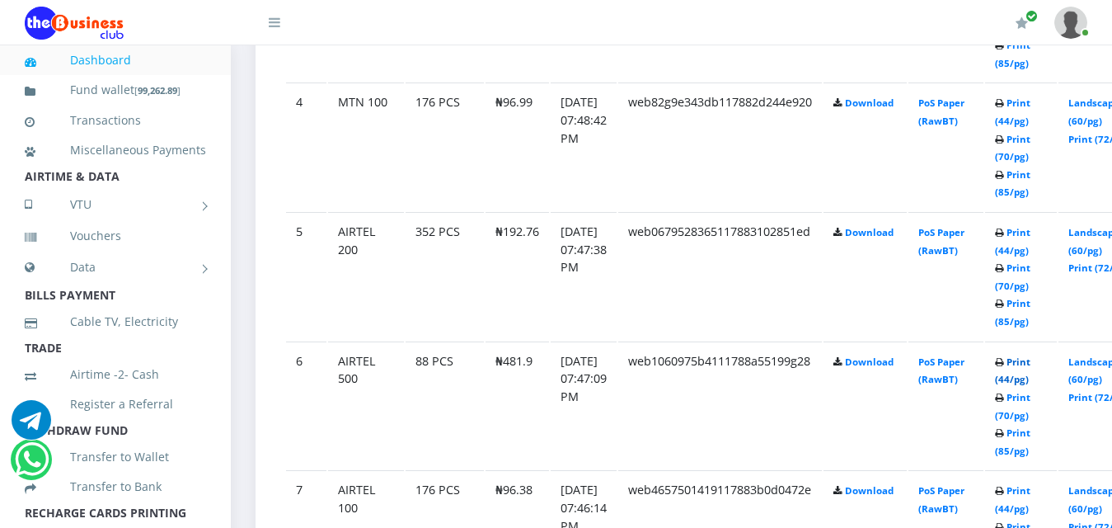
click at [1031, 355] on link "Print (44/pg)" at bounding box center [1012, 370] width 35 height 31
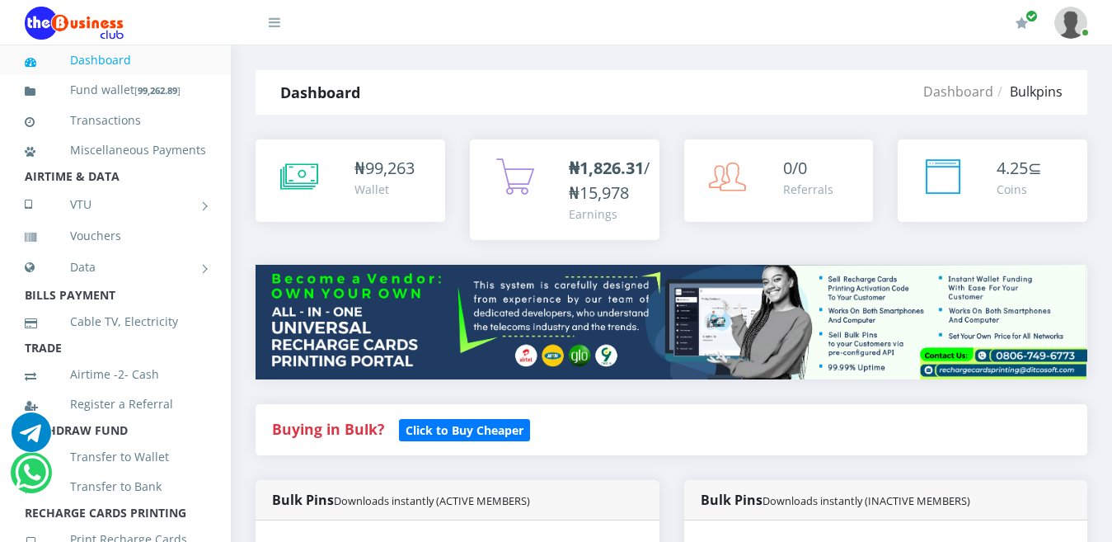
scroll to position [1195, 0]
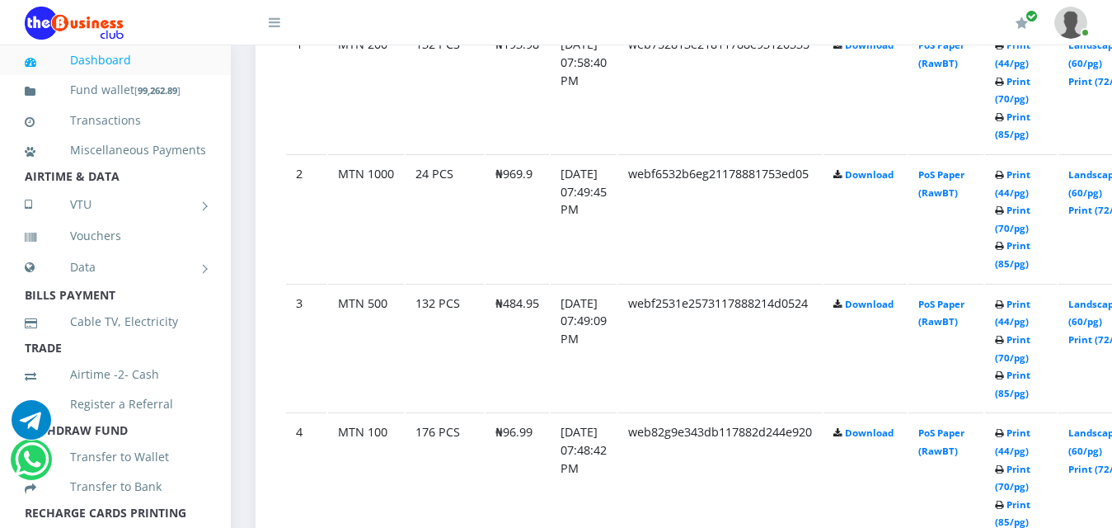
scroll to position [975, 0]
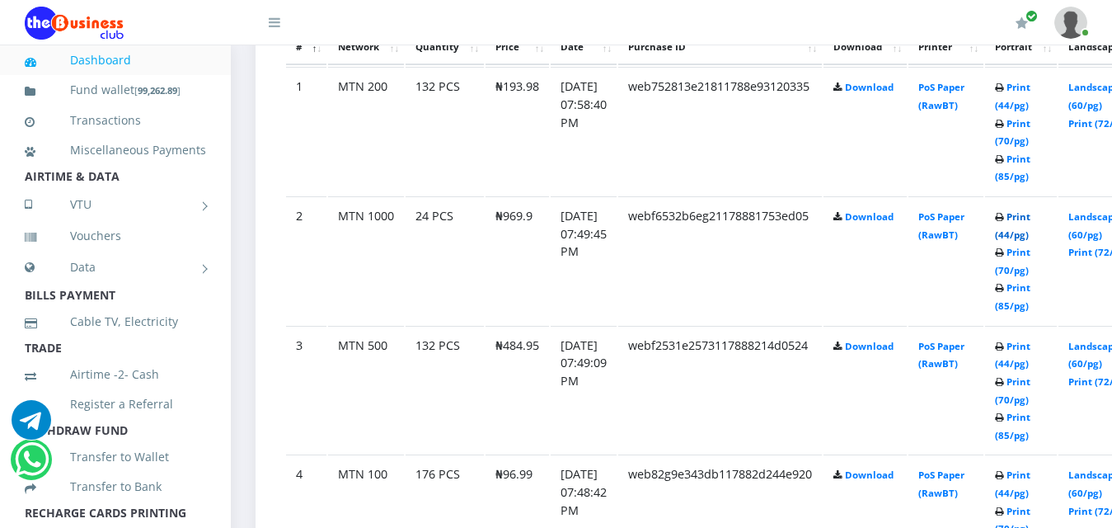
click at [1031, 210] on link "Print (44/pg)" at bounding box center [1012, 225] width 35 height 31
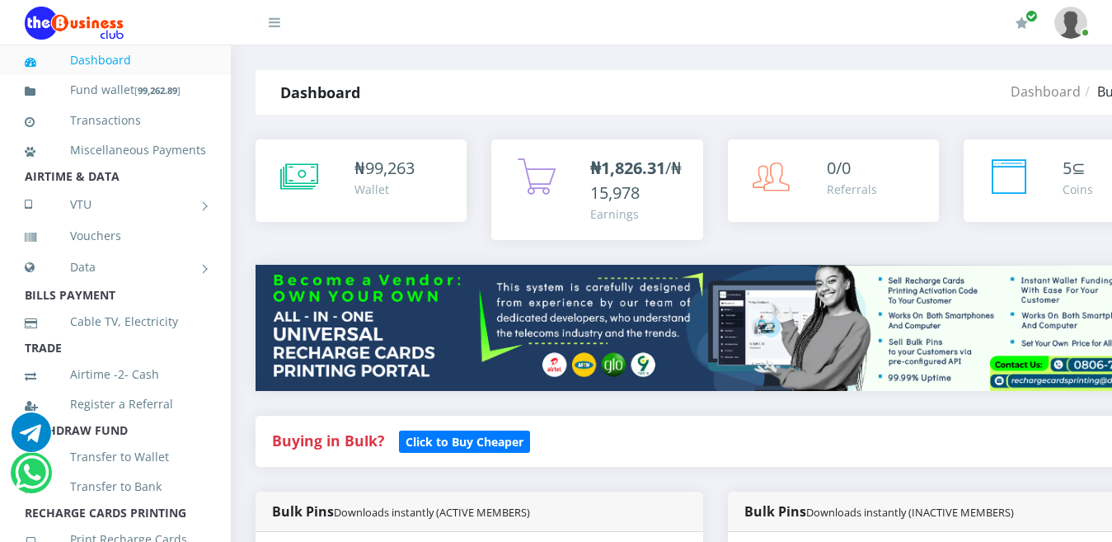
select select "MTN"
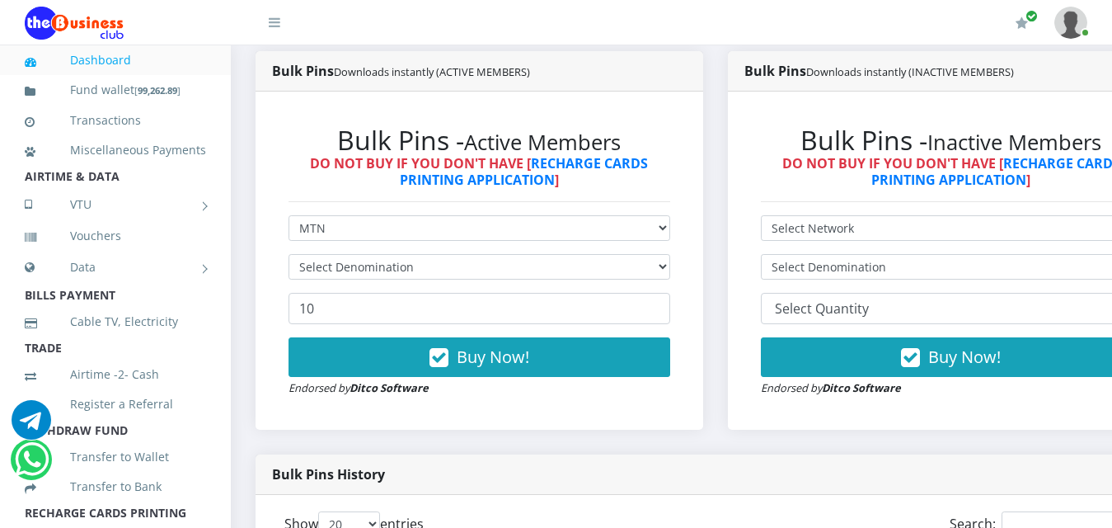
click at [666, 254] on select "Select Denomination" at bounding box center [480, 267] width 382 height 26
click at [667, 254] on select "Select Denomination" at bounding box center [480, 267] width 382 height 26
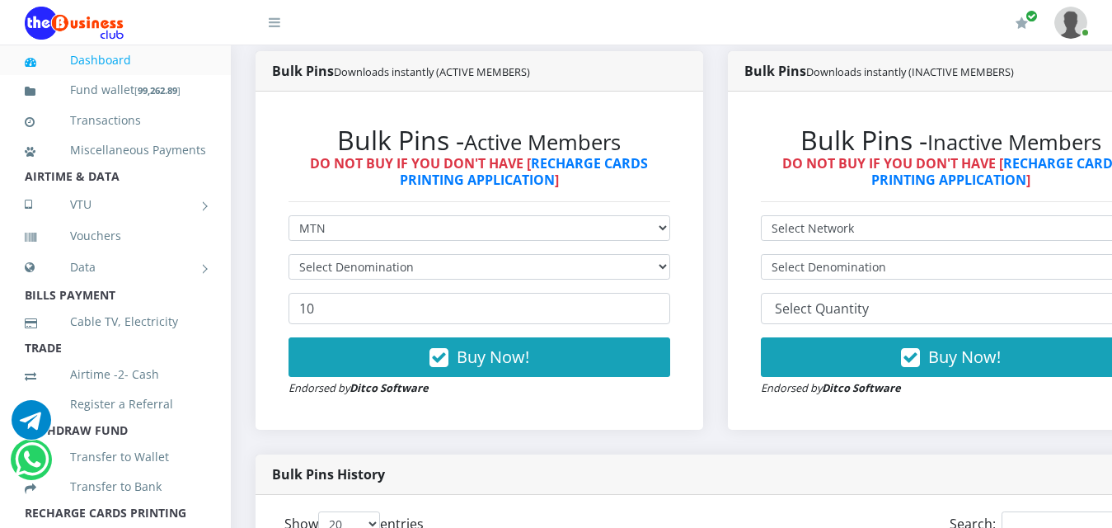
click at [667, 254] on select "Select Denomination" at bounding box center [480, 267] width 382 height 26
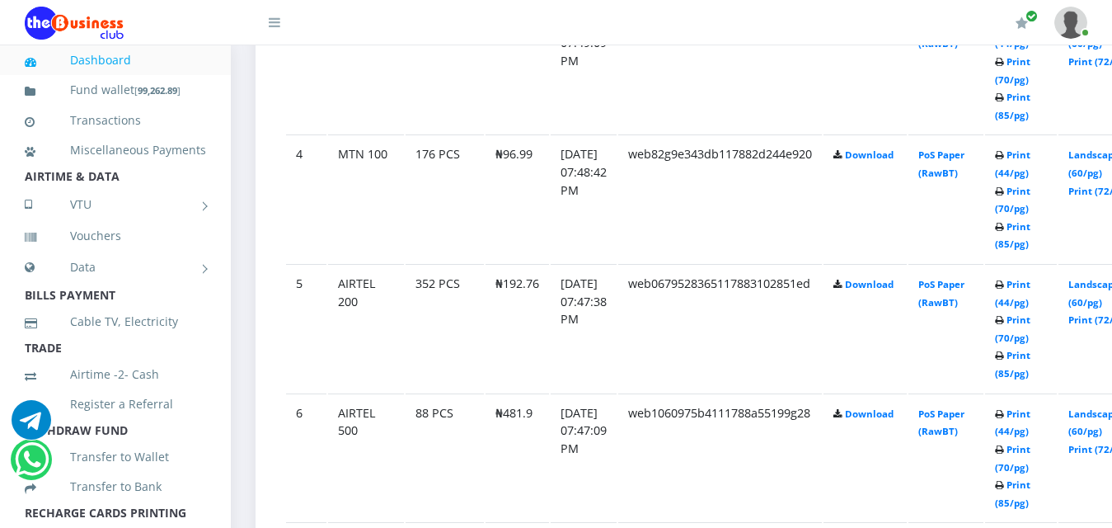
scroll to position [1347, 0]
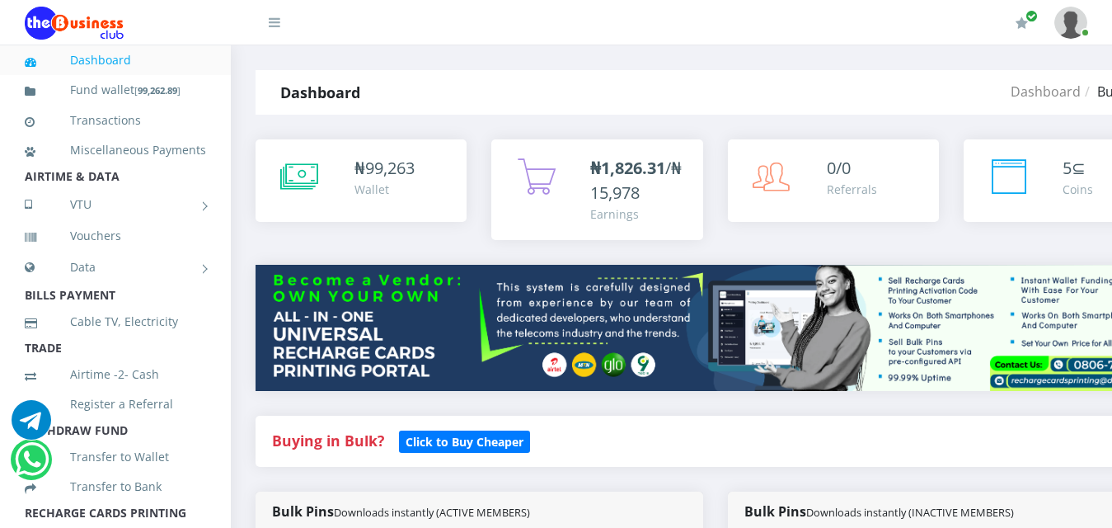
select select "MTN"
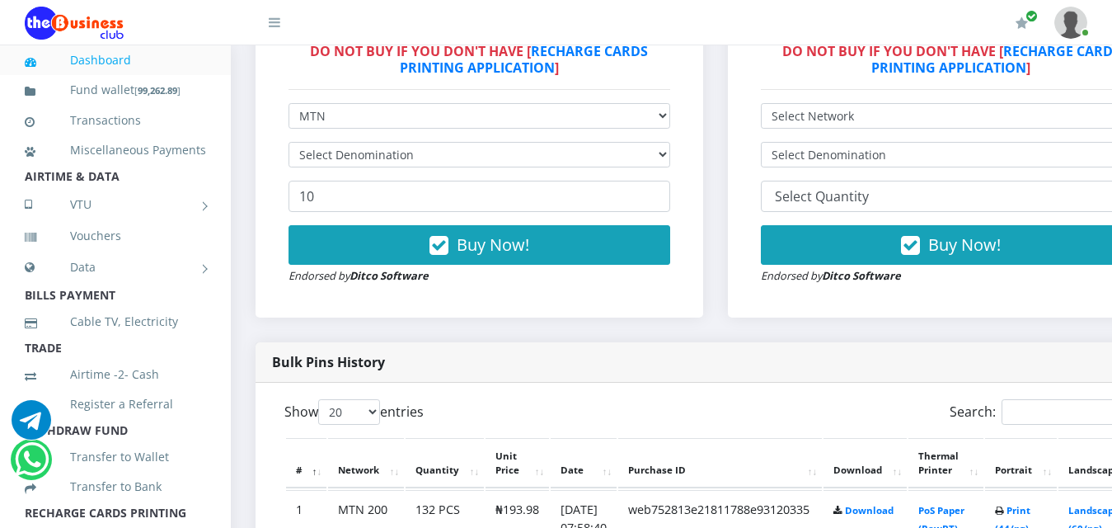
scroll to position [552, 0]
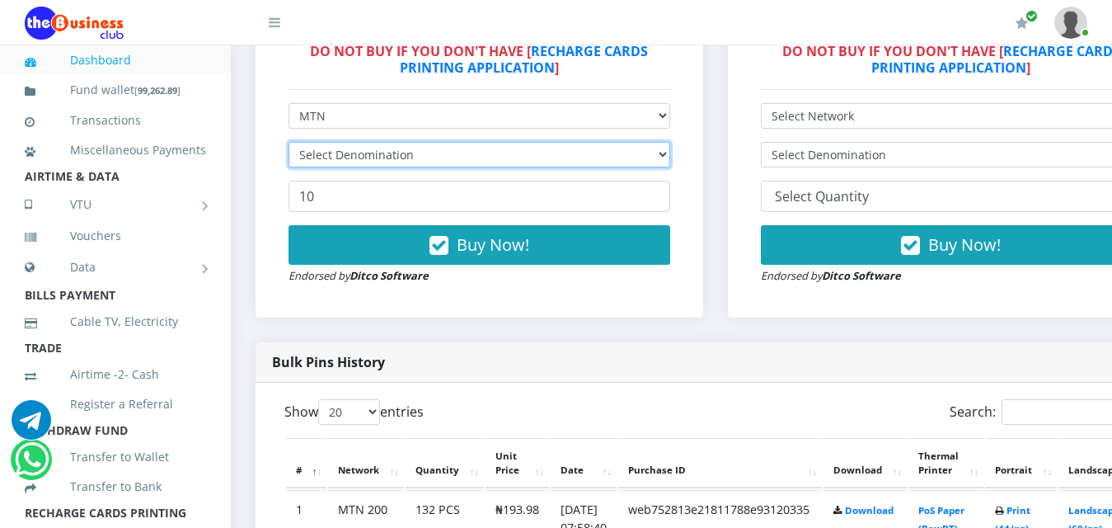
click at [670, 142] on select "Select Denomination" at bounding box center [480, 155] width 382 height 26
click at [670, 142] on select "Select Denomination MTN NGN100 - ₦96.99 MTN NGN200 - ₦193.98 MTN NGN400 - ₦387.…" at bounding box center [480, 155] width 382 height 26
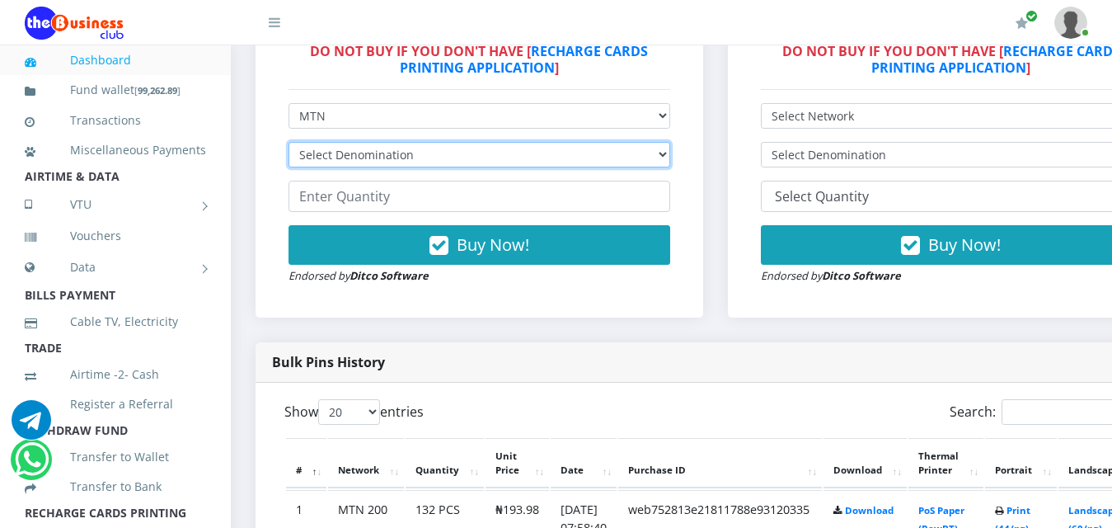
select select "193.98-200"
click at [289, 142] on select "Select Denomination MTN NGN100 - ₦96.99 MTN NGN200 - ₦193.98 MTN NGN400 - ₦387.…" at bounding box center [480, 155] width 382 height 26
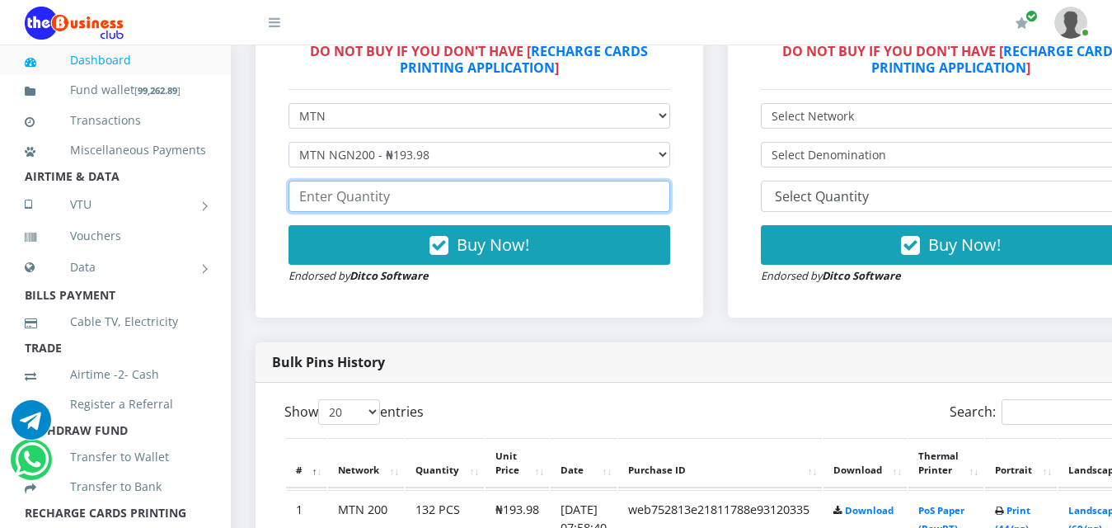
click at [348, 190] on input "number" at bounding box center [480, 196] width 382 height 31
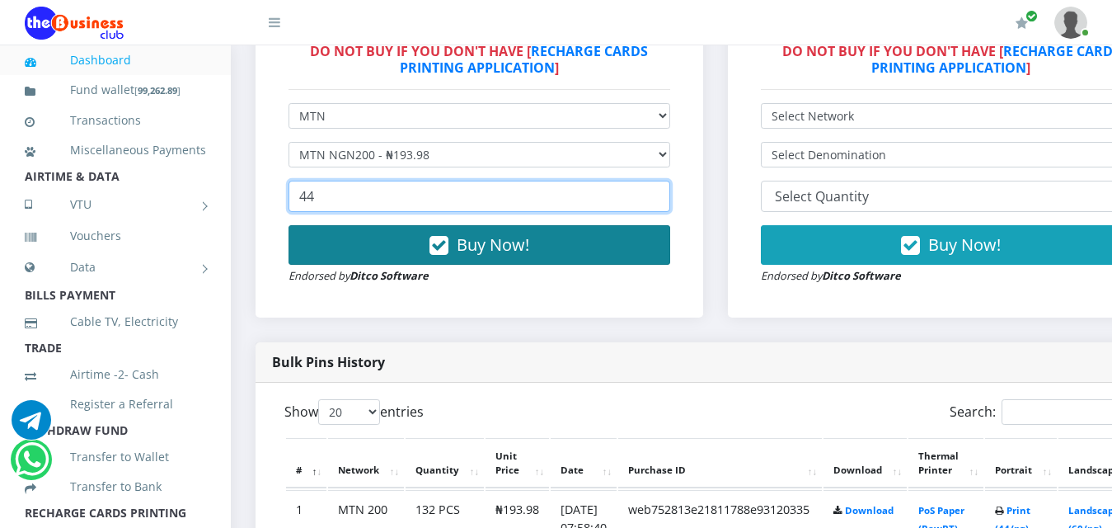
type input "44"
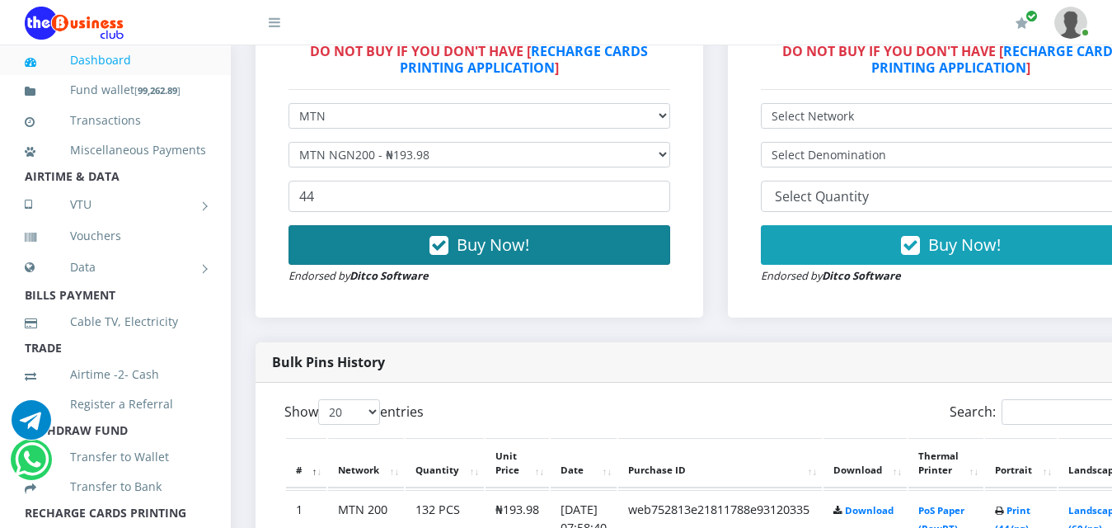
click at [514, 233] on span "Buy Now!" at bounding box center [493, 244] width 73 height 22
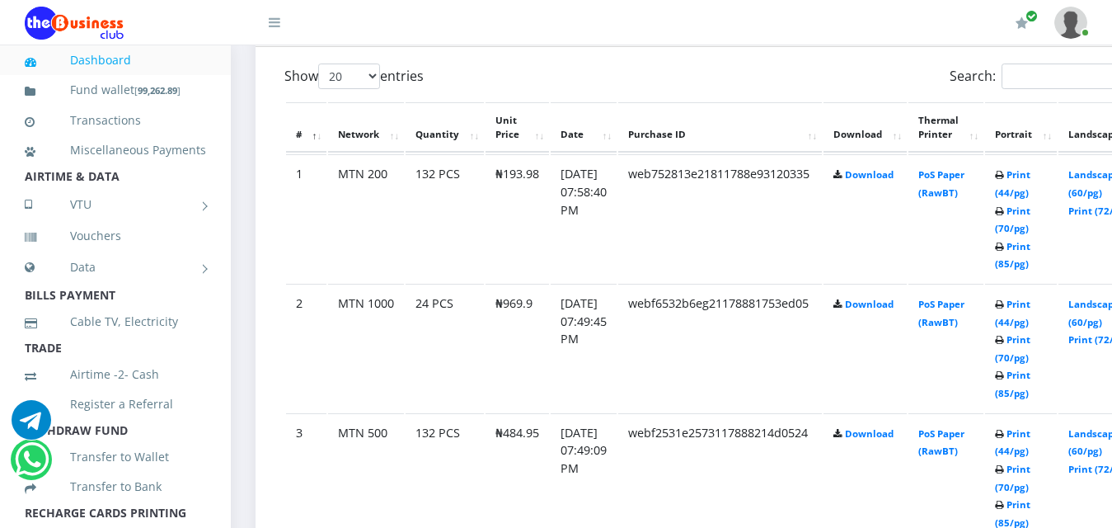
scroll to position [965, 0]
